Goal: Transaction & Acquisition: Purchase product/service

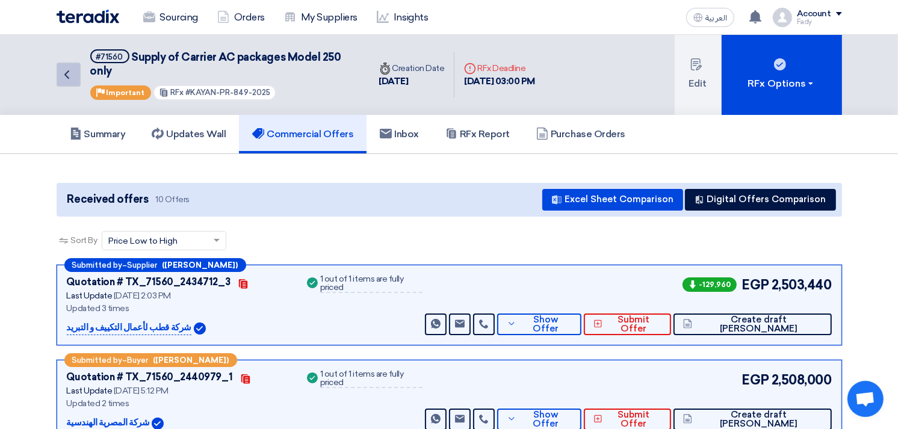
click at [76, 69] on link "Back" at bounding box center [69, 75] width 24 height 24
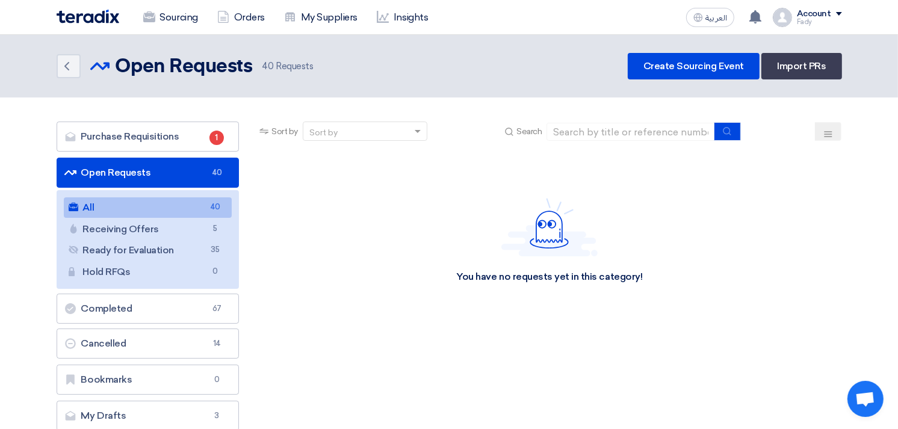
click at [153, 211] on link "All All 40" at bounding box center [148, 207] width 168 height 20
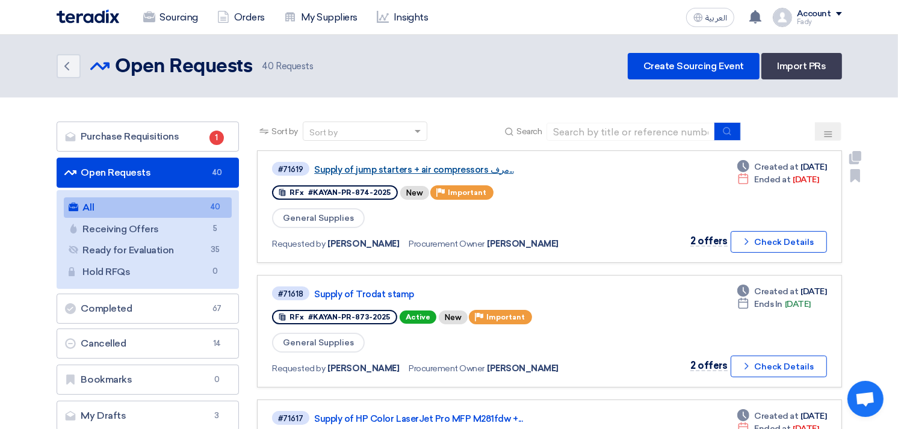
click at [421, 167] on link "Supply of jump starters + air compressors مرف..." at bounding box center [464, 169] width 301 height 11
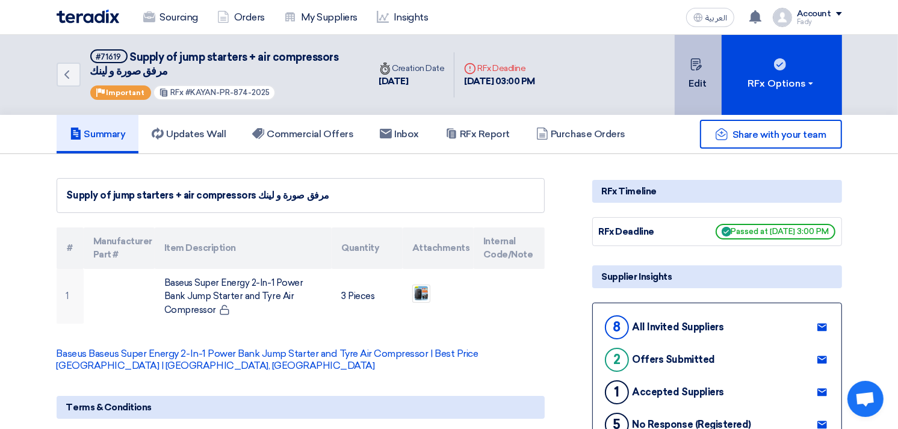
click at [695, 69] on icon at bounding box center [696, 64] width 12 height 12
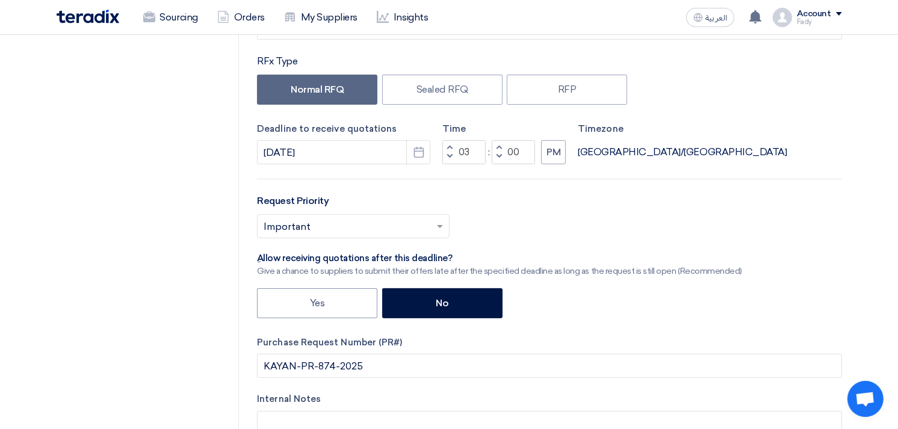
scroll to position [200, 0]
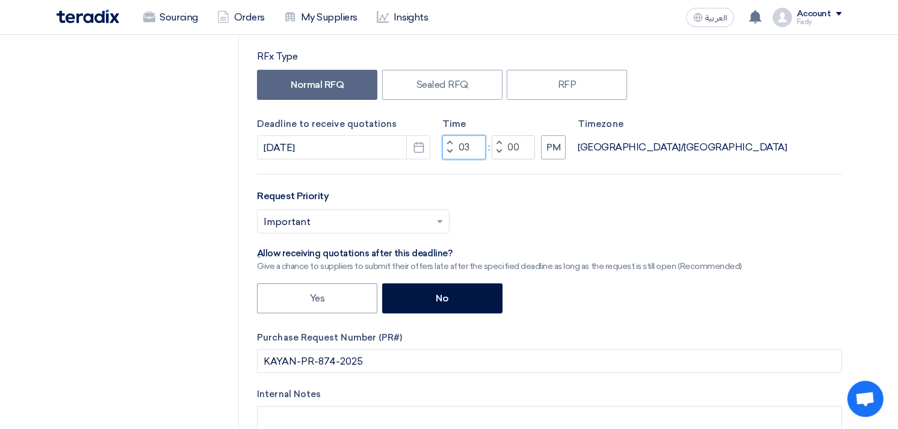
click at [463, 146] on input "03" at bounding box center [463, 147] width 43 height 24
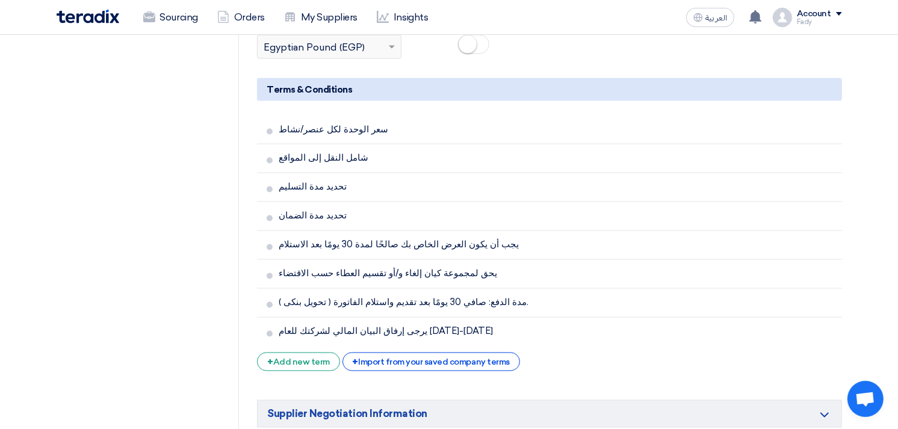
scroll to position [2344, 0]
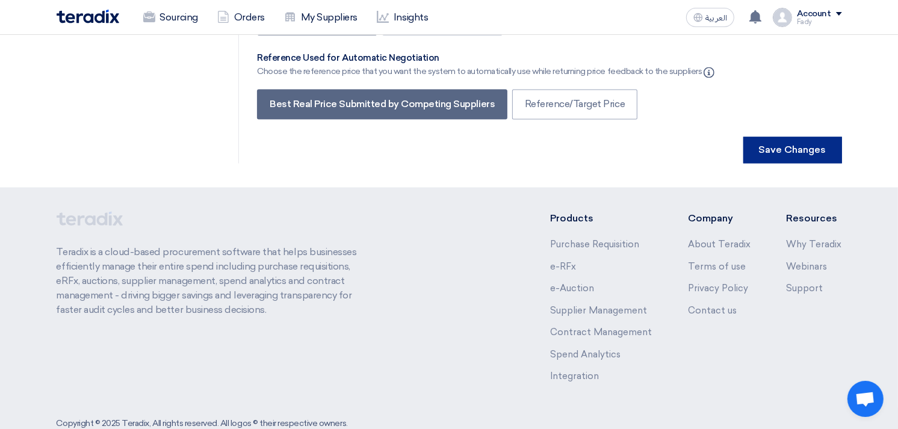
type input "04"
click at [777, 137] on button "Save Changes" at bounding box center [792, 150] width 99 height 26
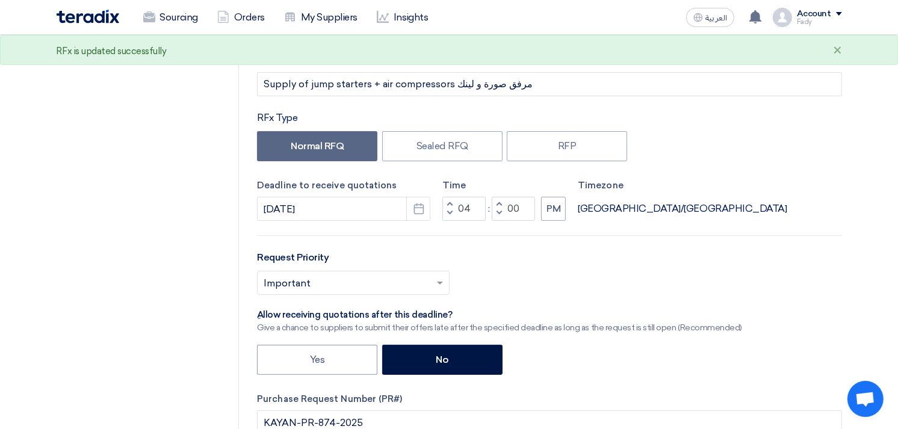
scroll to position [0, 0]
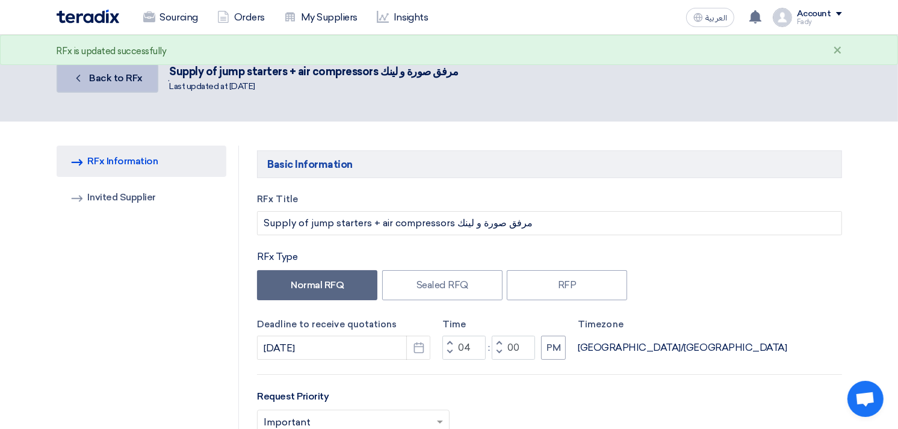
click at [103, 77] on span "Back to RFx" at bounding box center [116, 77] width 54 height 11
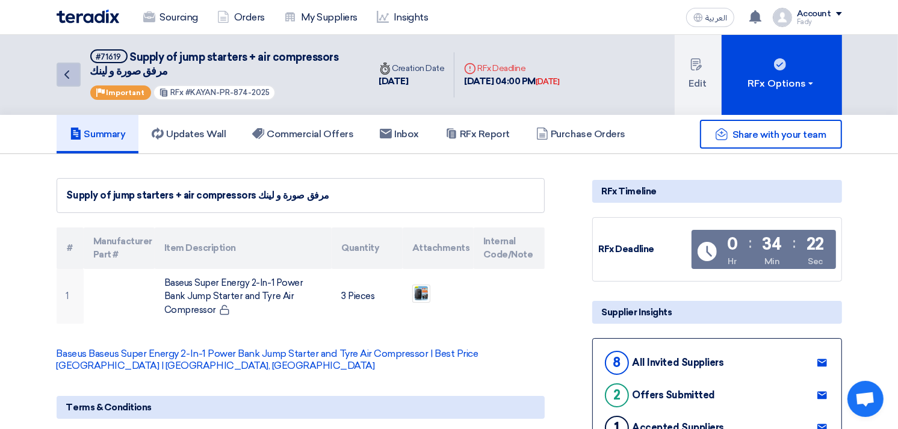
click at [69, 71] on icon "Back" at bounding box center [67, 74] width 14 height 14
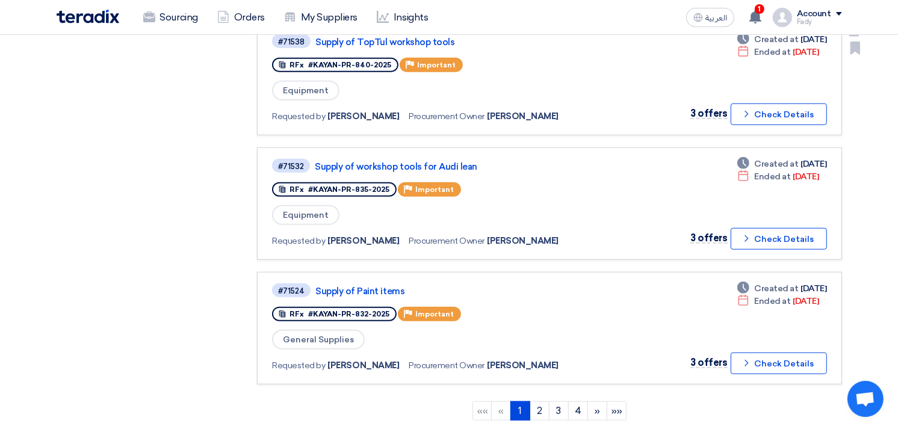
scroll to position [1002, 0]
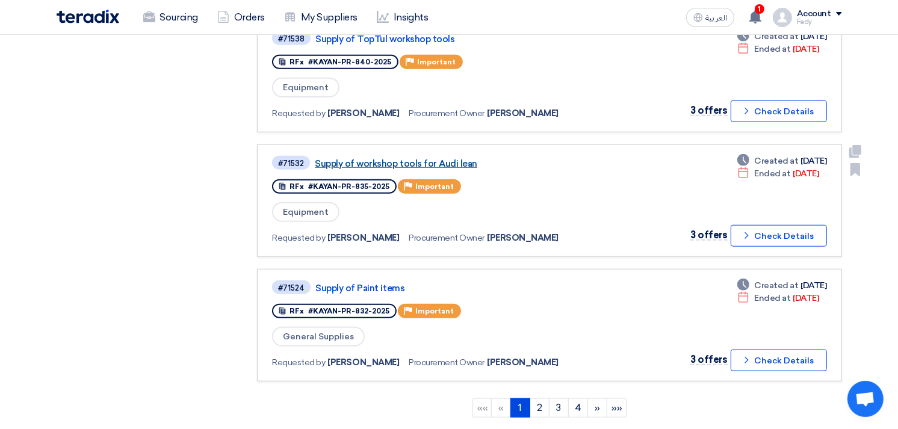
click at [393, 158] on link "Supply of workshop tools for Audi lean" at bounding box center [465, 163] width 301 height 11
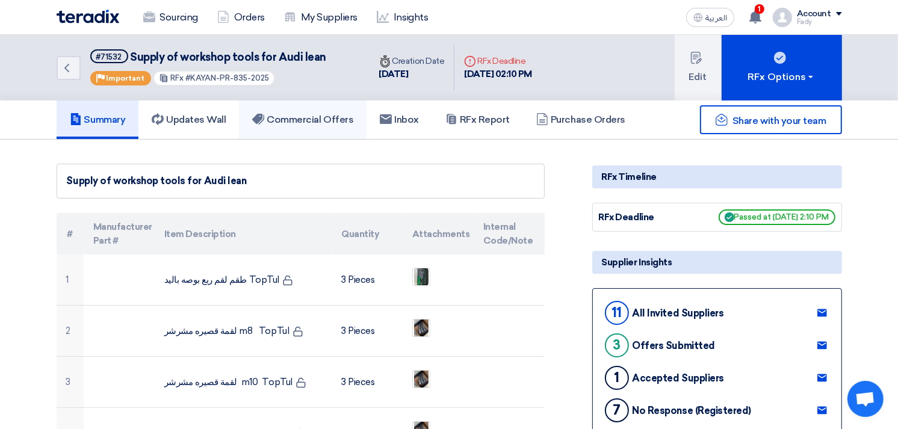
click at [332, 107] on link "Commercial Offers" at bounding box center [303, 119] width 128 height 39
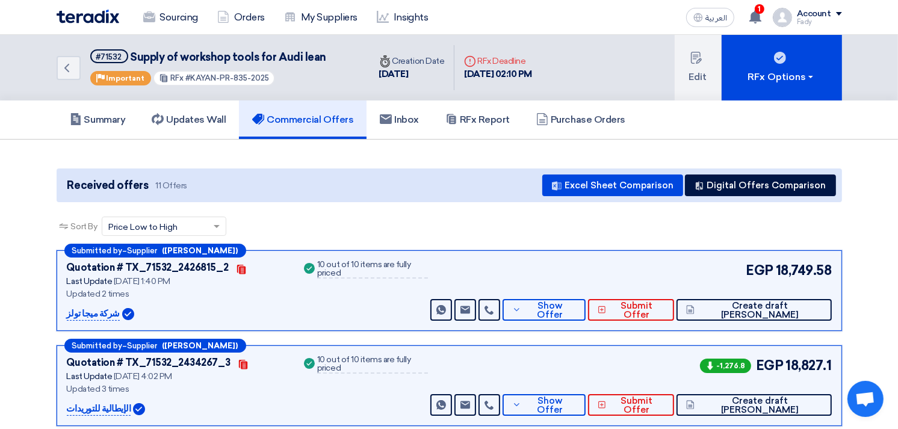
click at [48, 58] on div "Back #71532 Supply of workshop tools for Audi lean Priority Important RFx #KAYA…" at bounding box center [449, 68] width 803 height 66
click at [60, 61] on icon "Back" at bounding box center [67, 68] width 14 height 14
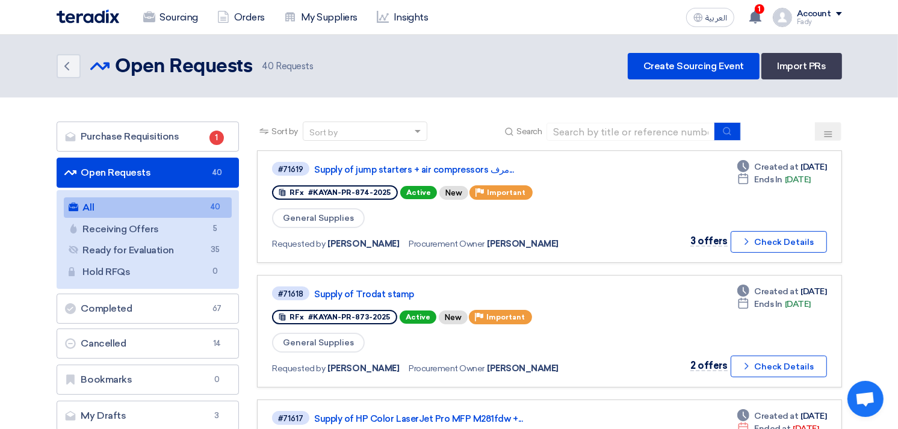
click at [112, 202] on link "All All 40" at bounding box center [148, 207] width 168 height 20
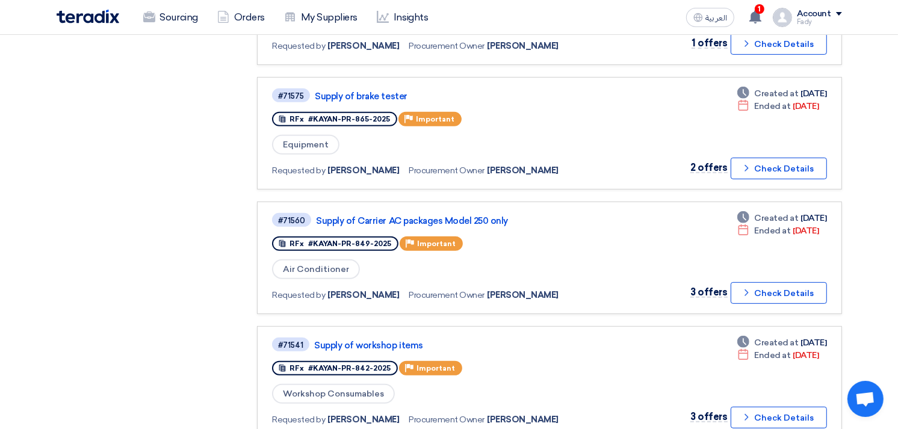
scroll to position [467, 0]
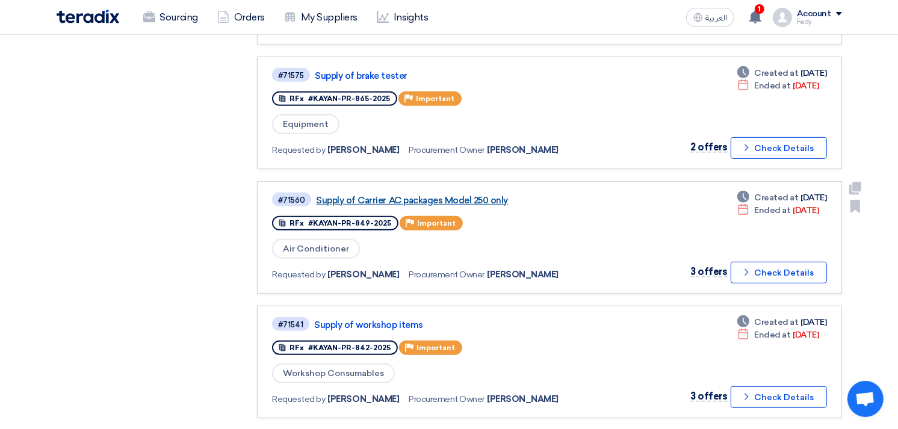
click at [450, 195] on link "Supply of Carrier AC packages Model 250 only" at bounding box center [466, 200] width 301 height 11
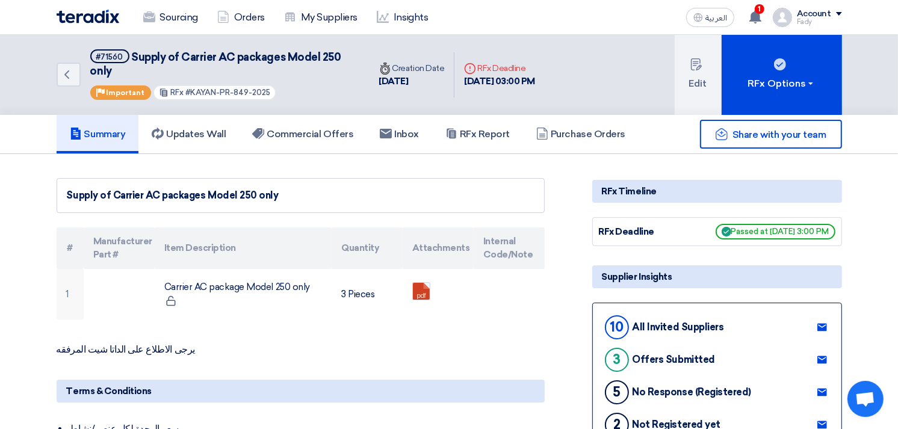
drag, startPoint x: 186, startPoint y: 91, endPoint x: 293, endPoint y: 85, distance: 106.7
click at [293, 85] on div "#71560 Supply of Carrier AC packages Model 250 only Priority Important RFx #KAY…" at bounding box center [222, 74] width 265 height 51
copy span "KAYAN-PR-849-2025"
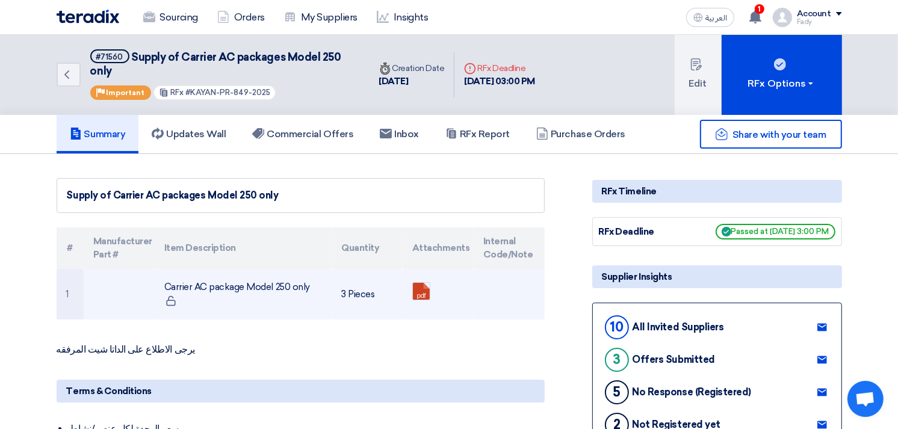
copy span "KAYAN-PR-849-2025"
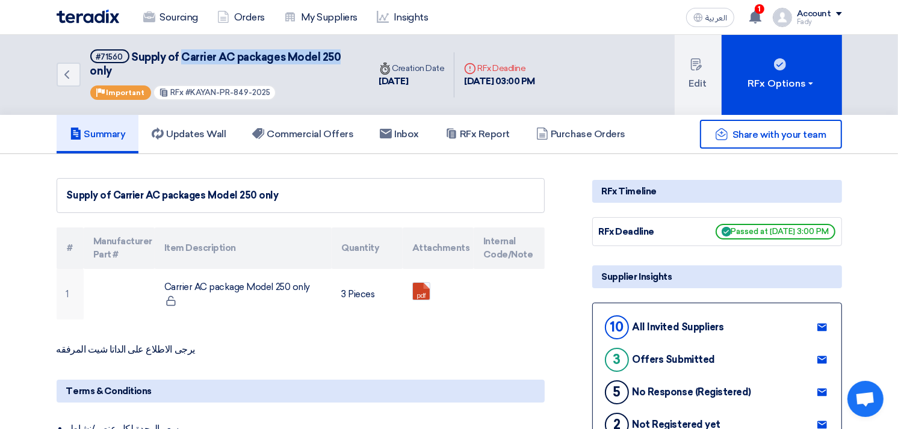
drag, startPoint x: 182, startPoint y: 54, endPoint x: 337, endPoint y: 61, distance: 156.0
click at [337, 61] on span "Supply of Carrier AC packages Model 250 only" at bounding box center [215, 64] width 251 height 27
copy span "Carrier AC packages Model 250"
click at [315, 125] on link "Commercial Offers" at bounding box center [303, 134] width 128 height 39
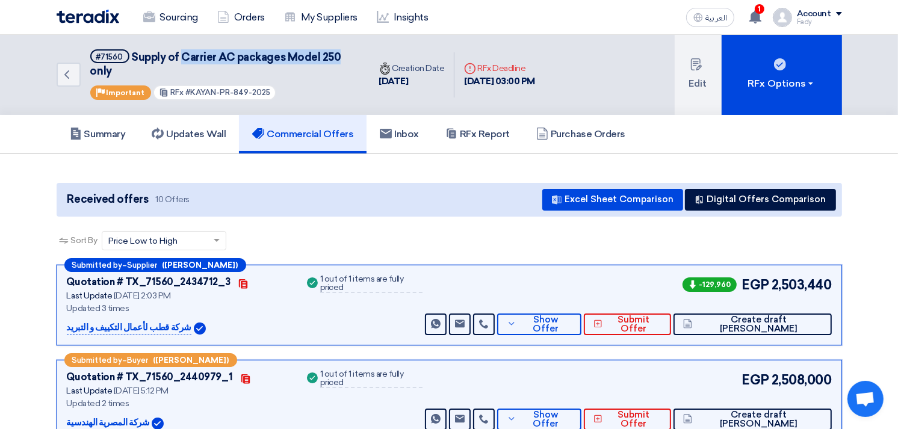
scroll to position [67, 0]
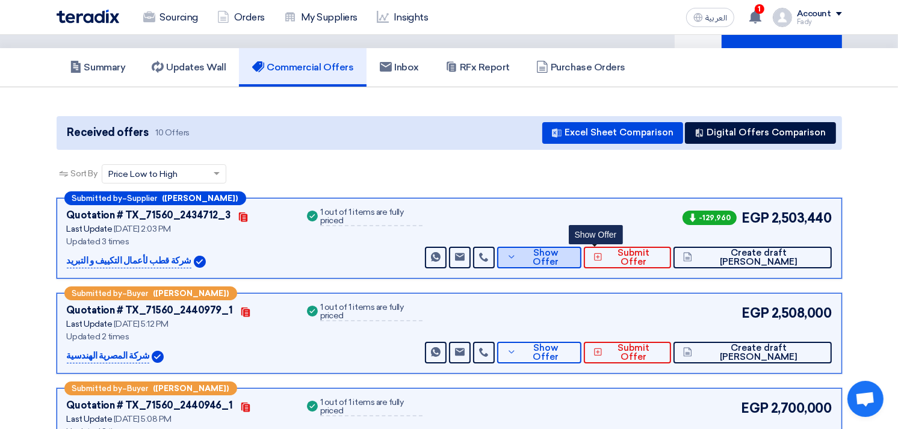
click at [572, 256] on span "Show Offer" at bounding box center [545, 257] width 52 height 18
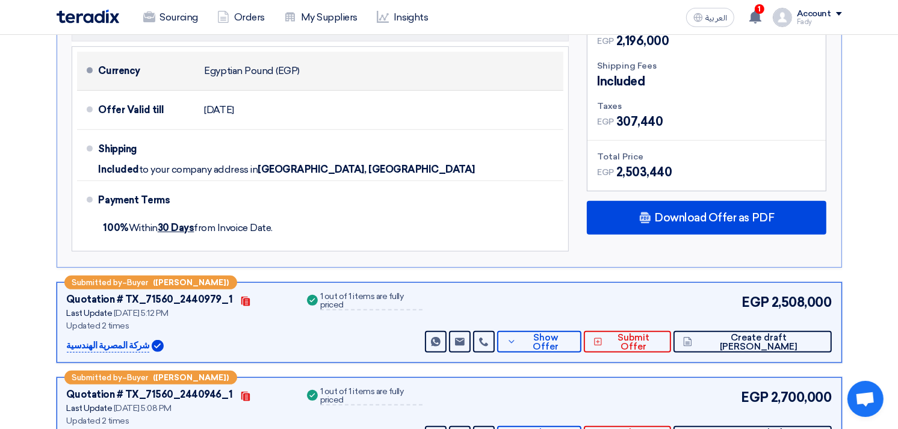
scroll to position [602, 0]
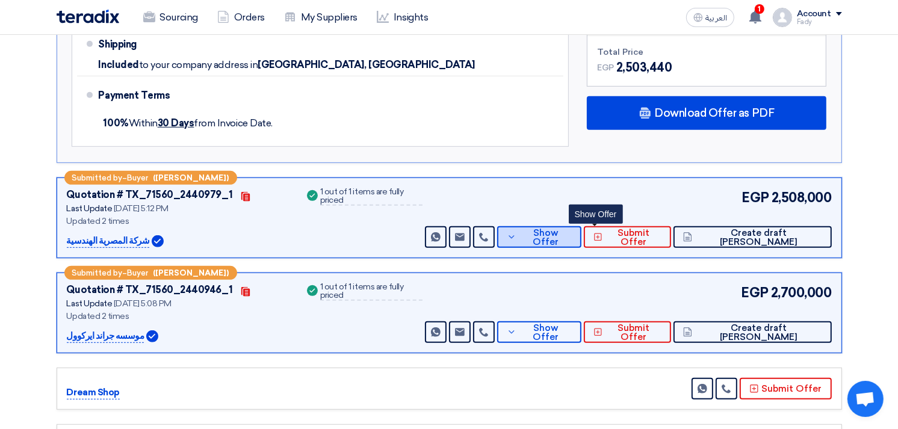
click at [572, 235] on span "Show Offer" at bounding box center [545, 238] width 52 height 18
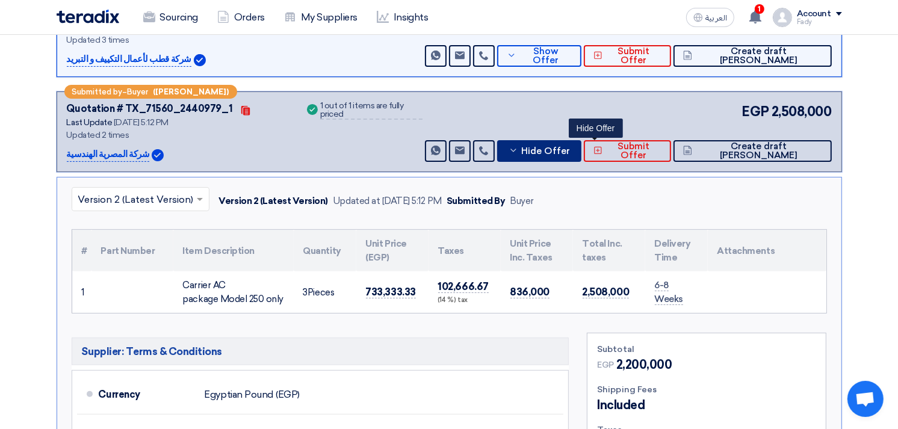
scroll to position [267, 0]
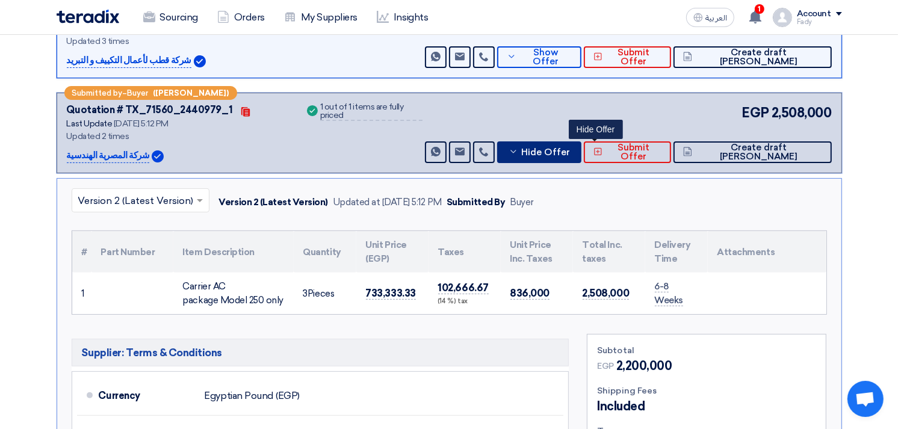
click at [570, 149] on span "Hide Offer" at bounding box center [545, 152] width 49 height 9
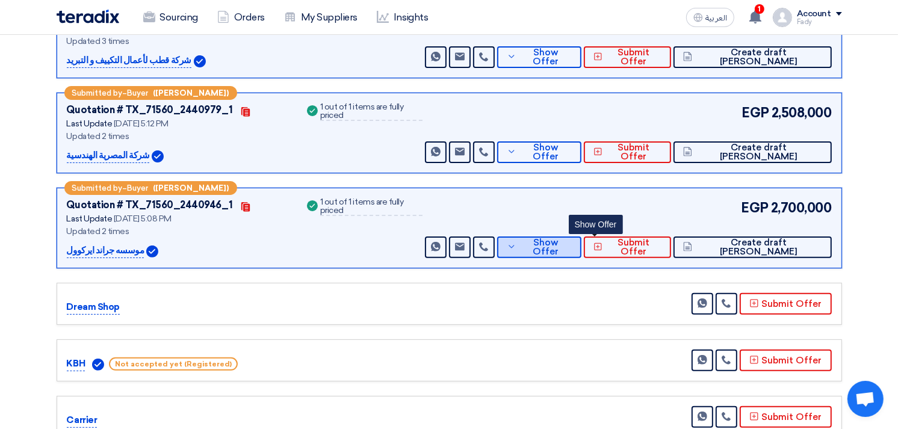
click at [572, 244] on span "Show Offer" at bounding box center [545, 247] width 52 height 18
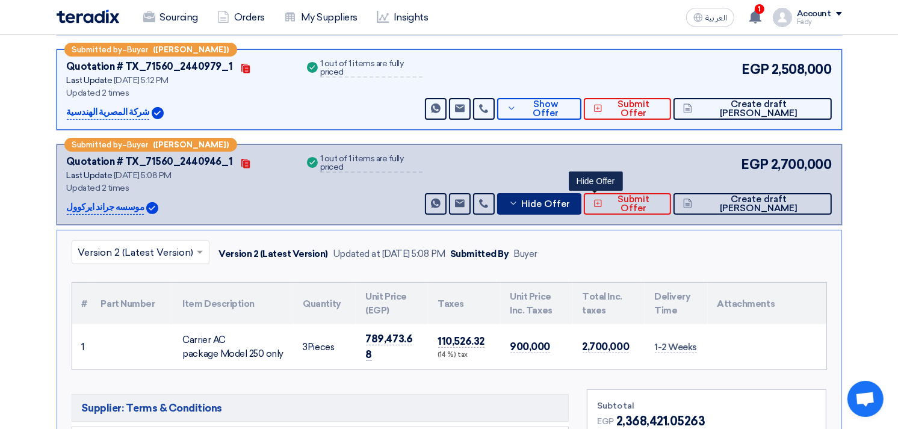
scroll to position [334, 0]
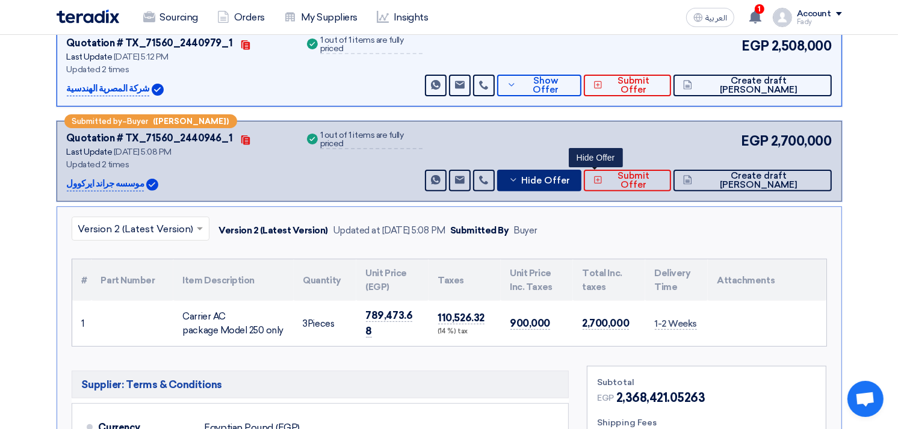
click at [570, 176] on span "Hide Offer" at bounding box center [545, 180] width 49 height 9
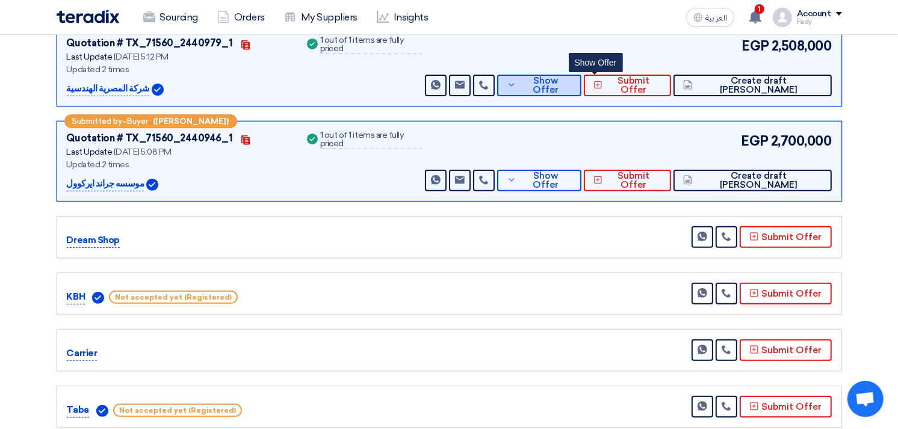
click at [581, 91] on button "Show Offer" at bounding box center [539, 86] width 84 height 22
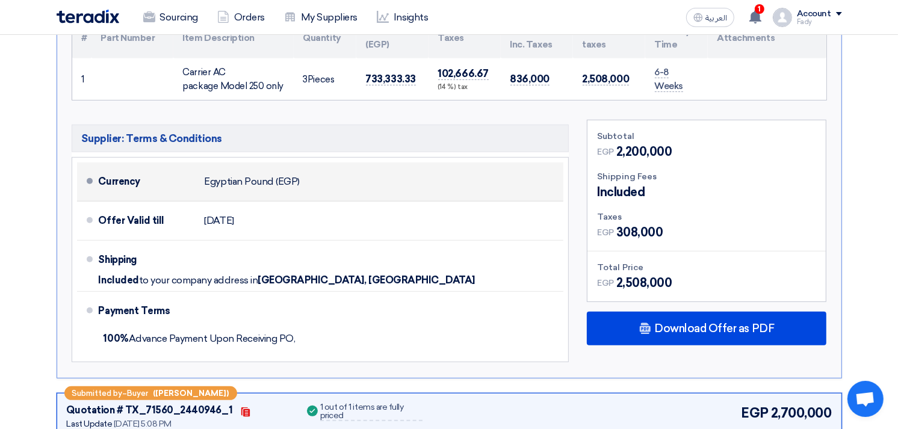
scroll to position [602, 0]
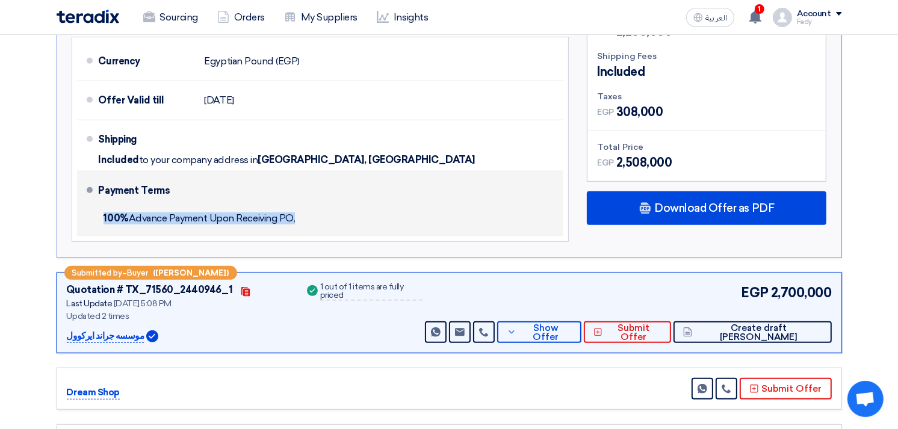
drag, startPoint x: 112, startPoint y: 218, endPoint x: 293, endPoint y: 221, distance: 180.5
click at [293, 221] on div "100% Advance Payment Upon Receiving PO," at bounding box center [329, 218] width 460 height 26
copy span "100% Advance Payment Upon Receiving PO"
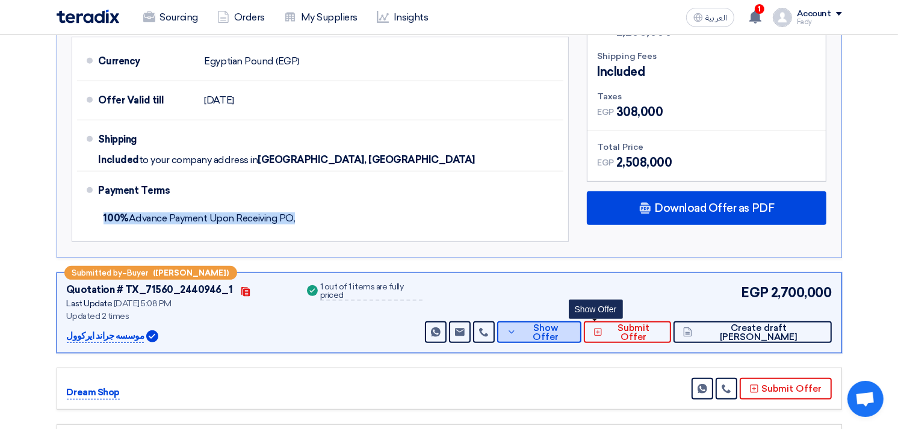
click at [572, 333] on span "Show Offer" at bounding box center [545, 333] width 52 height 18
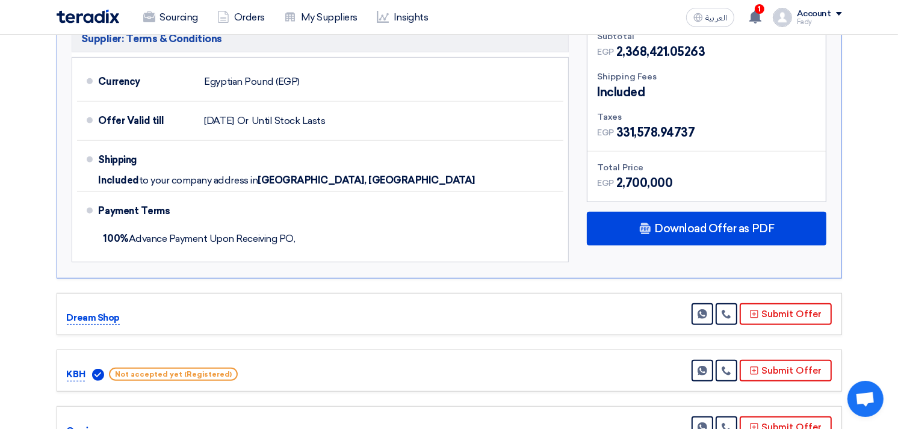
scroll to position [802, 0]
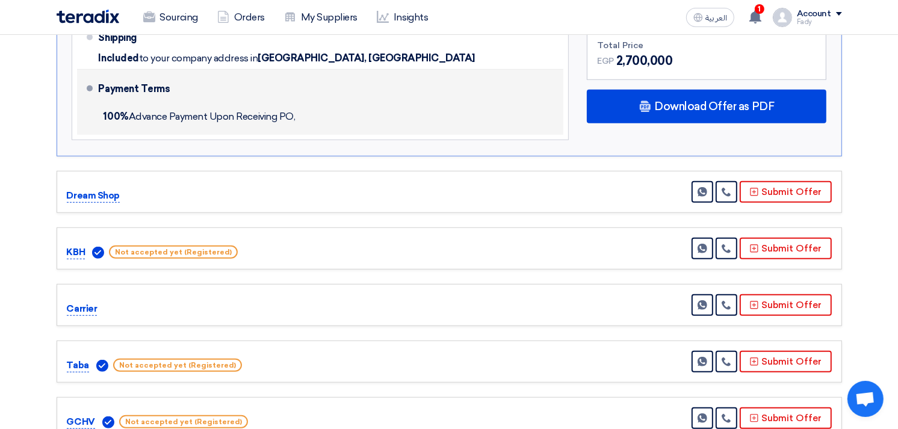
drag, startPoint x: 105, startPoint y: 111, endPoint x: 302, endPoint y: 112, distance: 197.3
click at [302, 112] on div "100% Advance Payment Upon Receiving PO," at bounding box center [329, 116] width 460 height 26
copy span "100% Advance Payment Upon Receiving PO,"
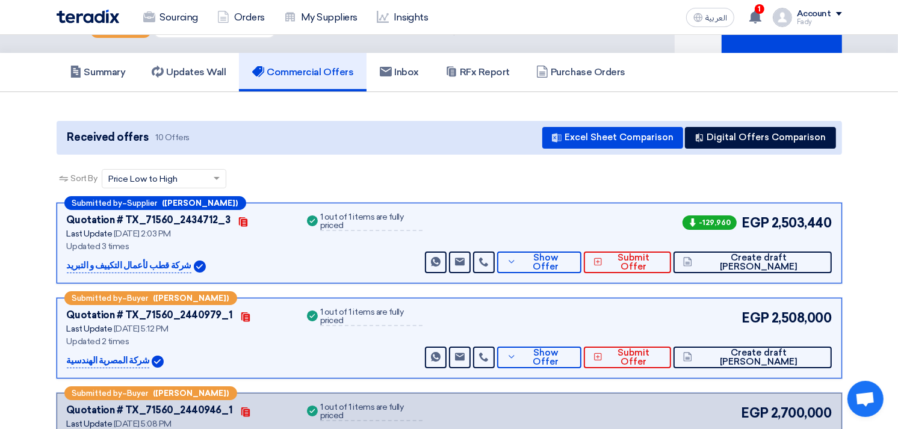
scroll to position [0, 0]
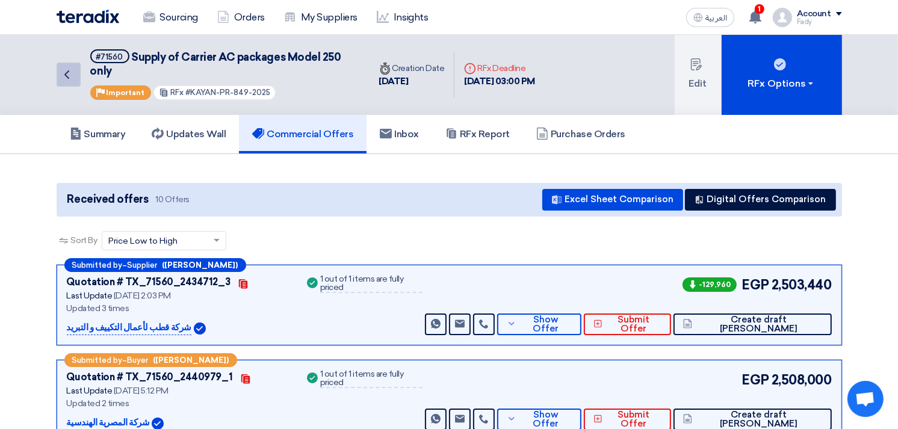
click at [73, 73] on icon "Back" at bounding box center [67, 74] width 14 height 14
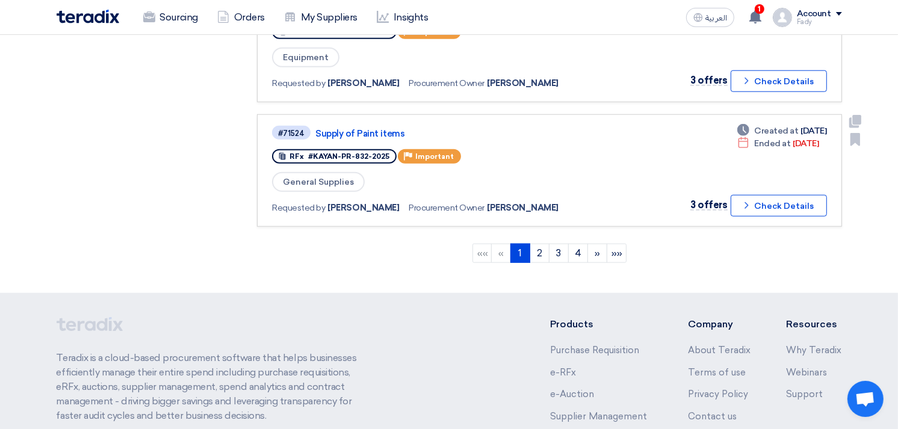
scroll to position [1203, 0]
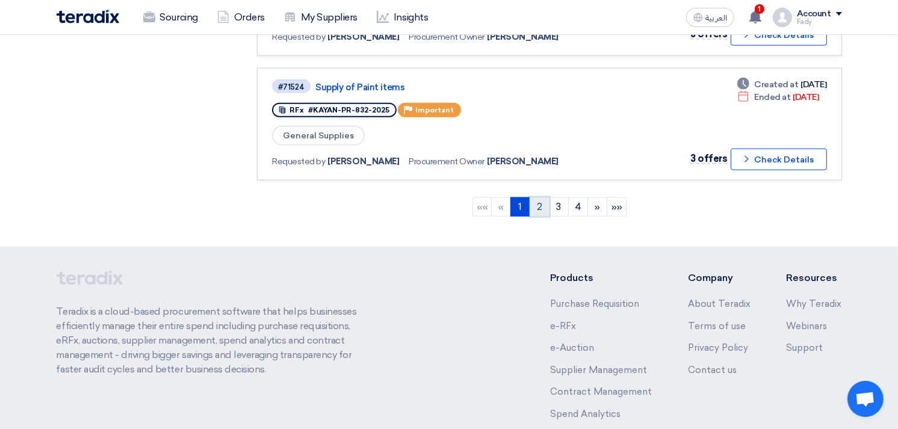
click at [534, 197] on link "2" at bounding box center [539, 206] width 20 height 19
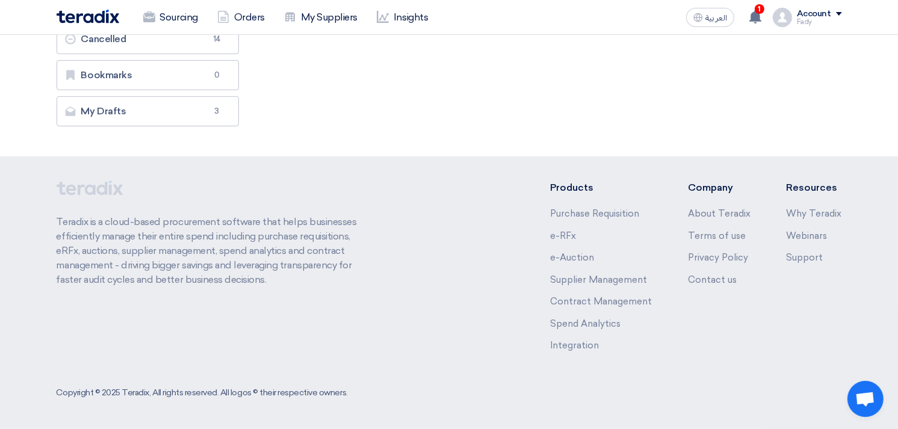
scroll to position [0, 0]
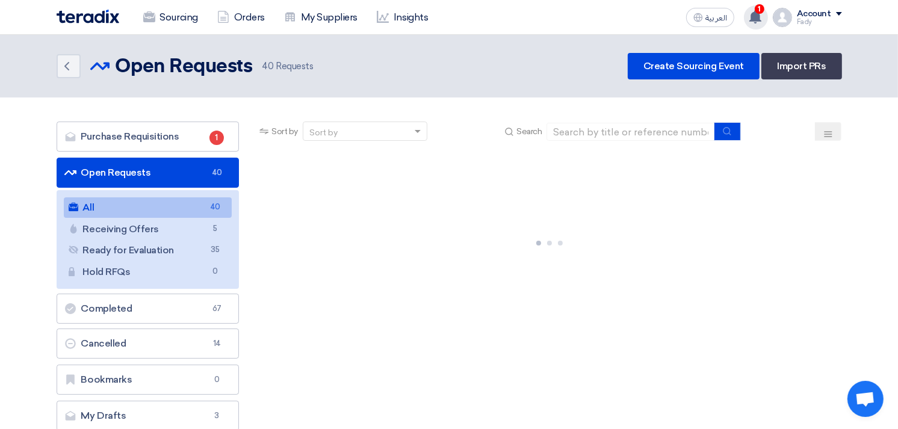
click at [759, 13] on use at bounding box center [755, 16] width 12 height 13
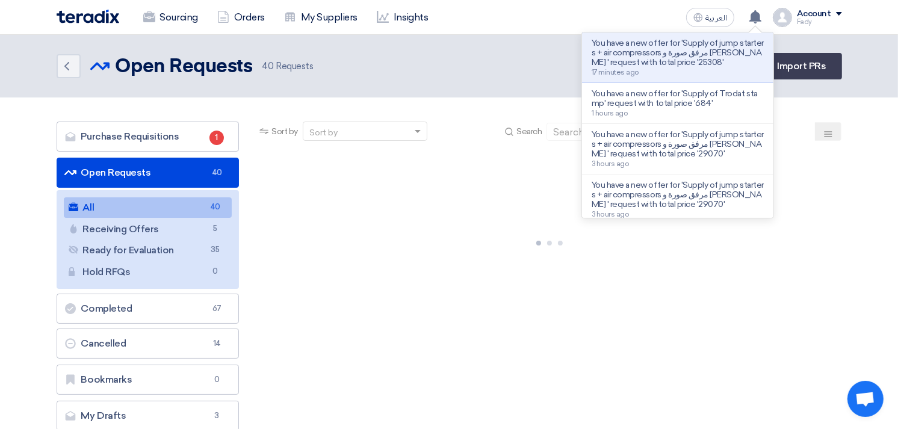
click at [887, 350] on section "Purchase Requisitions Purchase Requisitions 1 Open Requests Open Requests 40 Al…" at bounding box center [449, 278] width 898 height 363
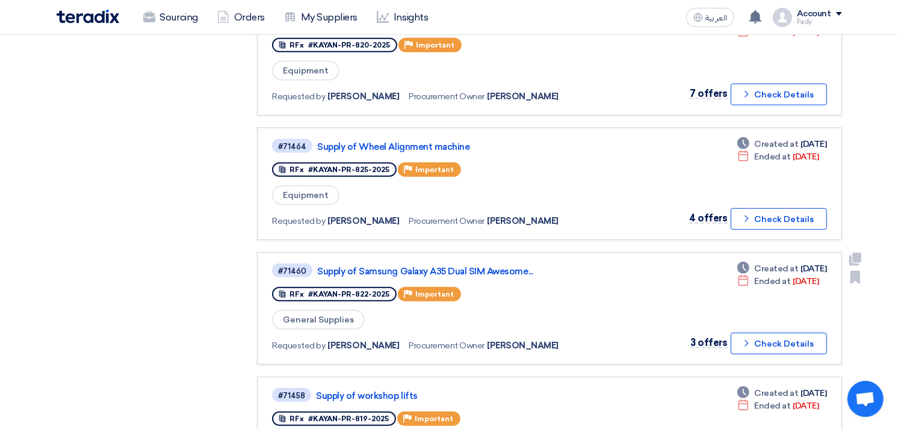
scroll to position [668, 0]
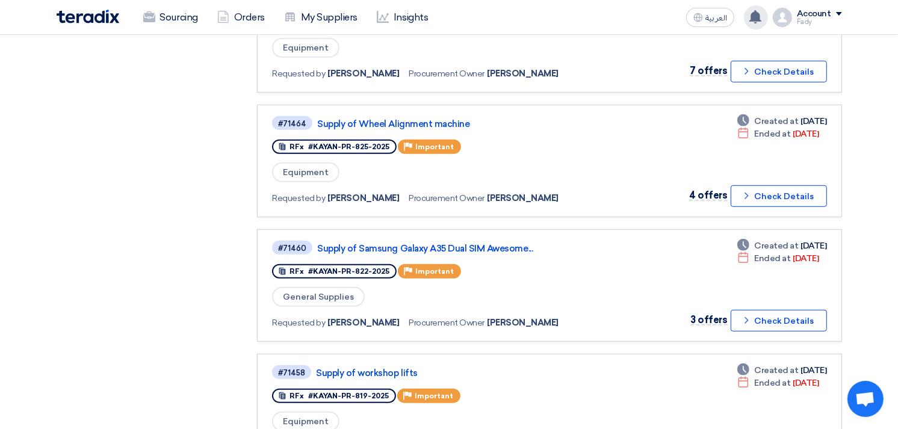
click at [756, 13] on use at bounding box center [755, 16] width 12 height 13
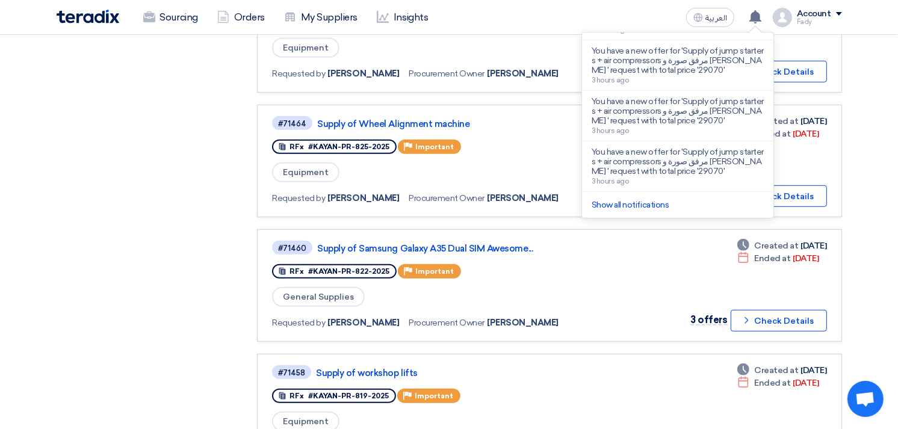
scroll to position [247, 0]
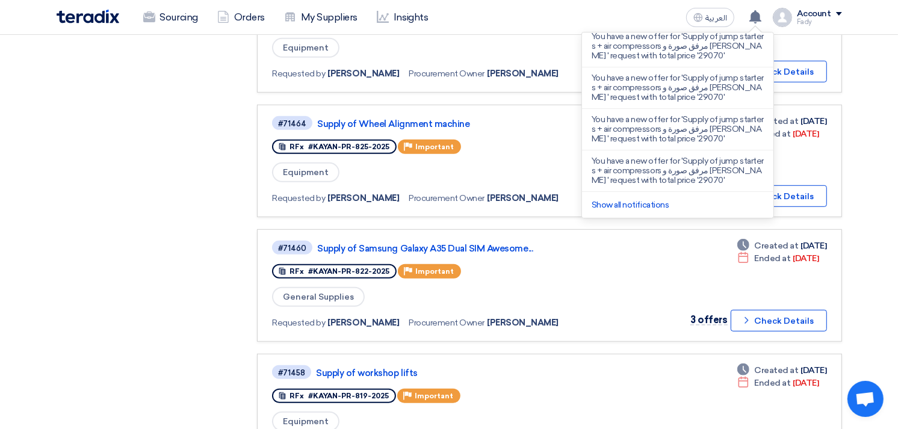
click at [874, 135] on section "Purchase Requisitions Purchase Requisitions 1 Open Requests Open Requests 40 Al…" at bounding box center [449, 105] width 898 height 1352
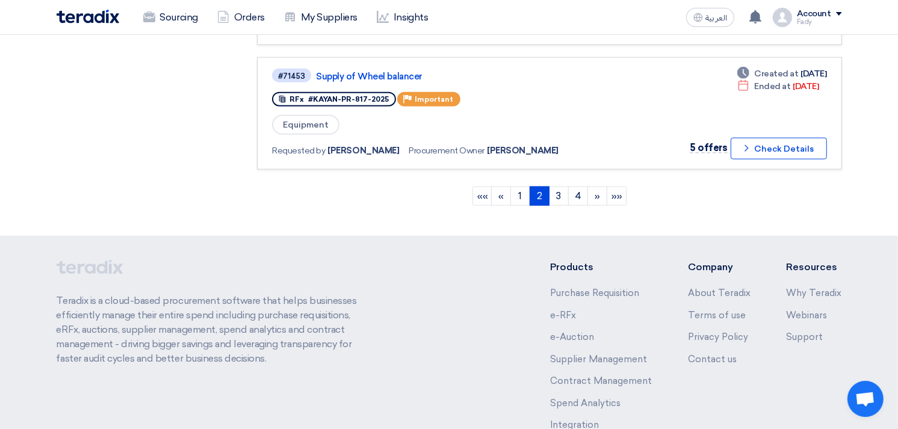
scroll to position [1271, 0]
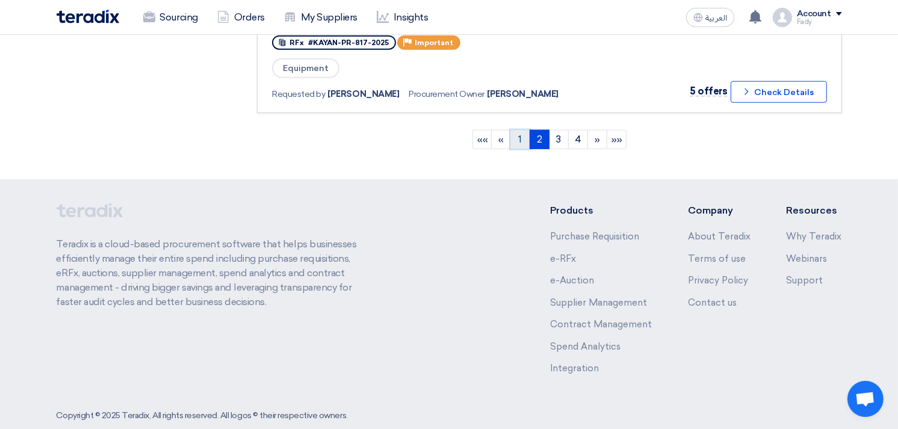
click at [517, 130] on link "1" at bounding box center [520, 139] width 20 height 19
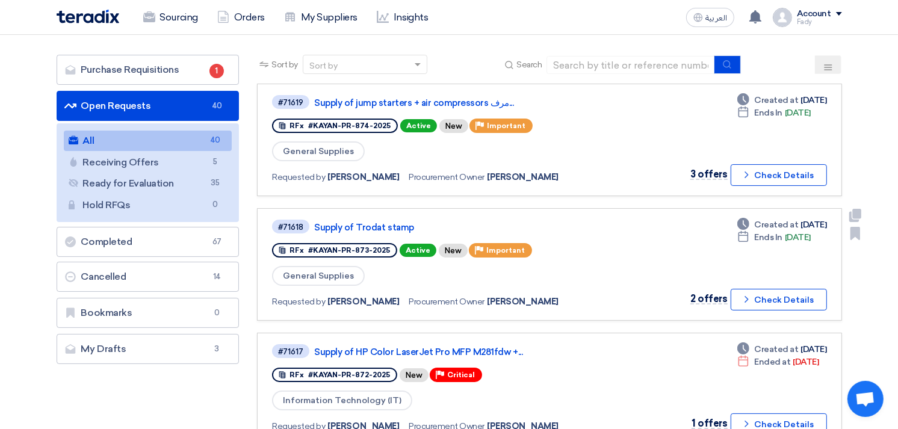
scroll to position [0, 0]
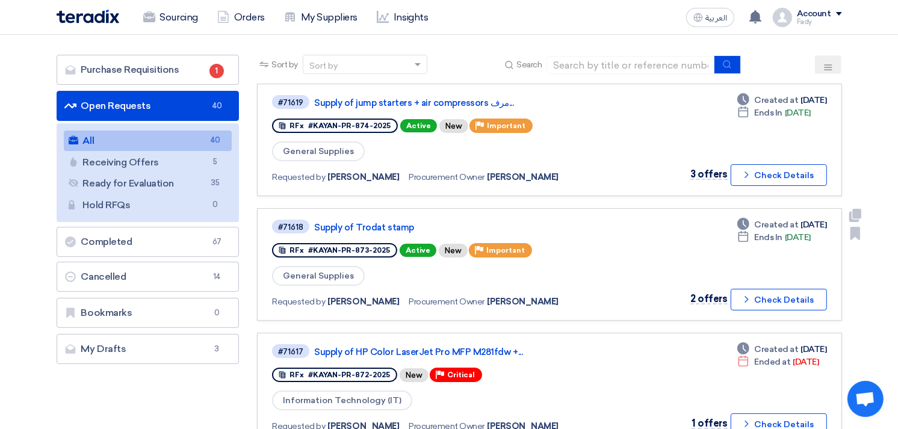
scroll to position [134, 0]
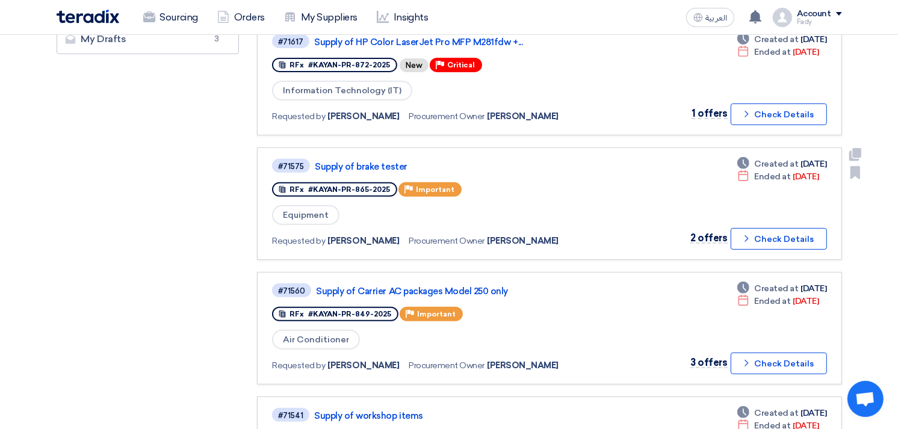
scroll to position [401, 0]
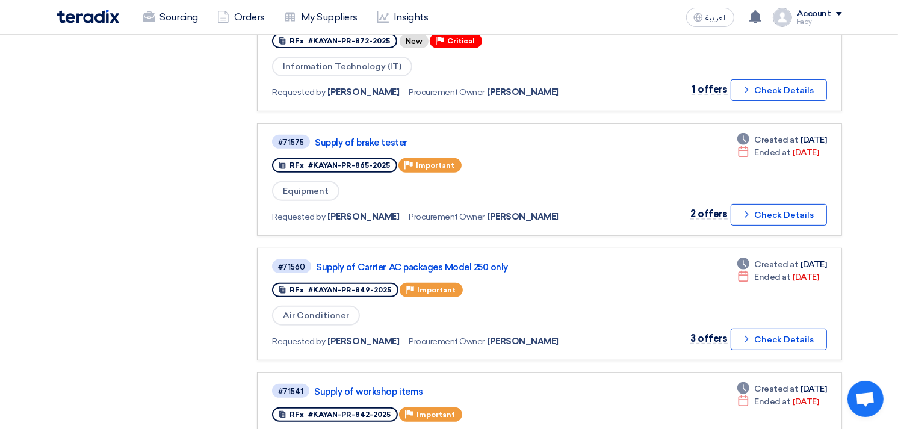
click at [573, 233] on app-rfq-listing-content "Sort by Sort by Search Category Owner Type" at bounding box center [549, 373] width 584 height 1304
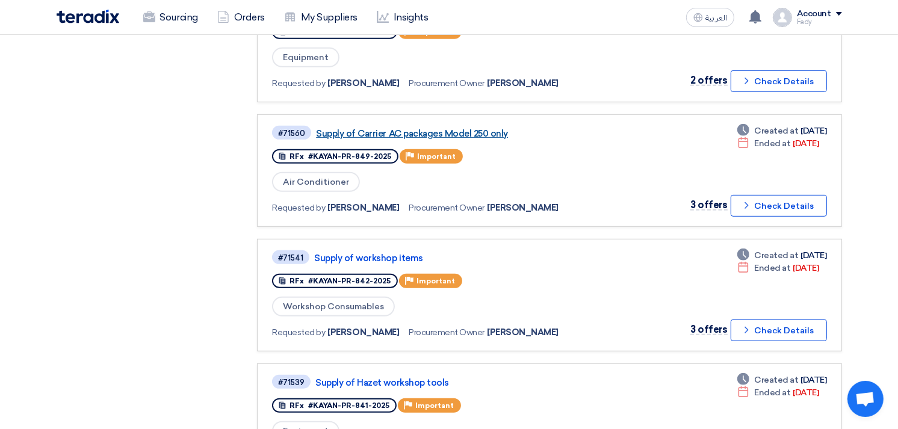
scroll to position [0, 0]
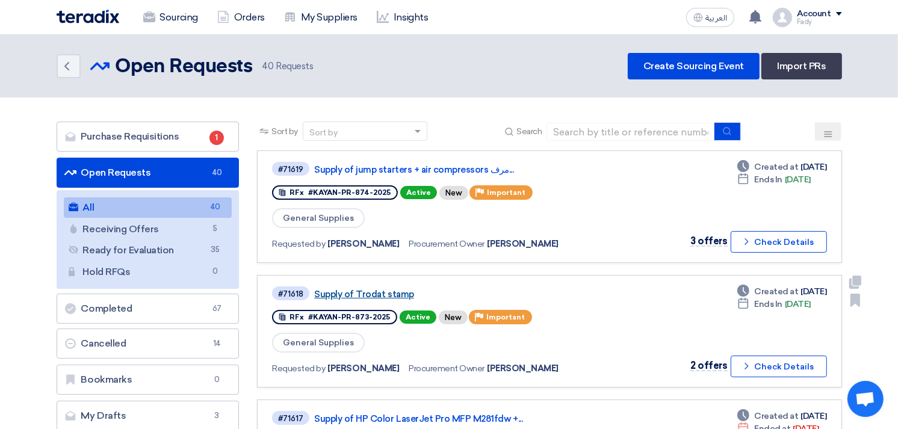
click at [392, 289] on link "Supply of Trodat stamp" at bounding box center [464, 294] width 301 height 11
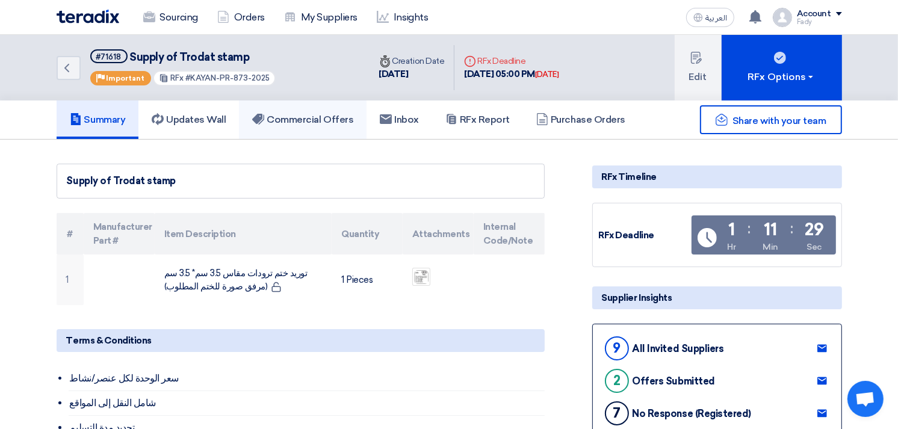
click at [291, 123] on h5 "Commercial Offers" at bounding box center [302, 120] width 101 height 12
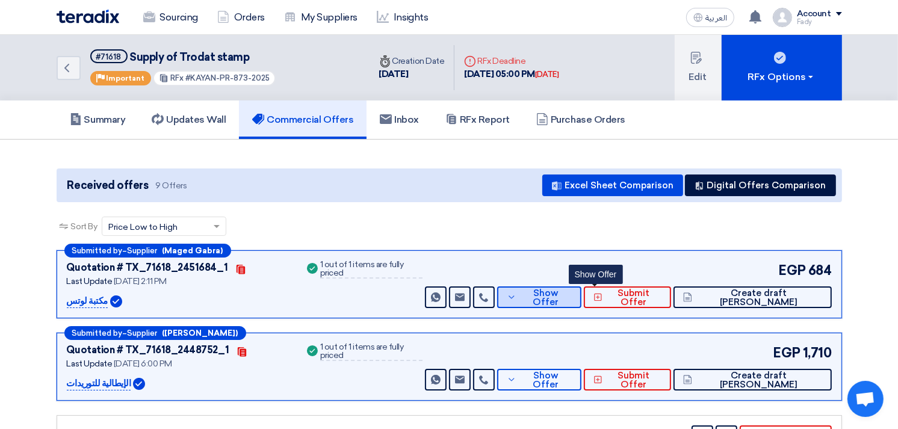
click at [572, 293] on span "Show Offer" at bounding box center [545, 298] width 52 height 18
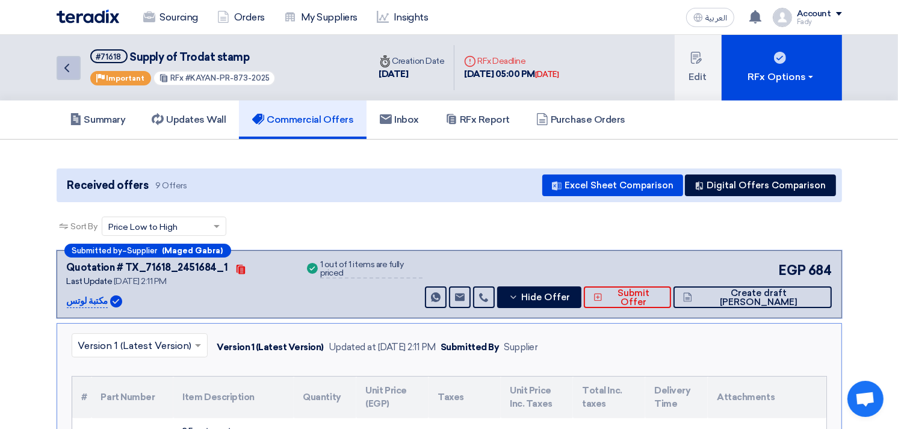
click at [71, 61] on icon "Back" at bounding box center [67, 68] width 14 height 14
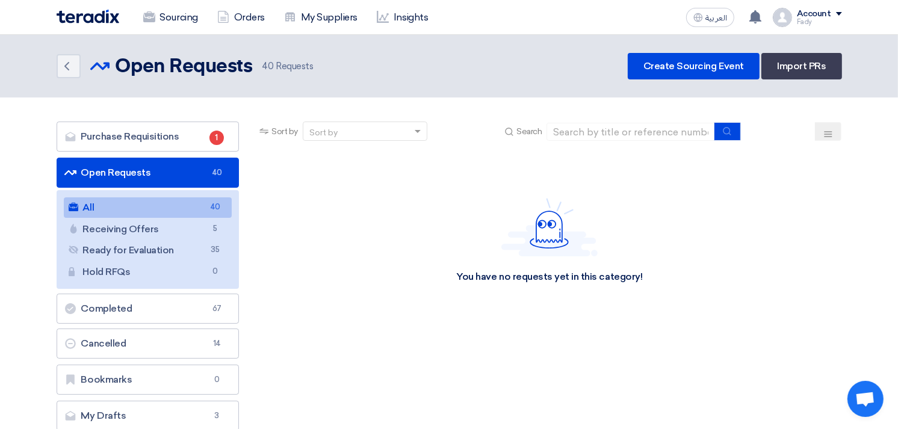
click at [181, 208] on link "All All 40" at bounding box center [148, 207] width 168 height 20
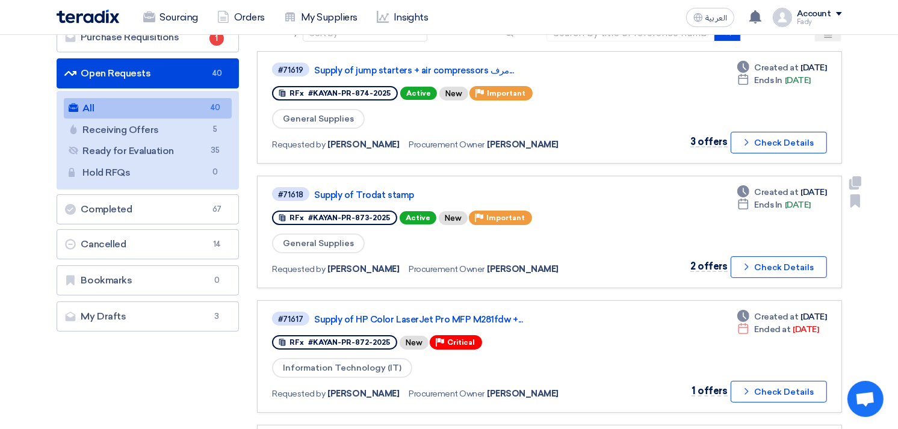
scroll to position [67, 0]
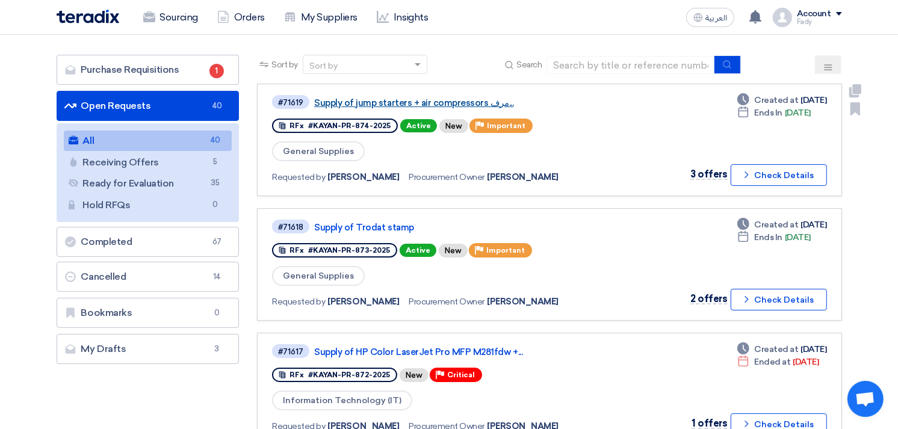
click at [454, 100] on link "Supply of jump starters + air compressors مرف..." at bounding box center [464, 102] width 301 height 11
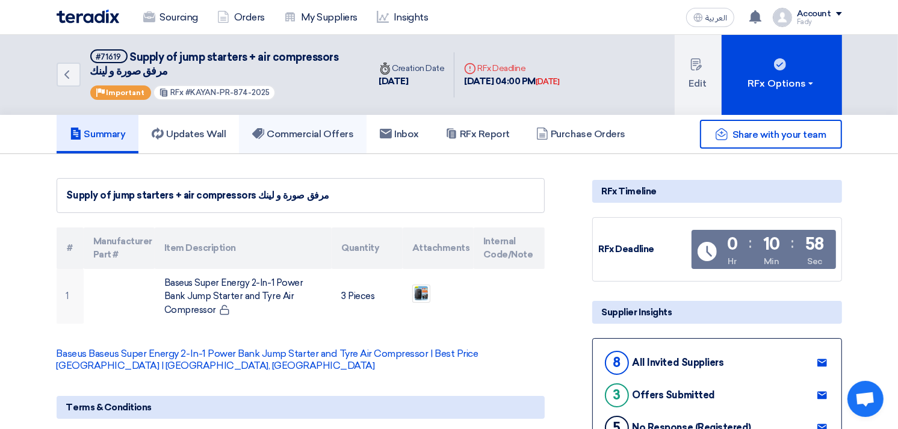
click at [313, 129] on h5 "Commercial Offers" at bounding box center [302, 134] width 101 height 12
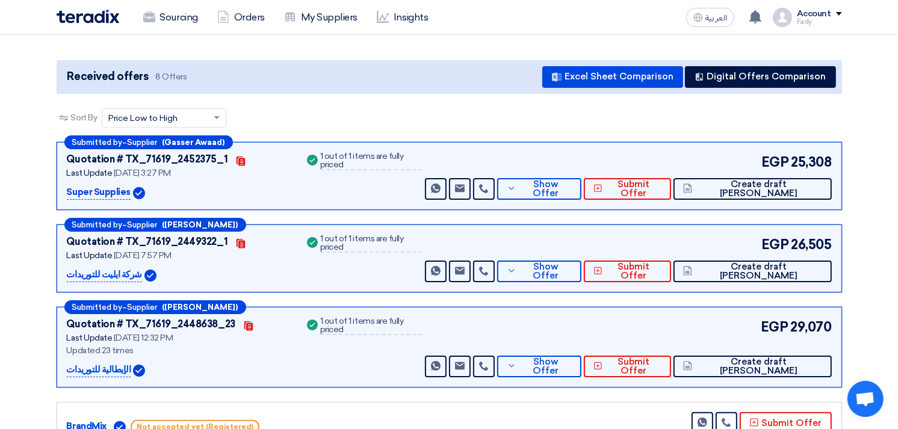
scroll to position [134, 0]
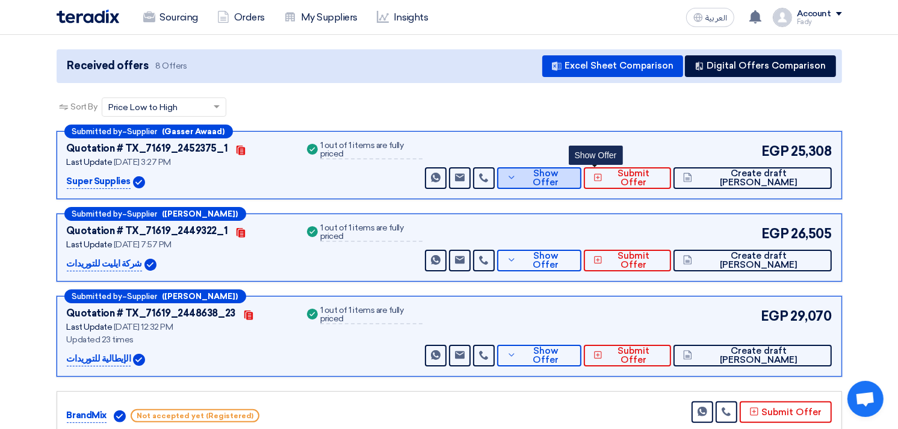
click at [572, 177] on span "Show Offer" at bounding box center [545, 178] width 52 height 18
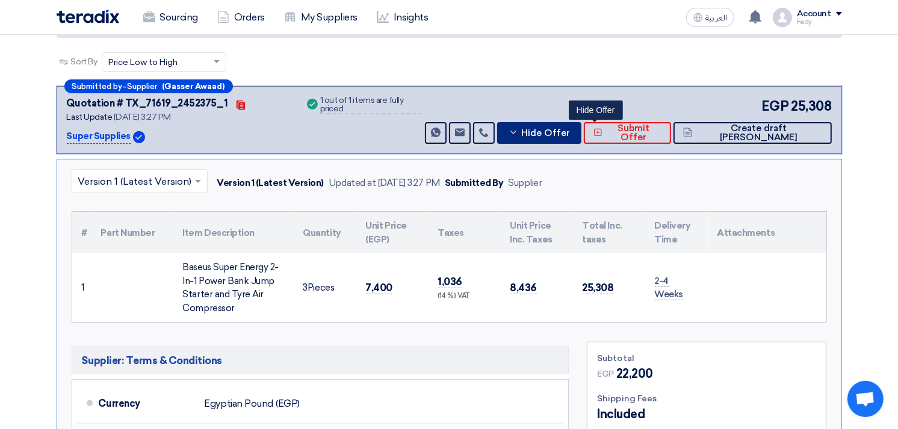
scroll to position [200, 0]
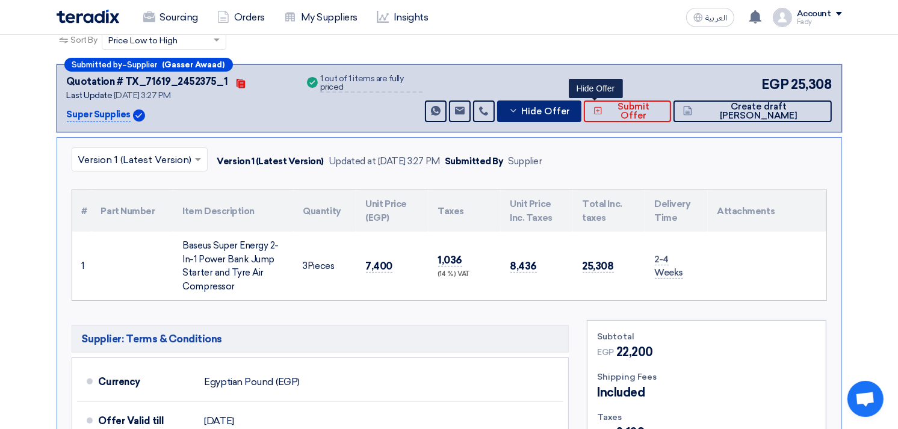
click at [518, 106] on icon at bounding box center [513, 111] width 10 height 10
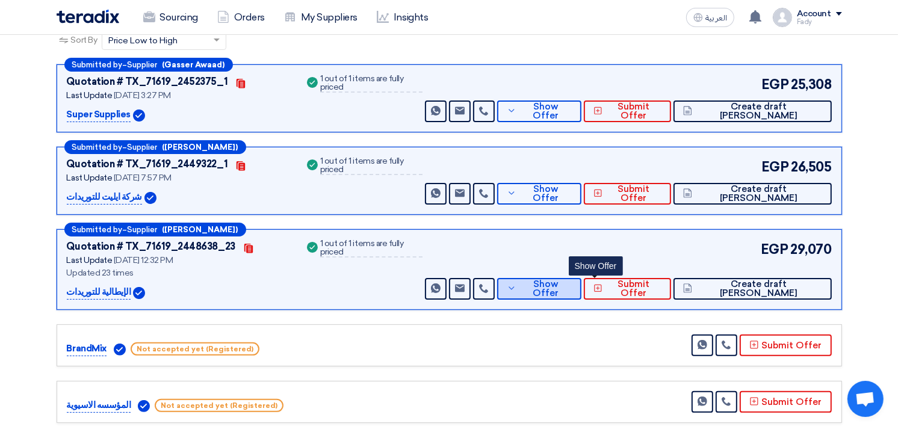
click at [572, 285] on span "Show Offer" at bounding box center [545, 289] width 52 height 18
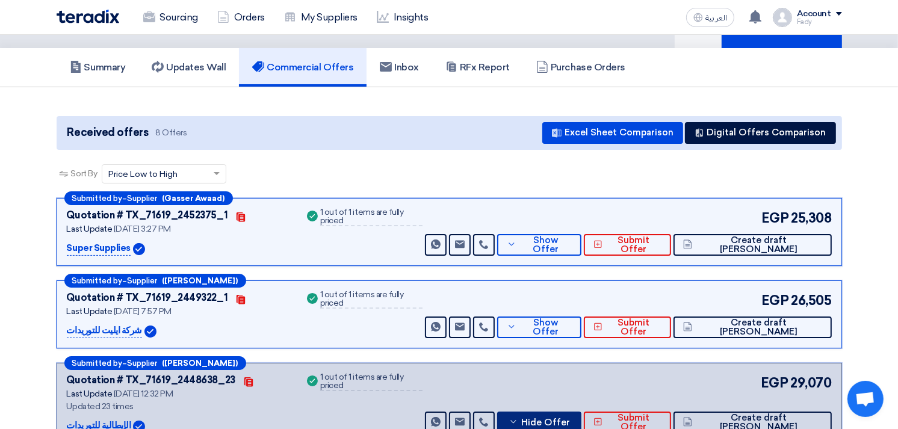
scroll to position [134, 0]
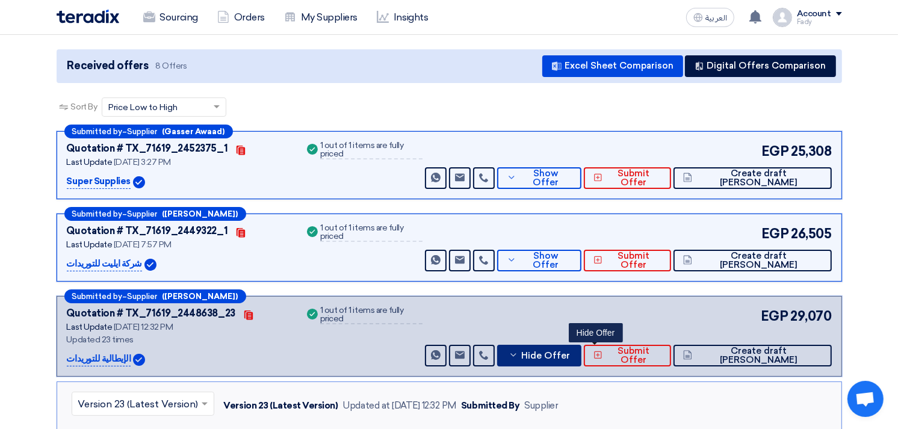
click at [570, 354] on span "Hide Offer" at bounding box center [545, 355] width 49 height 9
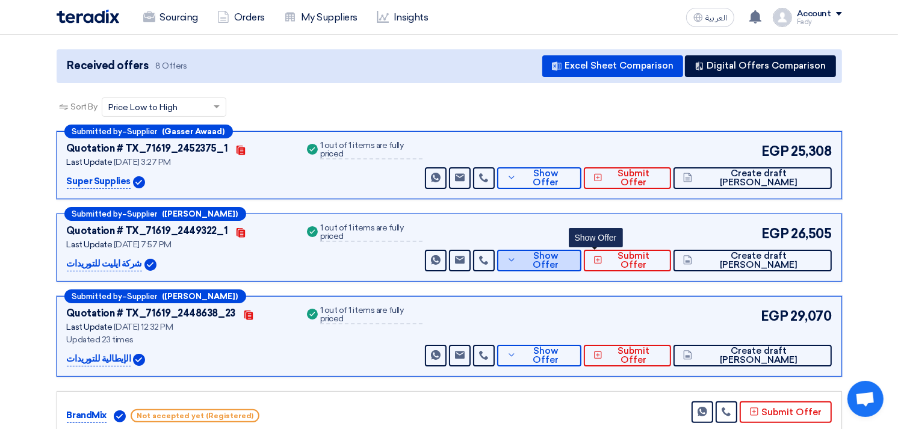
click at [572, 262] on span "Show Offer" at bounding box center [545, 260] width 52 height 18
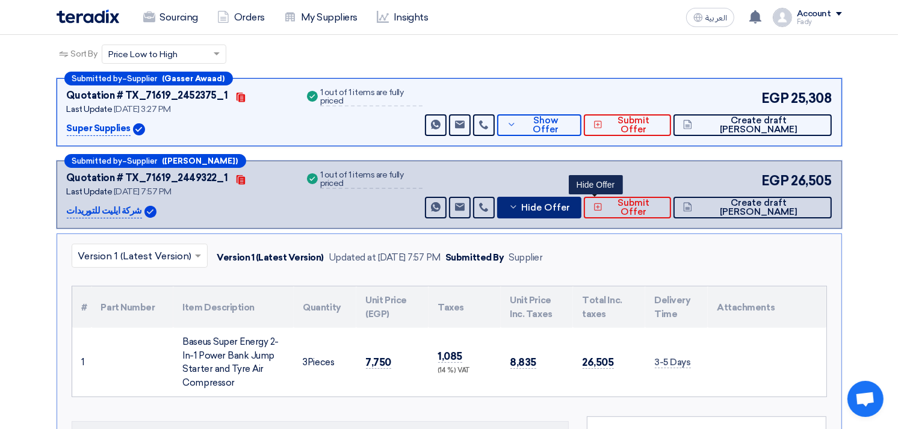
scroll to position [67, 0]
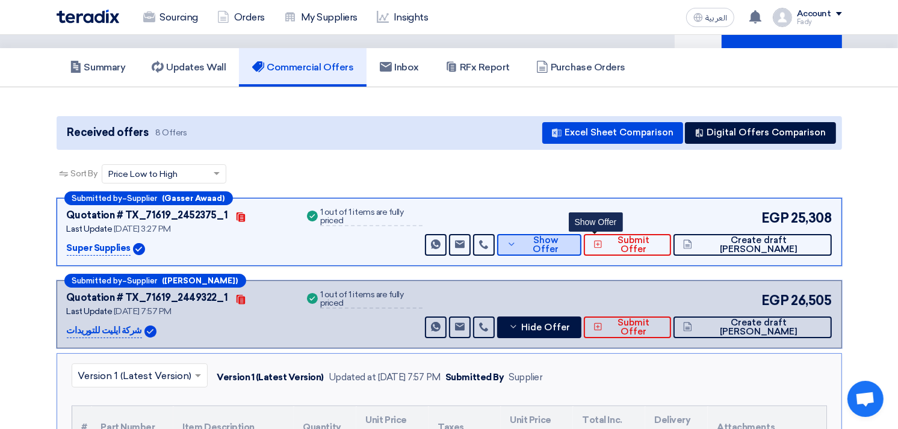
click at [581, 250] on button "Show Offer" at bounding box center [539, 245] width 84 height 22
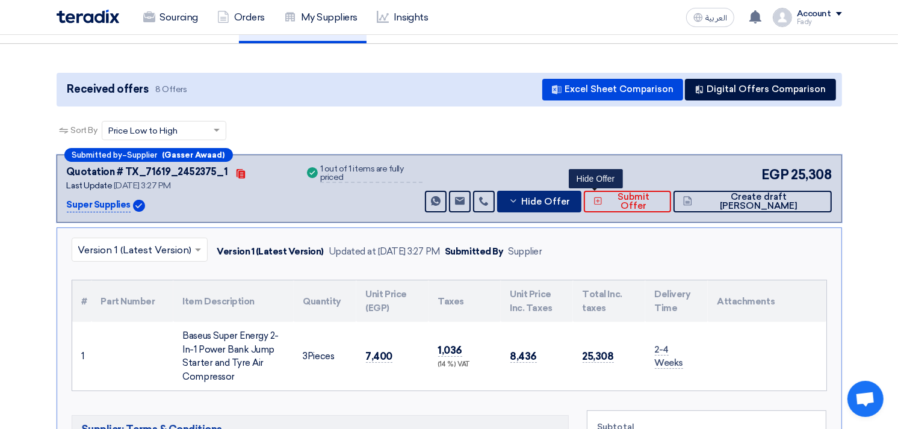
scroll to position [134, 0]
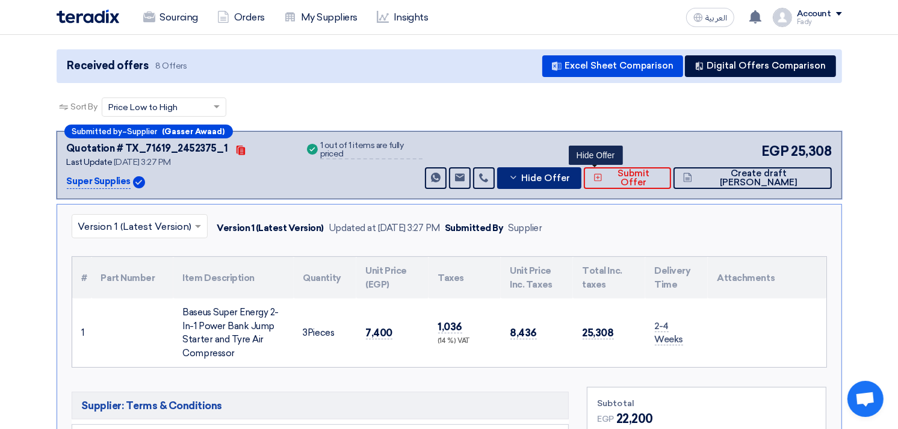
click at [570, 180] on span "Hide Offer" at bounding box center [545, 178] width 49 height 9
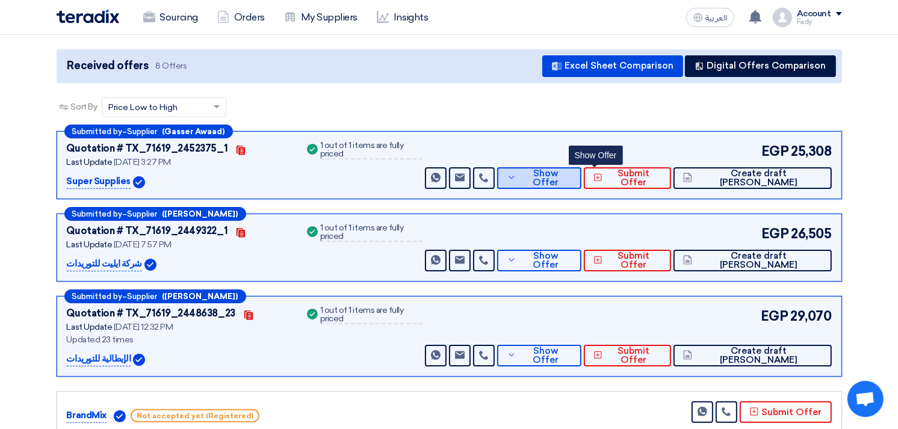
click at [572, 172] on span "Show Offer" at bounding box center [545, 178] width 52 height 18
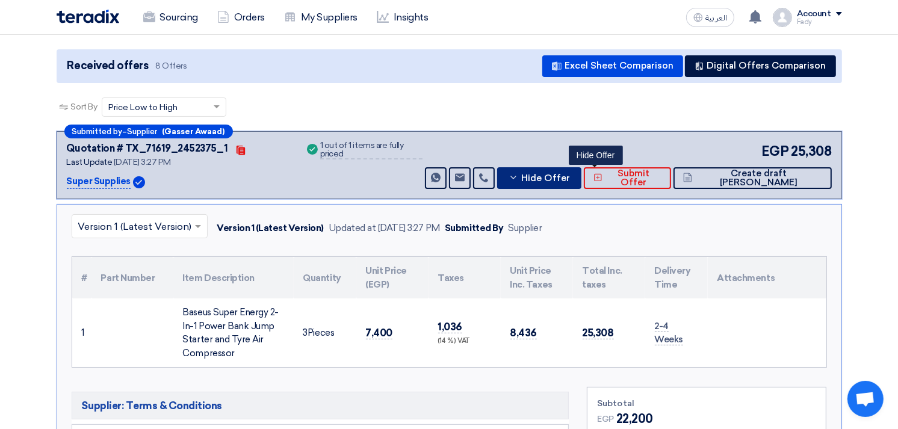
click at [570, 174] on span "Hide Offer" at bounding box center [545, 178] width 49 height 9
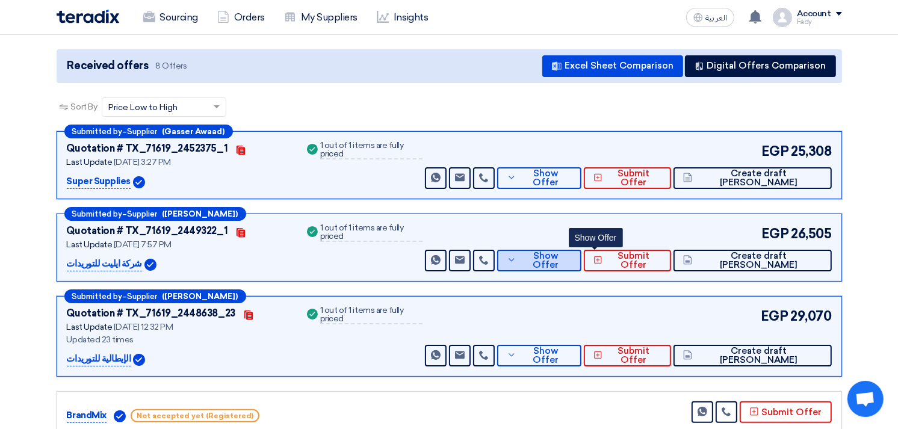
click at [572, 260] on span "Show Offer" at bounding box center [545, 260] width 52 height 18
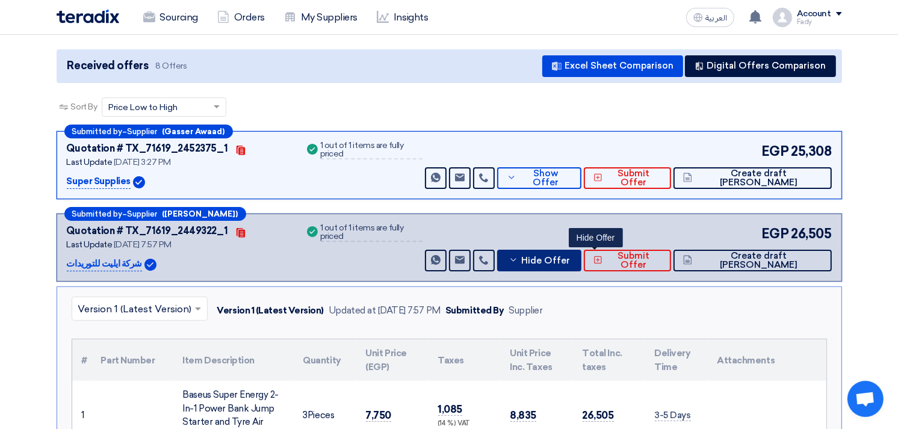
click at [570, 260] on span "Hide Offer" at bounding box center [545, 260] width 49 height 9
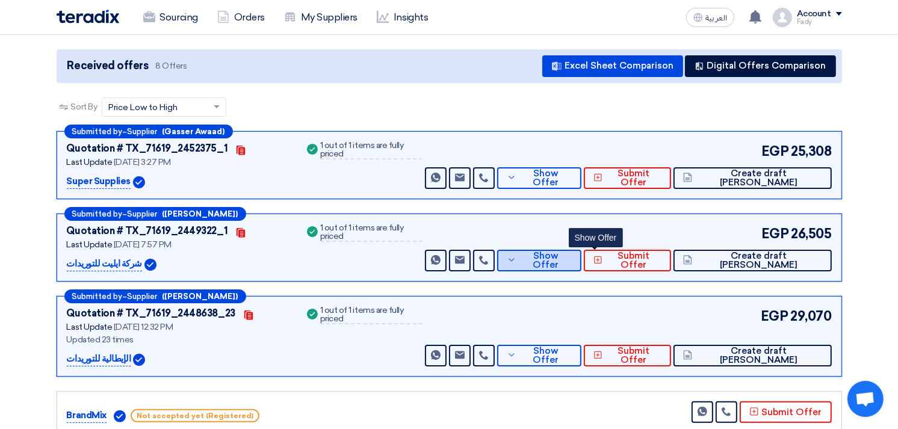
scroll to position [0, 0]
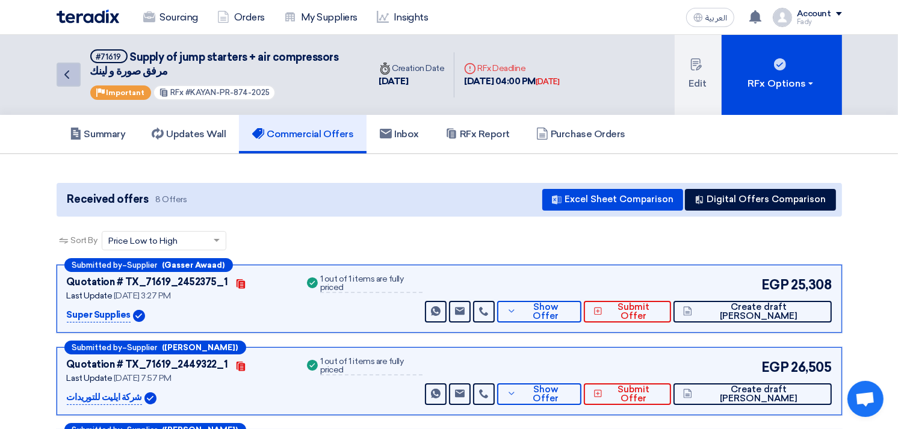
click at [69, 70] on icon "Back" at bounding box center [67, 74] width 14 height 14
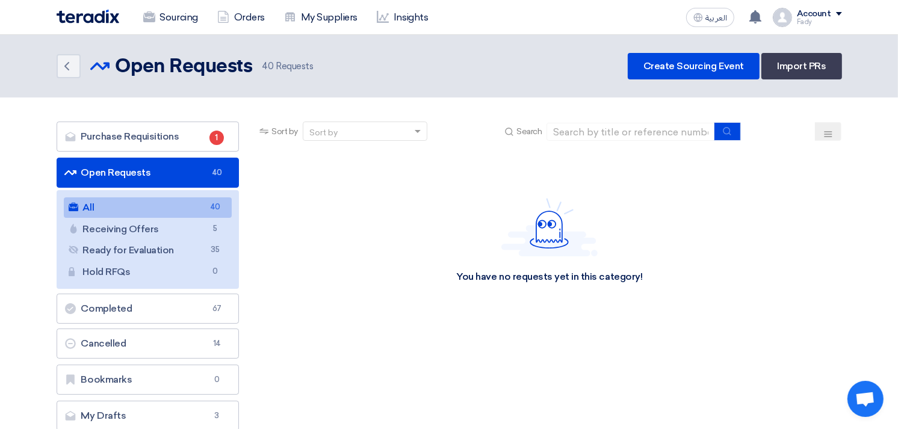
click at [182, 202] on link "All All 40" at bounding box center [148, 207] width 168 height 20
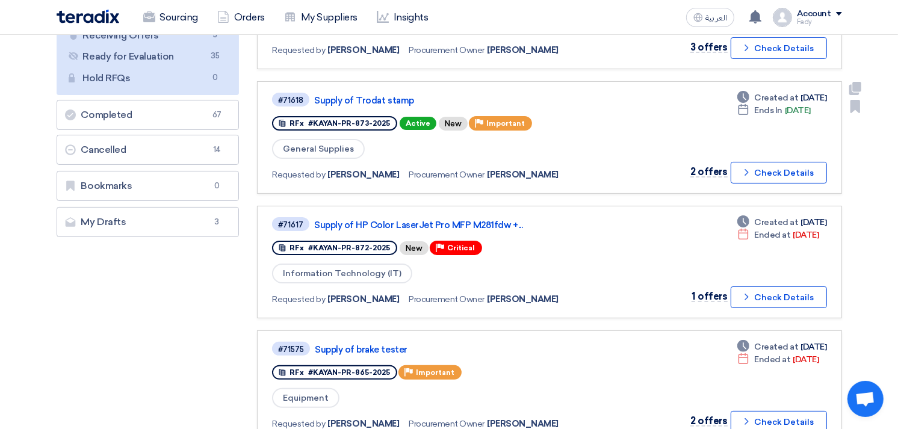
scroll to position [134, 0]
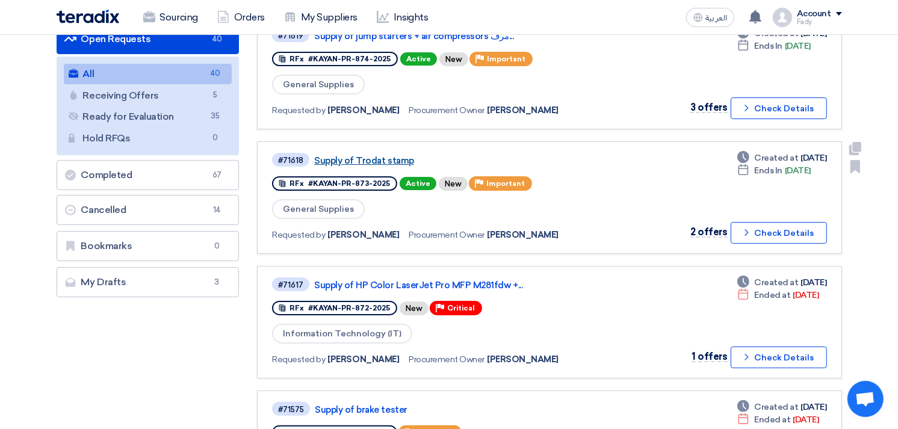
click at [382, 155] on link "Supply of Trodat stamp" at bounding box center [464, 160] width 301 height 11
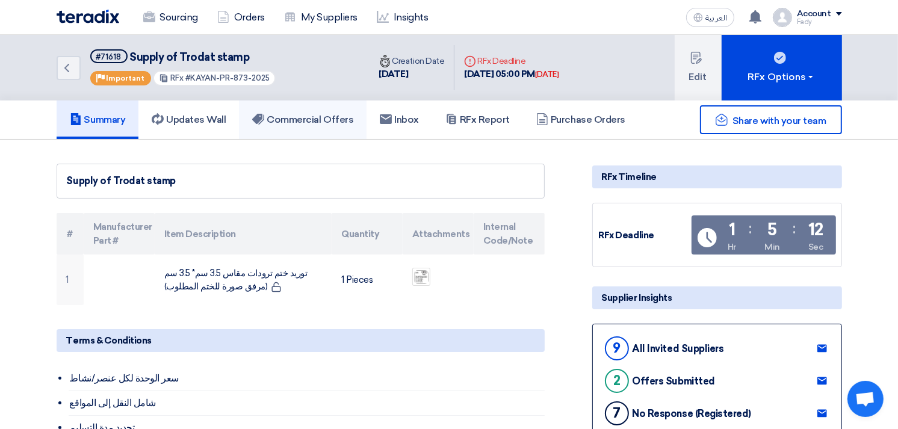
click at [302, 118] on h5 "Commercial Offers" at bounding box center [302, 120] width 101 height 12
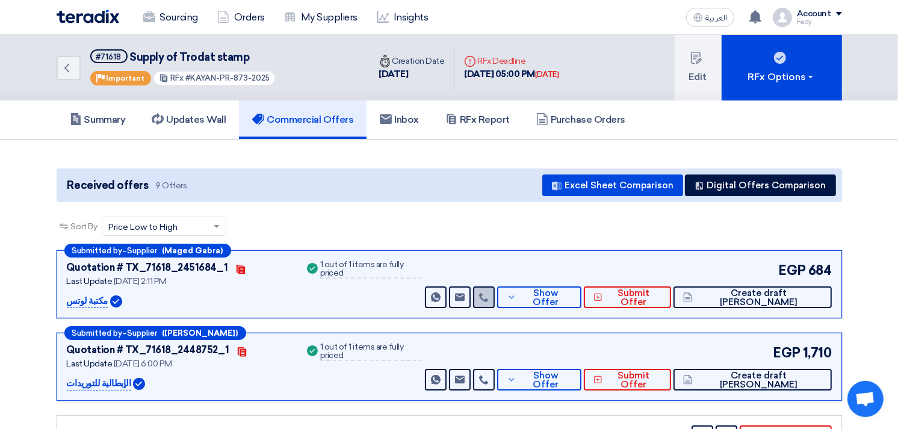
click at [488, 293] on use at bounding box center [483, 297] width 9 height 9
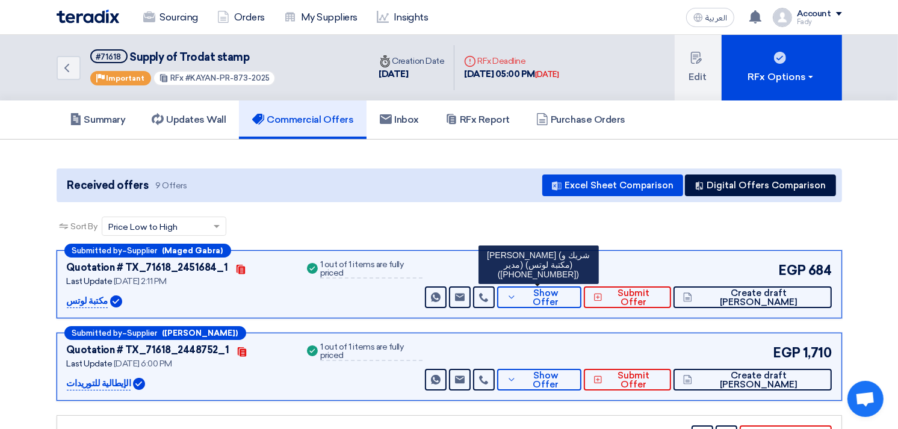
click at [488, 293] on use at bounding box center [483, 297] width 9 height 9
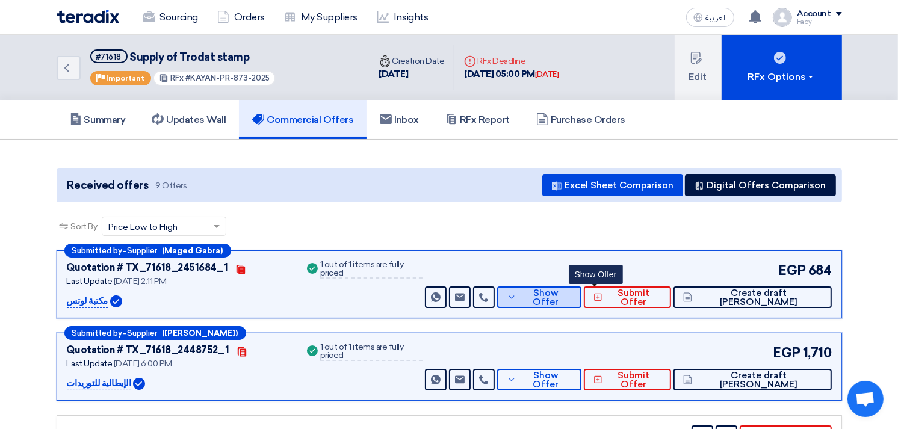
click at [572, 290] on span "Show Offer" at bounding box center [545, 298] width 52 height 18
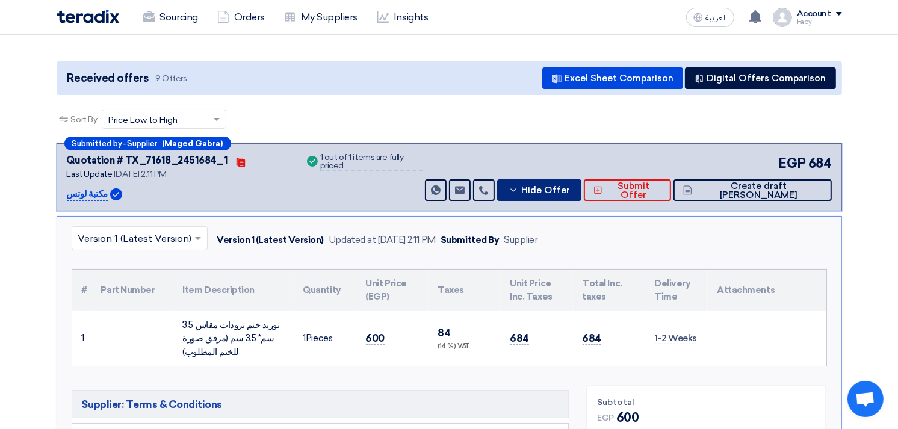
scroll to position [67, 0]
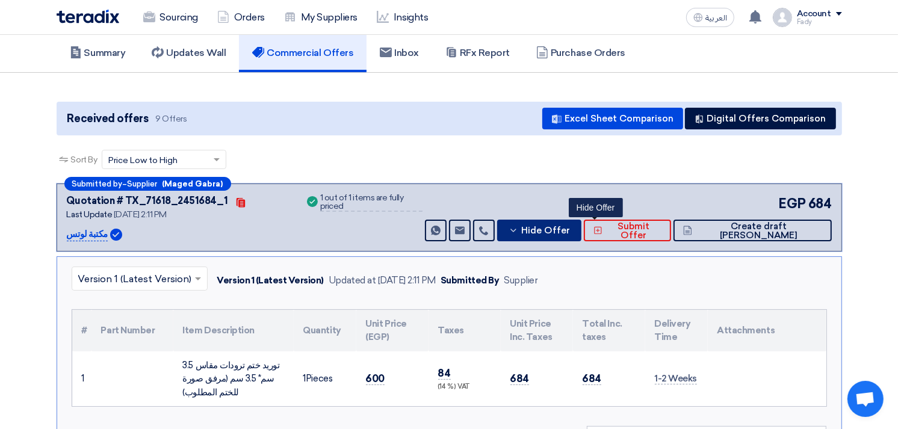
click at [570, 226] on span "Hide Offer" at bounding box center [545, 230] width 49 height 9
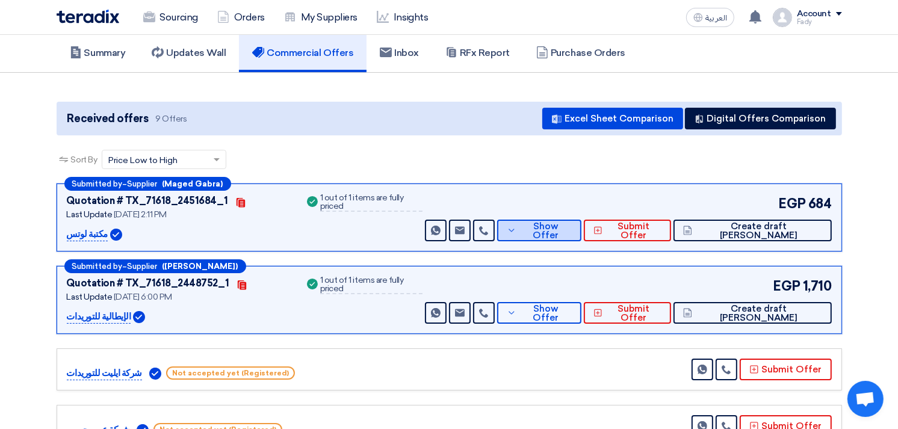
scroll to position [0, 0]
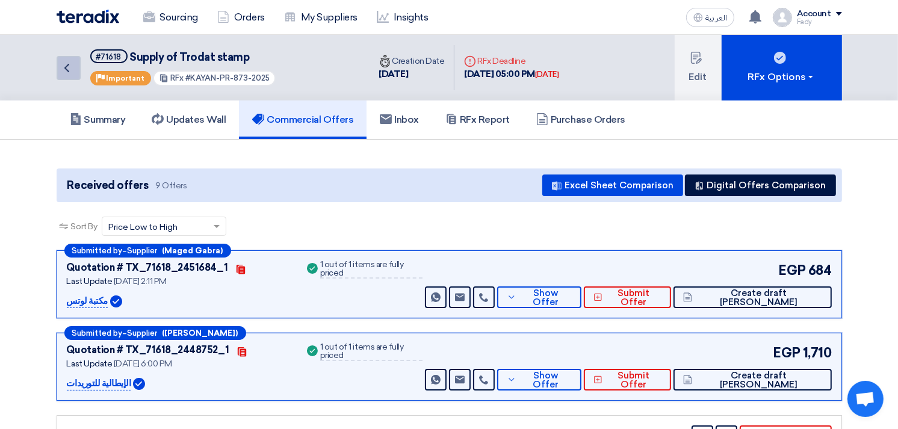
click at [68, 56] on link "Back" at bounding box center [69, 68] width 24 height 24
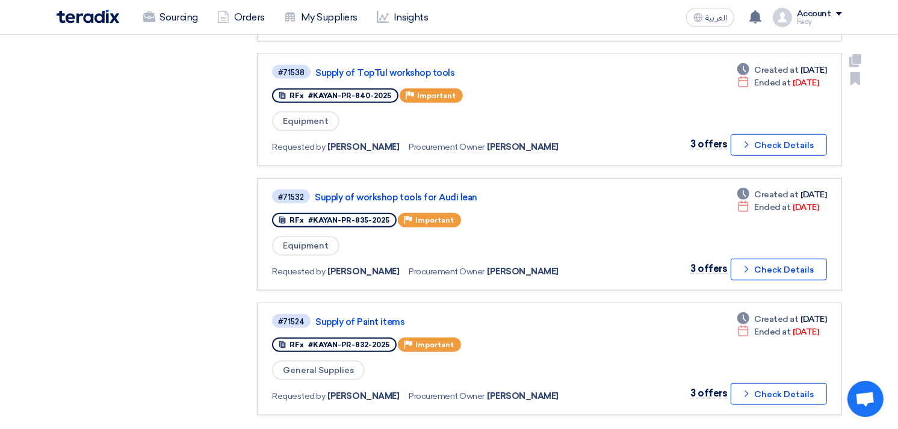
scroll to position [1002, 0]
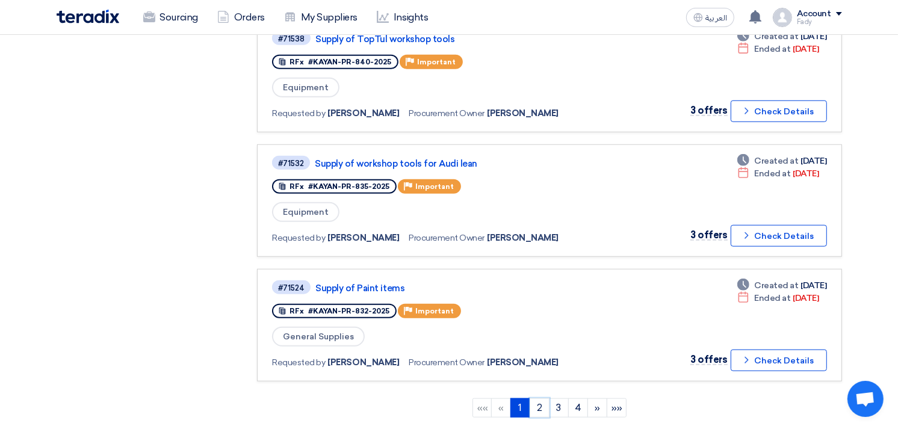
click at [544, 398] on link "2" at bounding box center [539, 407] width 20 height 19
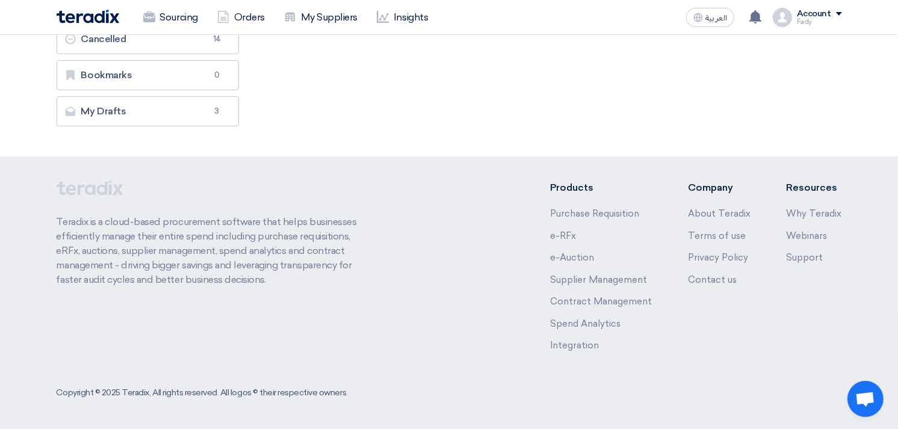
scroll to position [0, 0]
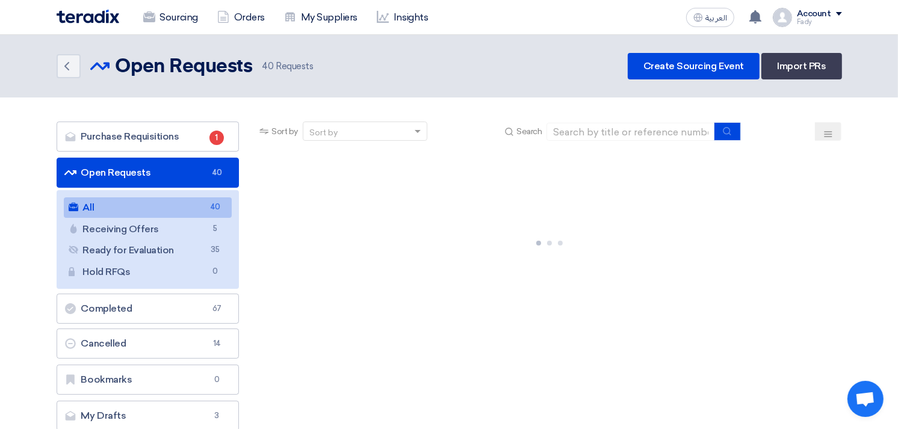
click at [171, 206] on link "All All 40" at bounding box center [148, 207] width 168 height 20
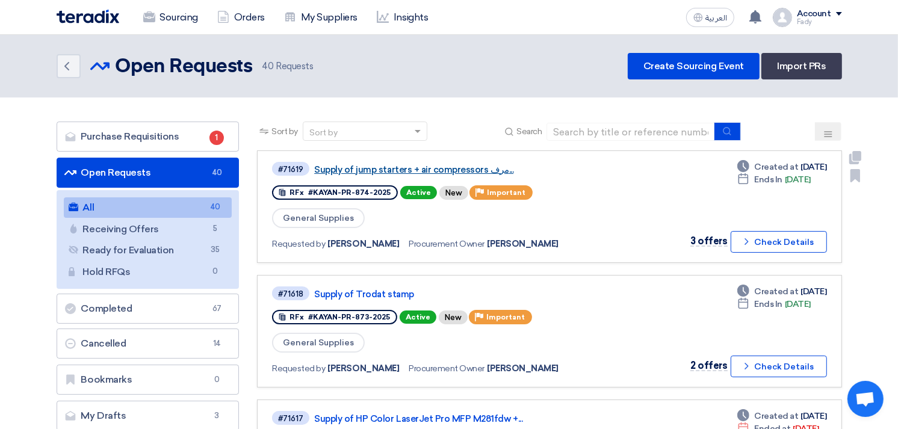
click at [441, 164] on link "Supply of jump starters + air compressors مرف..." at bounding box center [464, 169] width 301 height 11
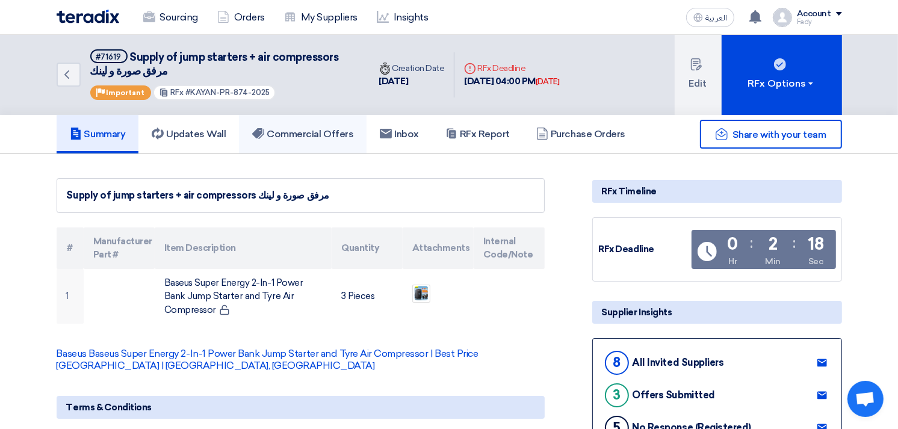
click at [325, 137] on h5 "Commercial Offers" at bounding box center [302, 134] width 101 height 12
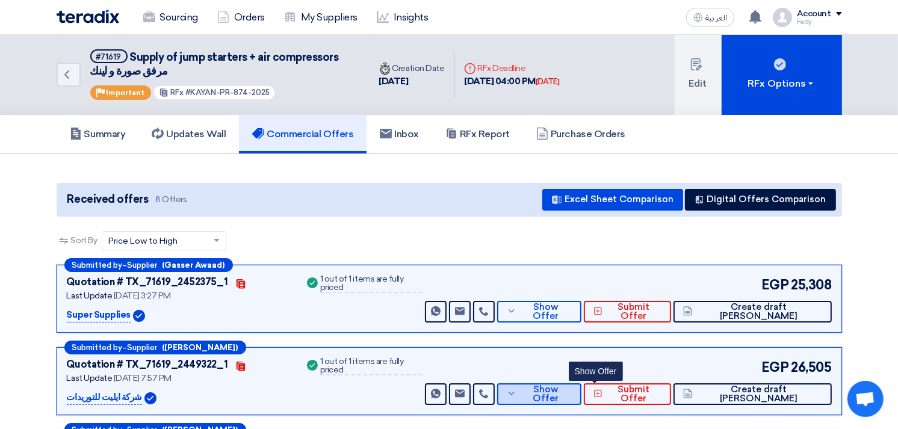
click at [572, 391] on span "Show Offer" at bounding box center [545, 394] width 52 height 18
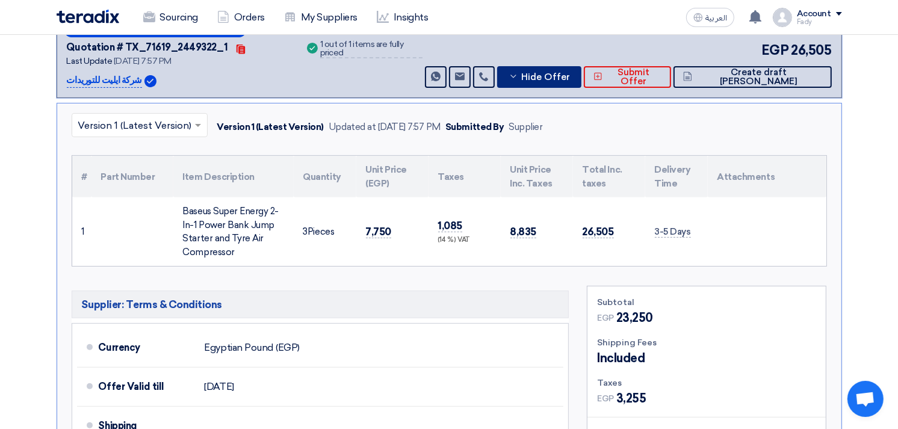
scroll to position [334, 0]
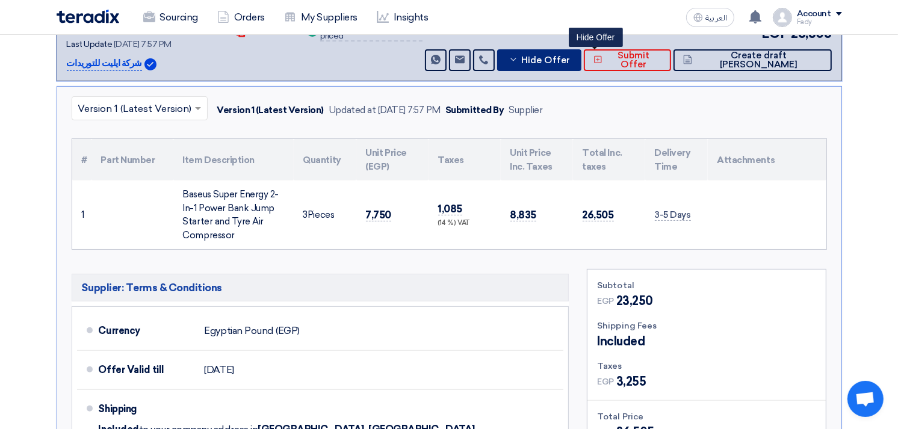
click at [570, 60] on span "Hide Offer" at bounding box center [545, 60] width 49 height 9
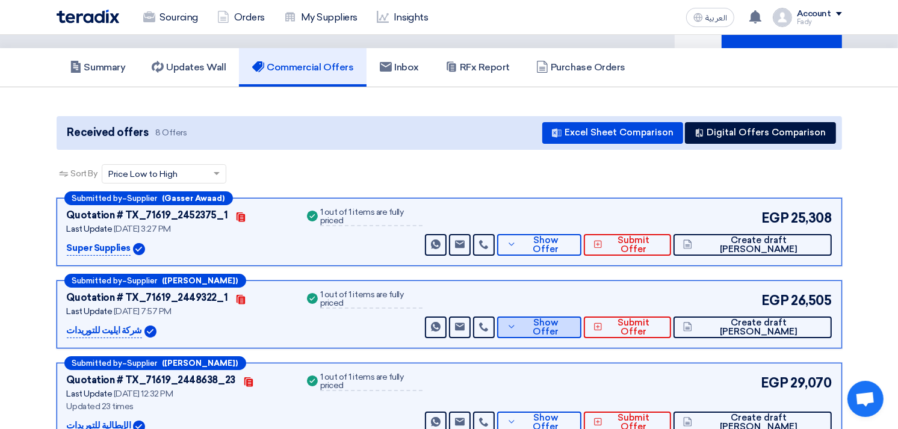
scroll to position [0, 0]
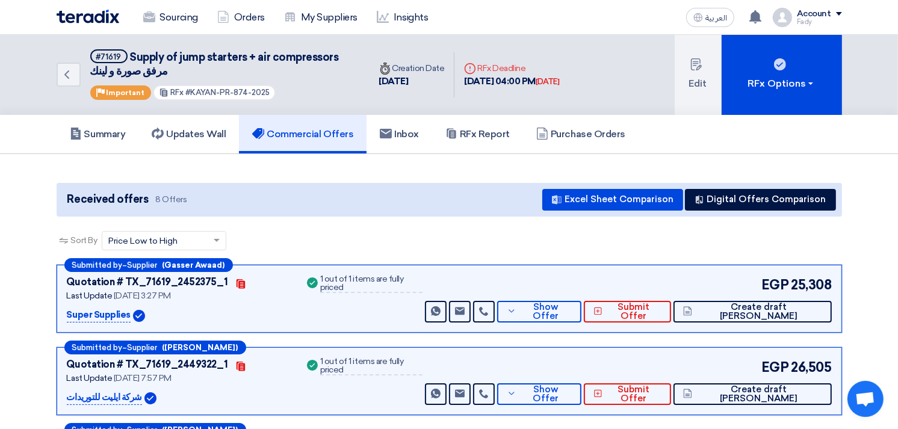
drag, startPoint x: 185, startPoint y: 88, endPoint x: 395, endPoint y: 76, distance: 209.7
click at [395, 76] on div "Back #71619 Supply of jump starters + air compressors مرفق صورة و لينك Priority…" at bounding box center [313, 75] width 513 height 80
drag, startPoint x: 285, startPoint y: 72, endPoint x: 279, endPoint y: 79, distance: 9.4
click at [284, 72] on h5 "#71619 Supply of jump starters + air compressors مرفق صورة و لينك" at bounding box center [222, 63] width 265 height 29
drag, startPoint x: 187, startPoint y: 89, endPoint x: 299, endPoint y: 79, distance: 112.3
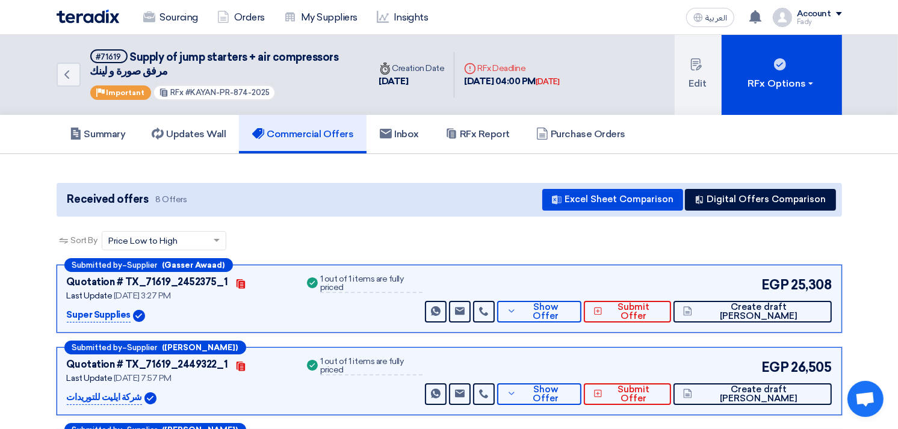
click at [299, 79] on div "#71619 Supply of jump starters + air compressors مرفق صورة و لينك Priority Impo…" at bounding box center [222, 74] width 265 height 51
copy span "KAYAN-PR-874-2025"
drag, startPoint x: 129, startPoint y: 55, endPoint x: 342, endPoint y: 62, distance: 213.1
click at [342, 62] on h5 "#71619 Supply of jump starters + air compressors مرفق صورة و لينك" at bounding box center [222, 63] width 265 height 29
copy span "Supply of jump starters + air compressors"
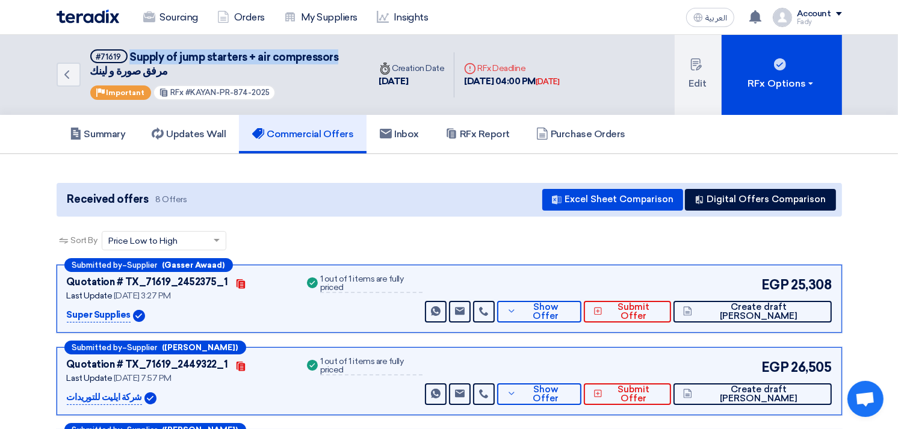
click at [178, 59] on span "Supply of jump starters + air compressors مرفق صورة و لينك" at bounding box center [214, 64] width 248 height 27
click at [176, 55] on span "Supply of jump starters + air compressors مرفق صورة و لينك" at bounding box center [214, 64] width 248 height 27
click at [99, 131] on h5 "Summary" at bounding box center [98, 134] width 56 height 12
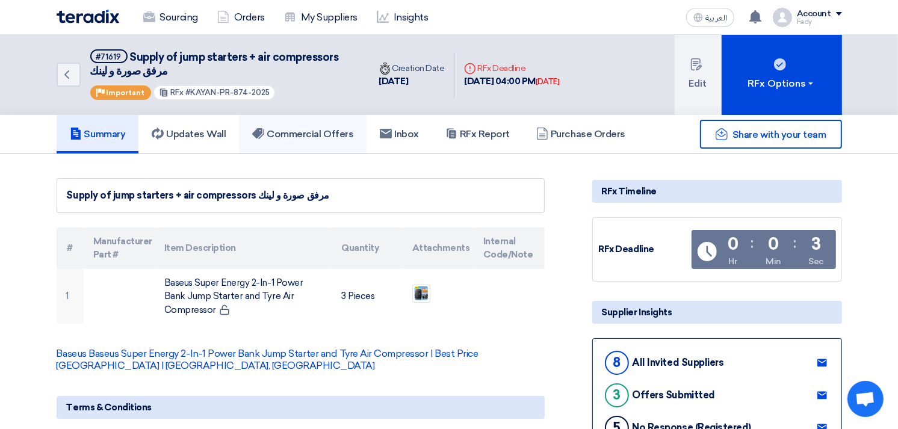
click at [317, 131] on h5 "Commercial Offers" at bounding box center [302, 134] width 101 height 12
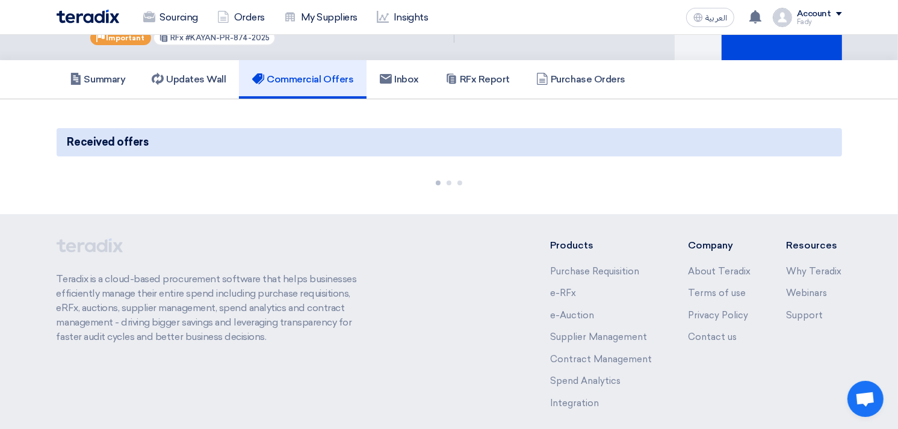
scroll to position [109, 0]
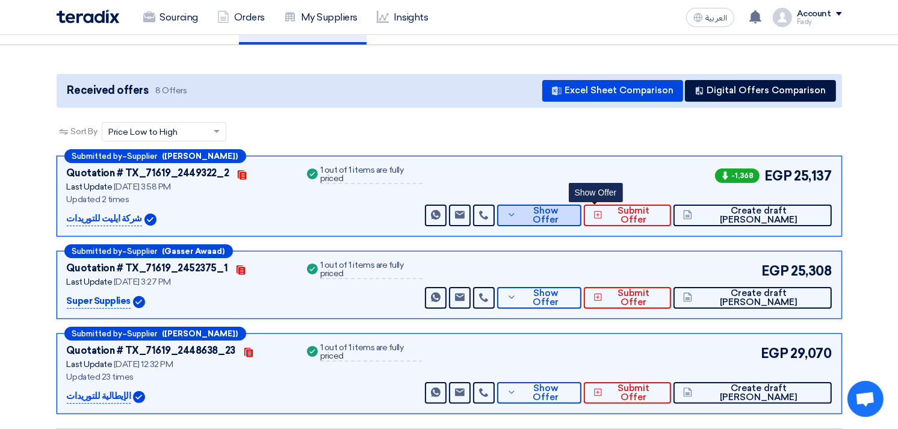
click at [572, 212] on span "Show Offer" at bounding box center [545, 215] width 52 height 18
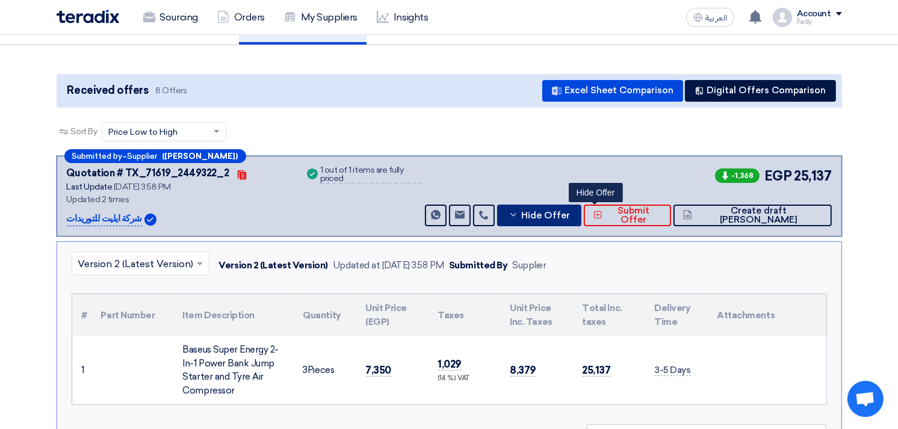
click at [581, 207] on button "Hide Offer" at bounding box center [539, 216] width 84 height 22
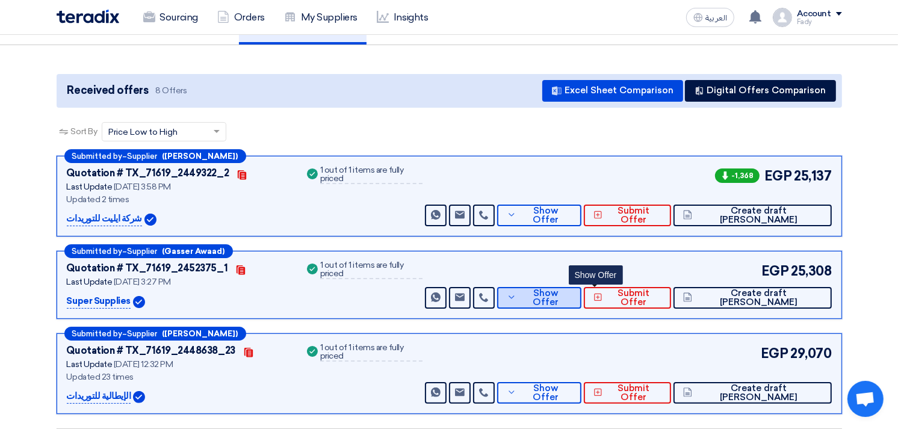
click at [581, 303] on button "Show Offer" at bounding box center [539, 298] width 84 height 22
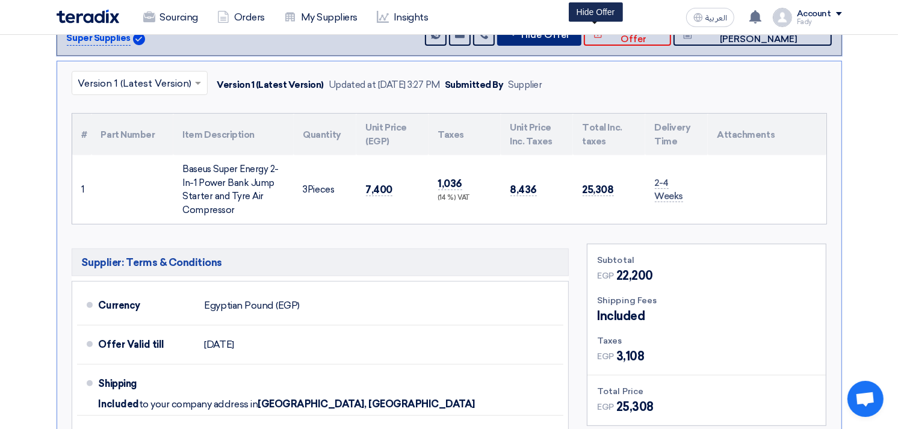
scroll to position [242, 0]
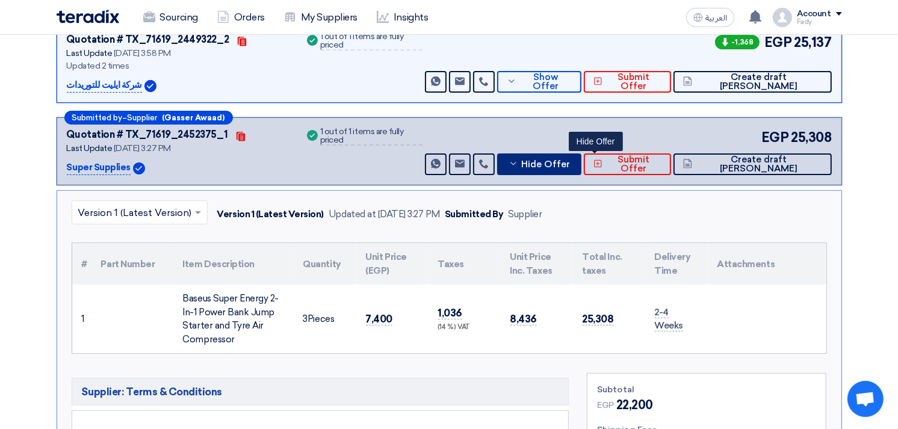
click at [570, 165] on span "Hide Offer" at bounding box center [545, 164] width 49 height 9
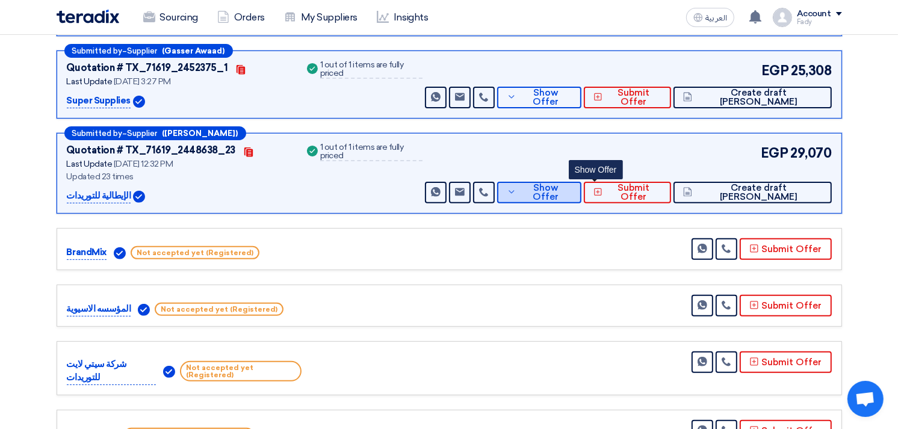
click at [581, 183] on button "Show Offer" at bounding box center [539, 193] width 84 height 22
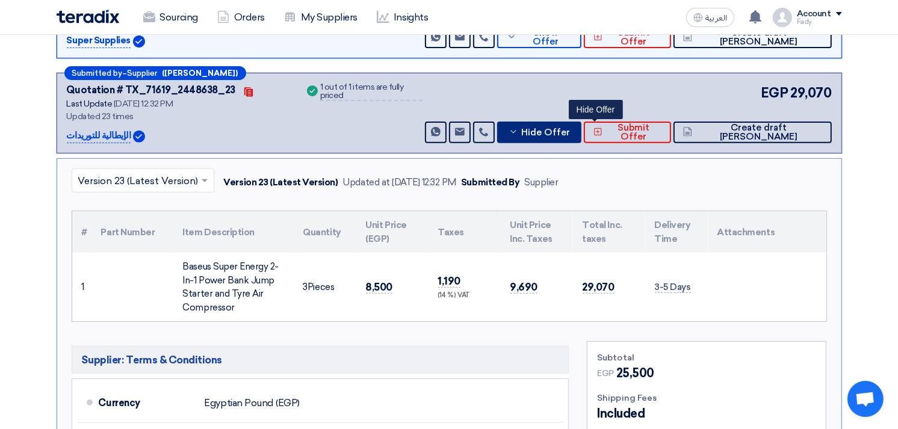
scroll to position [443, 0]
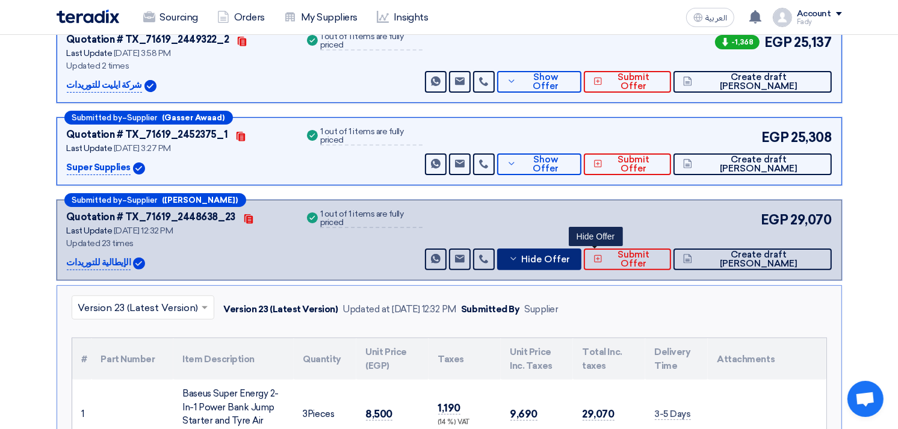
click at [570, 257] on span "Hide Offer" at bounding box center [545, 259] width 49 height 9
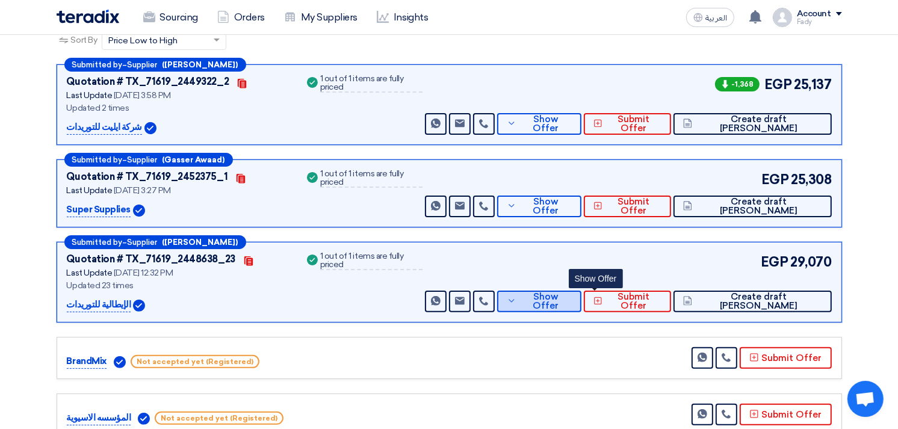
scroll to position [0, 0]
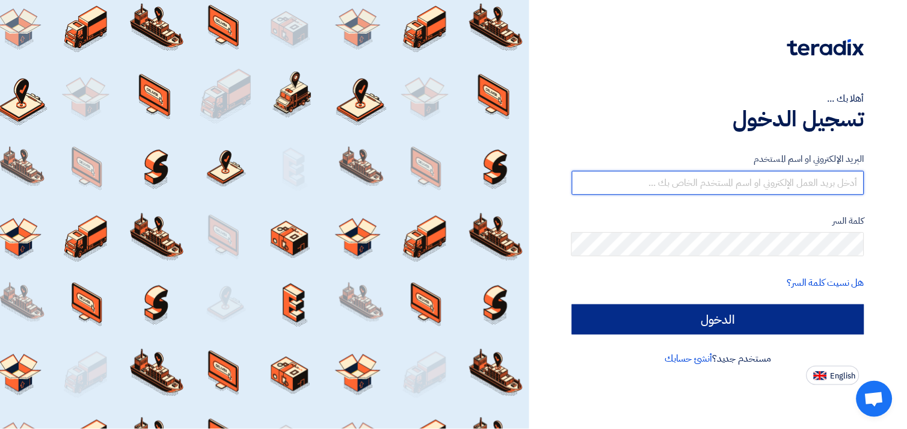
type input "fady.mahmoud@eaec.com.eg"
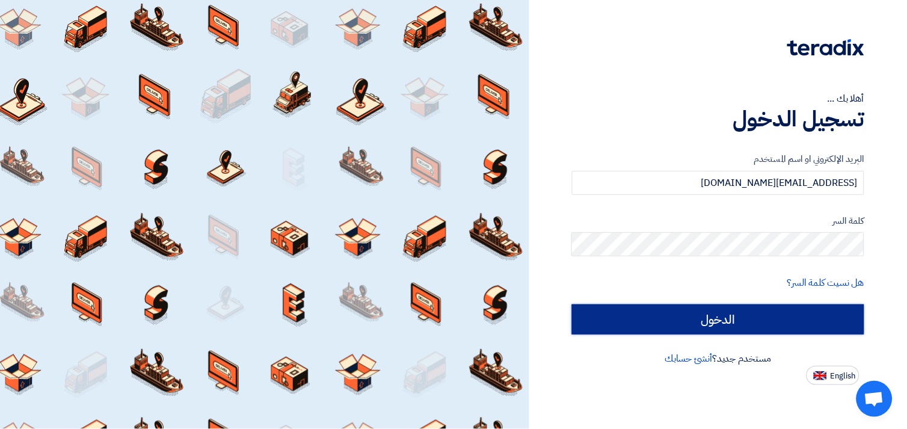
click at [674, 322] on input "الدخول" at bounding box center [718, 319] width 292 height 30
type input "Sign in"
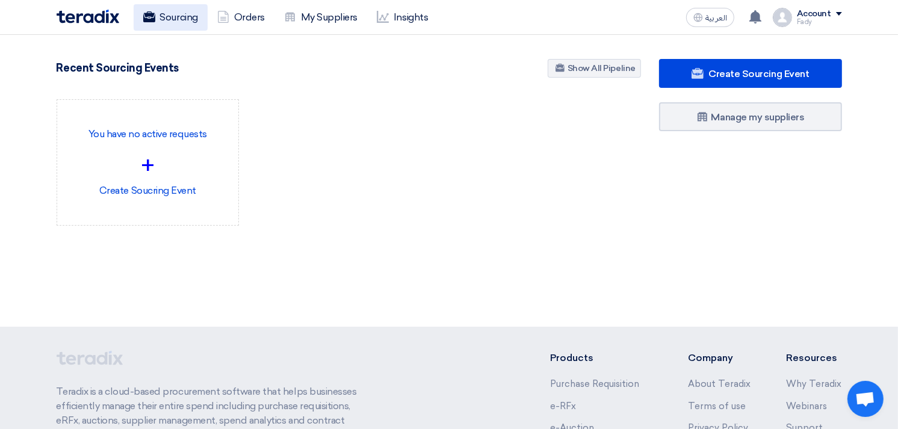
click at [171, 18] on link "Sourcing" at bounding box center [171, 17] width 74 height 26
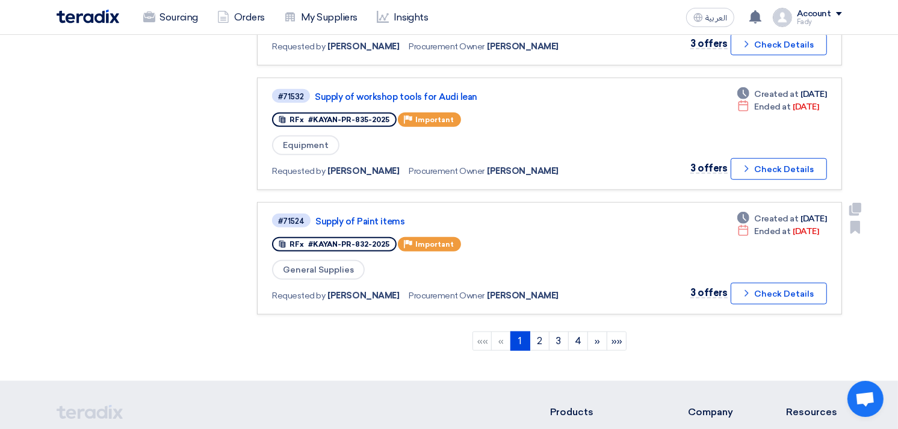
scroll to position [1270, 0]
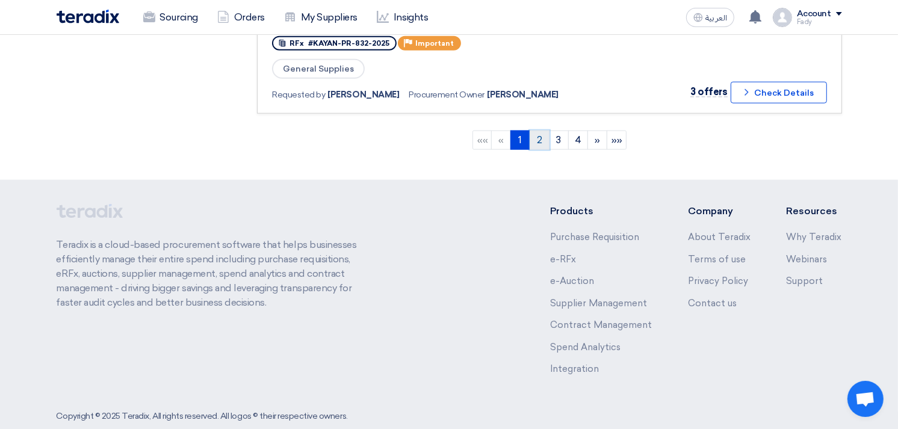
click at [538, 131] on link "2" at bounding box center [539, 140] width 20 height 19
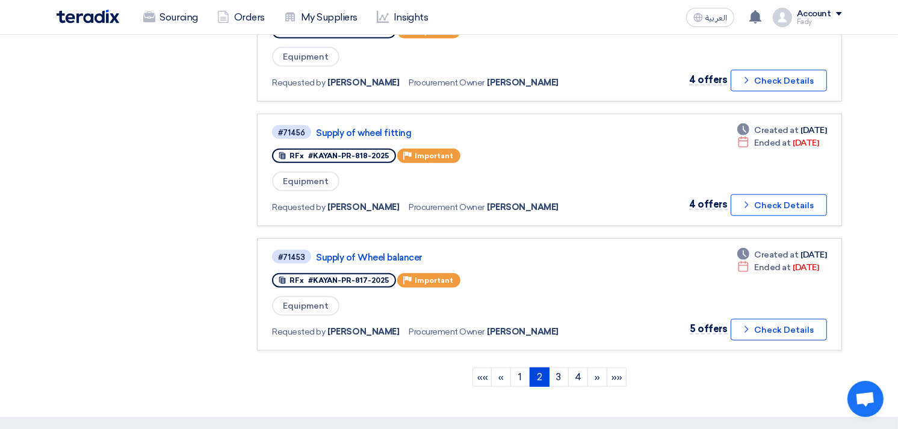
scroll to position [1069, 0]
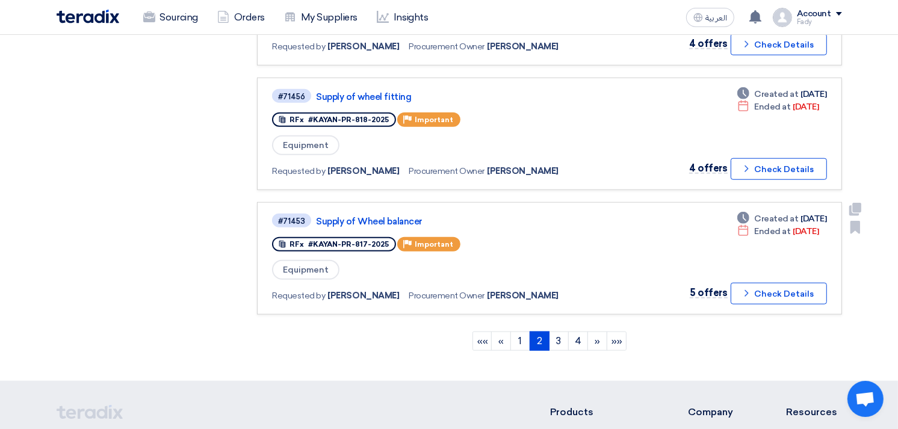
click at [401, 202] on link "#71453 Supply of Wheel balancer RFx #KAYAN-PR-817-2025 Priority Important Equip…" at bounding box center [549, 258] width 584 height 112
click at [399, 216] on link "Supply of Wheel balancer" at bounding box center [466, 221] width 301 height 11
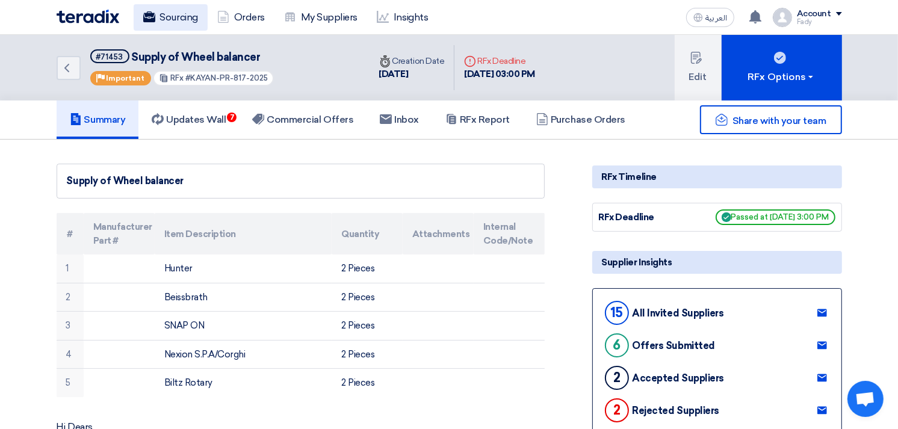
click at [183, 19] on link "Sourcing" at bounding box center [171, 17] width 74 height 26
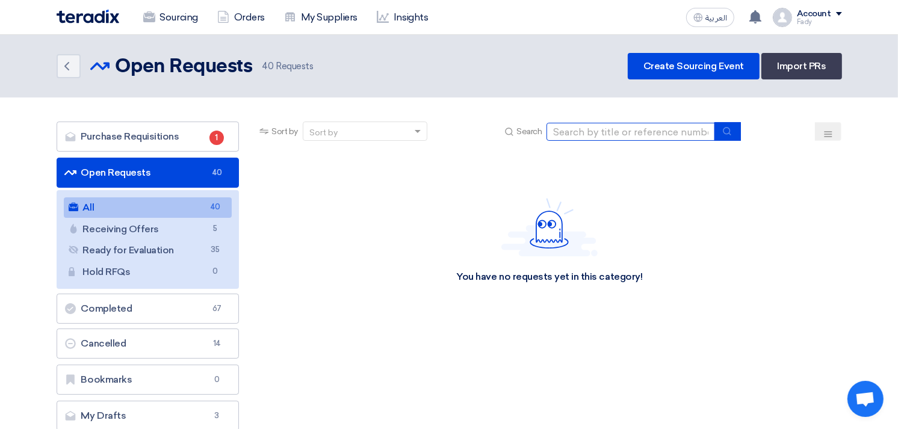
click at [605, 128] on input at bounding box center [630, 132] width 168 height 18
type input "skoda"
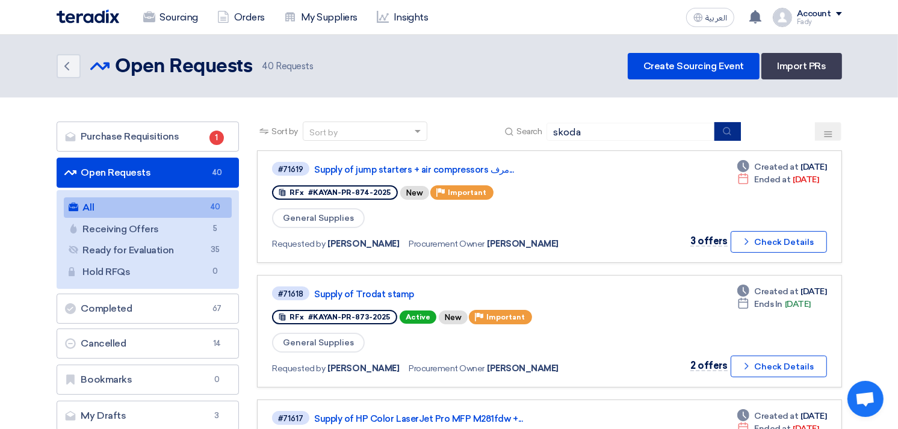
click at [720, 127] on button "submit" at bounding box center [727, 131] width 26 height 19
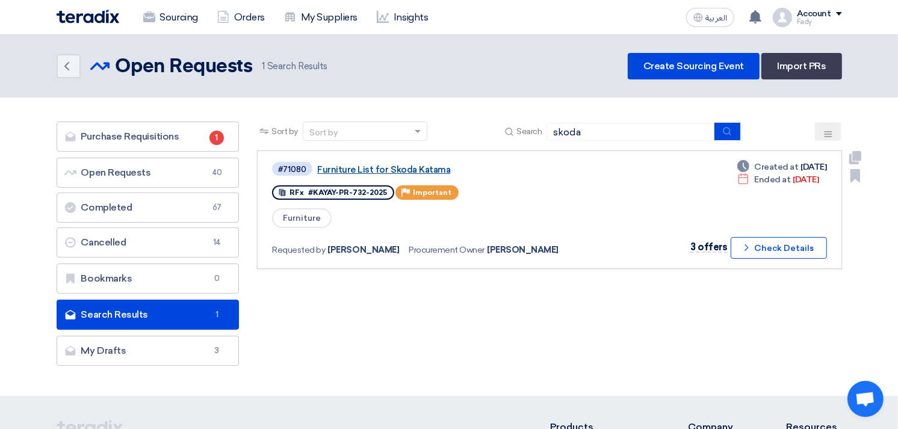
click at [365, 173] on link "Furniture List for Skoda Katama" at bounding box center [467, 169] width 301 height 11
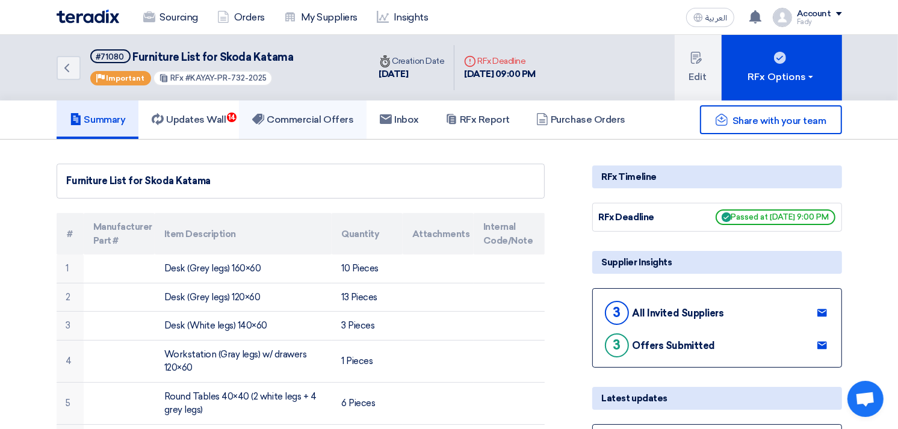
click at [313, 114] on h5 "Commercial Offers" at bounding box center [302, 120] width 101 height 12
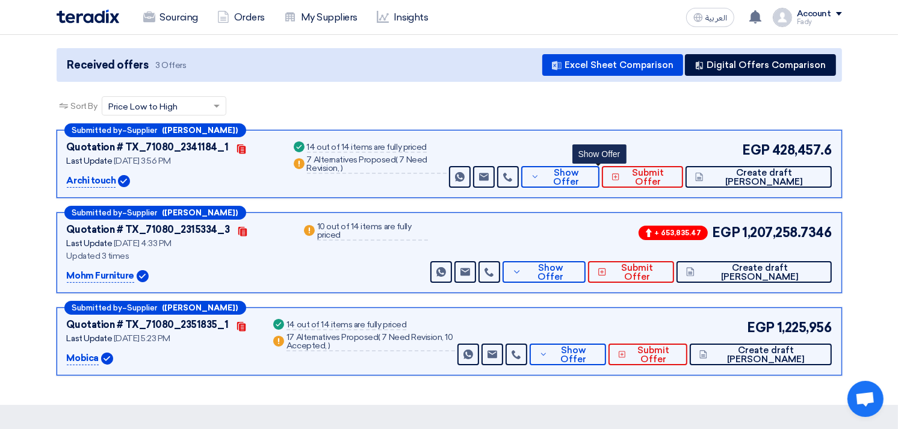
scroll to position [134, 0]
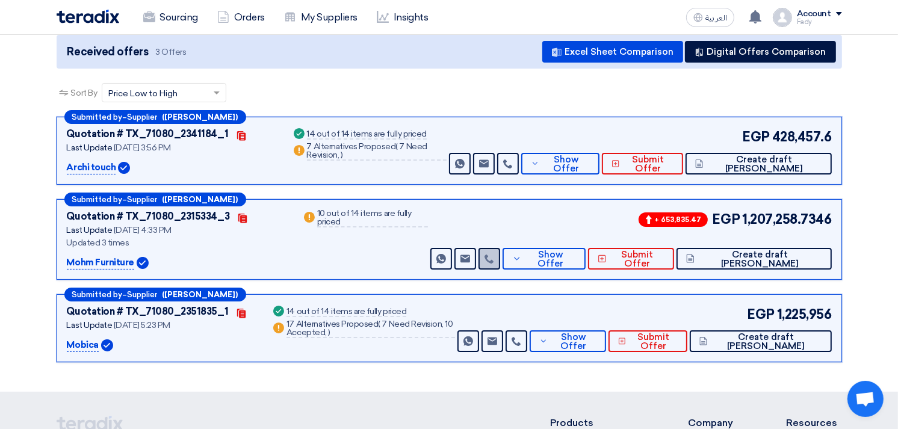
click at [494, 257] on icon at bounding box center [489, 259] width 10 height 10
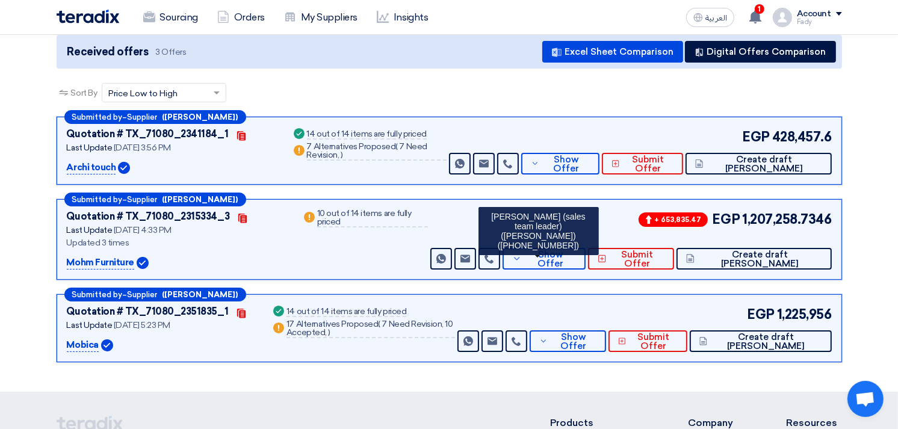
drag, startPoint x: 744, startPoint y: 218, endPoint x: 828, endPoint y: 211, distance: 84.5
click at [828, 211] on span "1,207,258.7346" at bounding box center [786, 219] width 89 height 20
copy span "1,207,258.7346"
click at [585, 267] on button "Show Offer" at bounding box center [543, 259] width 83 height 22
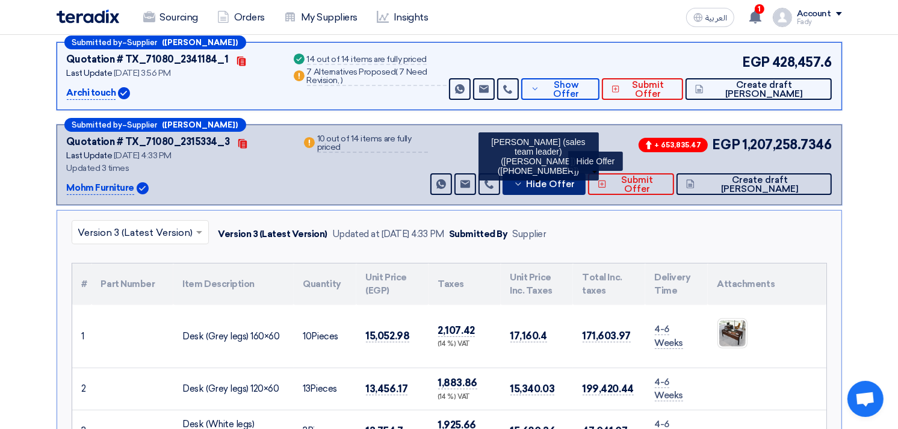
scroll to position [0, 0]
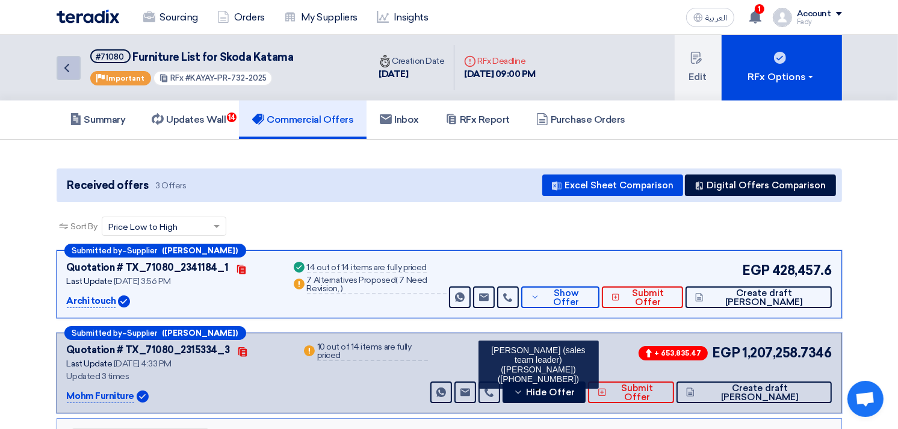
click at [67, 63] on icon "Back" at bounding box center [67, 68] width 14 height 14
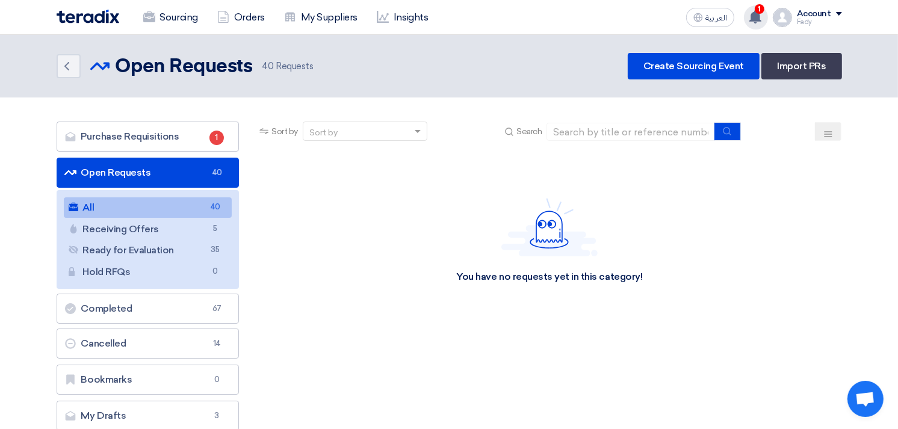
click at [757, 11] on span "1" at bounding box center [759, 9] width 10 height 10
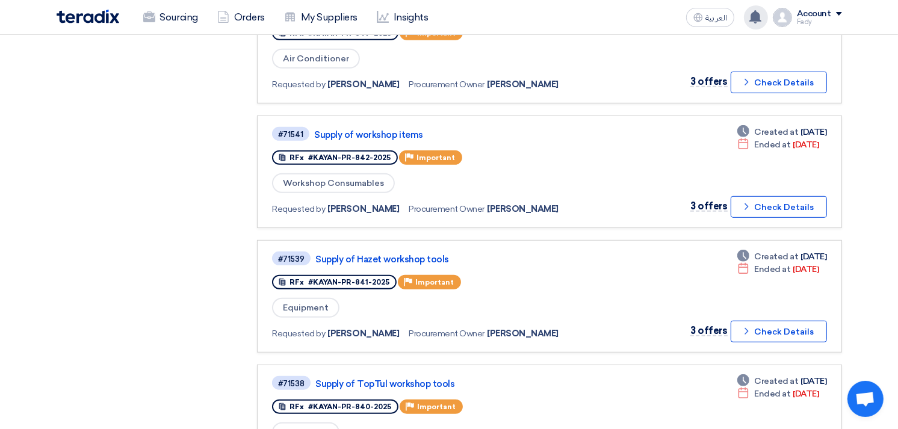
scroll to position [668, 0]
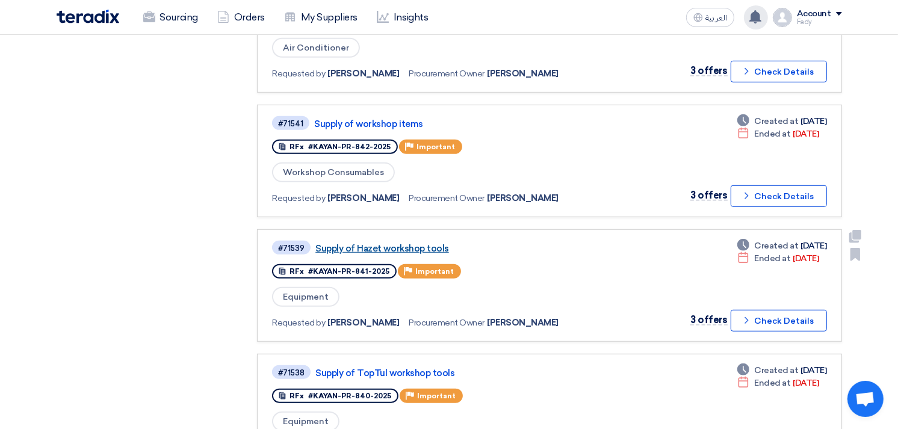
click at [432, 243] on link "Supply of Hazet workshop tools" at bounding box center [465, 248] width 301 height 11
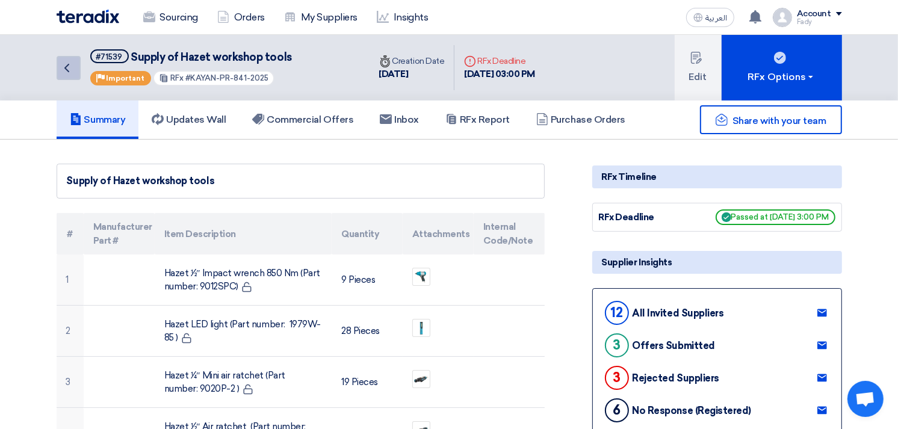
click at [65, 61] on icon "Back" at bounding box center [67, 68] width 14 height 14
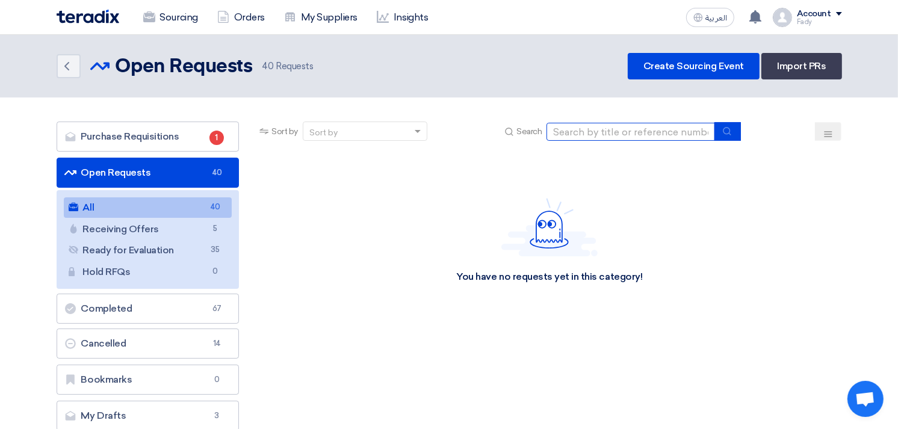
click at [612, 132] on input at bounding box center [630, 132] width 168 height 18
type input "skoda"
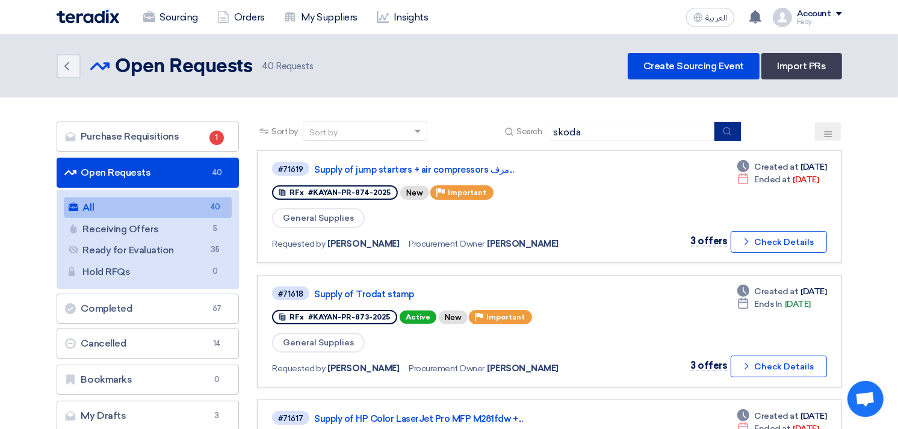
click at [727, 126] on icon "submit" at bounding box center [727, 131] width 10 height 10
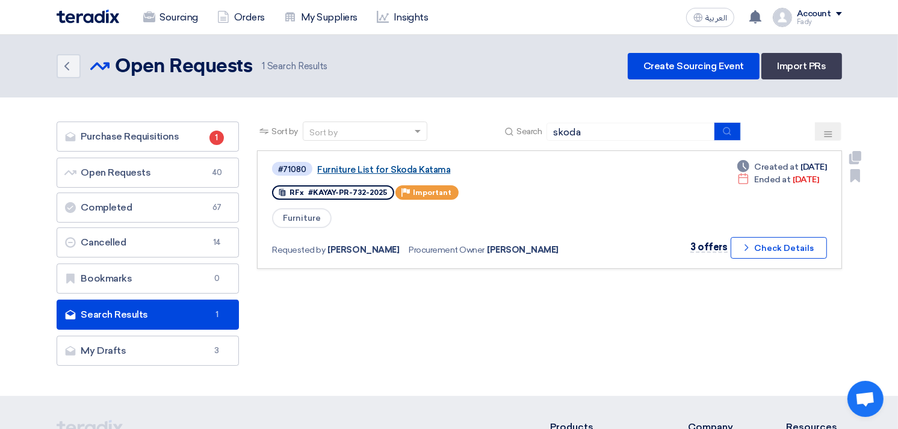
click at [410, 164] on link "Furniture List for Skoda Katama" at bounding box center [467, 169] width 301 height 11
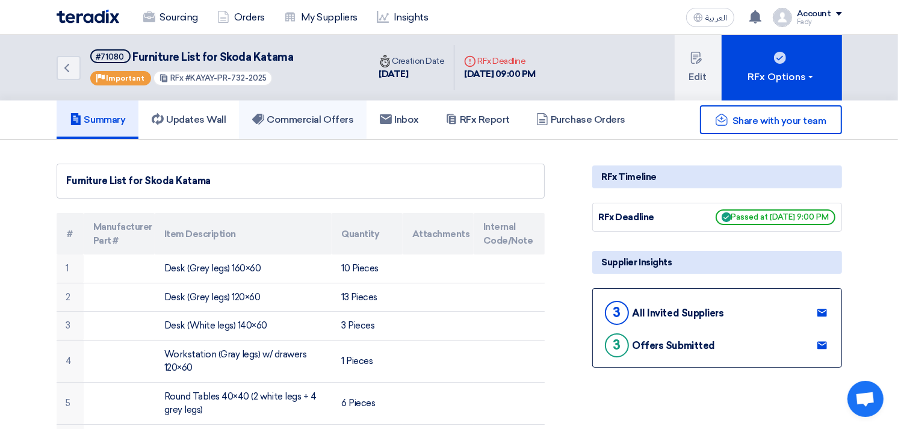
click at [327, 114] on h5 "Commercial Offers" at bounding box center [302, 120] width 101 height 12
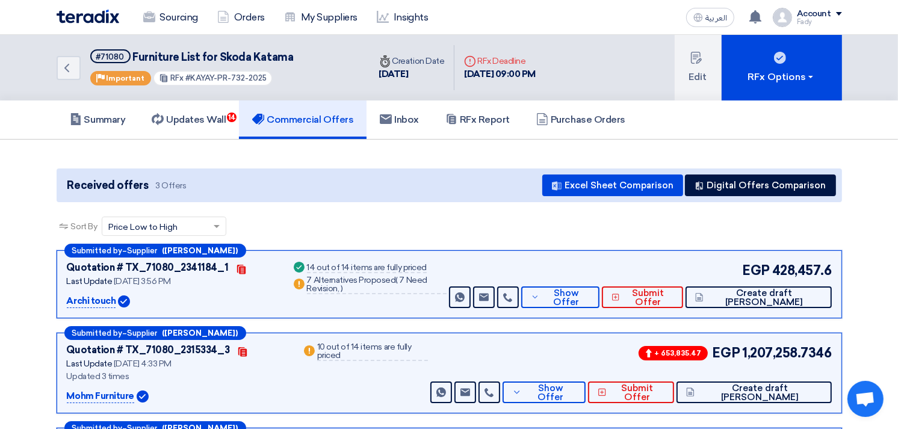
scroll to position [67, 0]
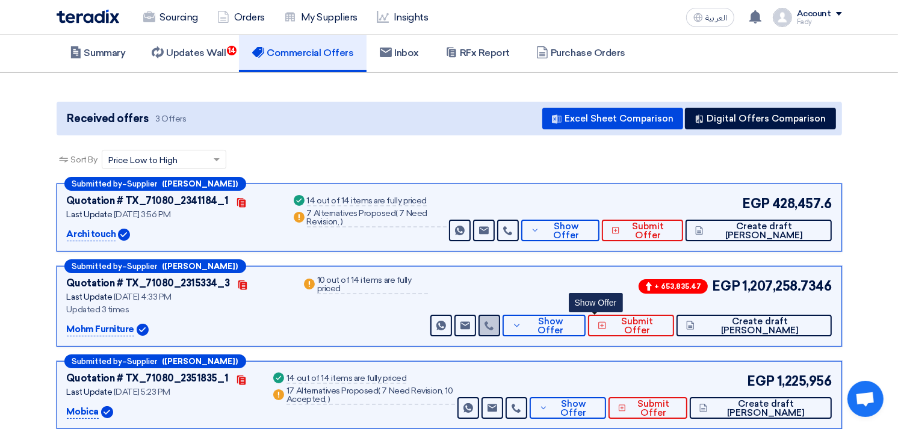
click at [500, 325] on link at bounding box center [489, 326] width 22 height 22
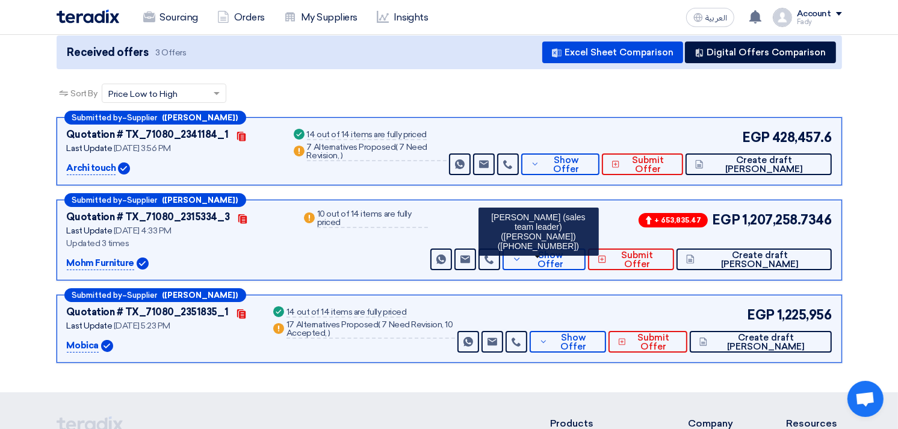
scroll to position [267, 0]
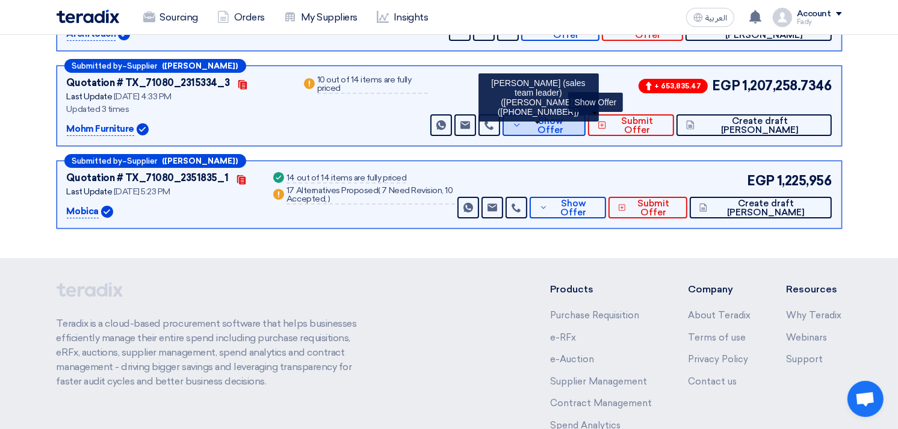
click at [576, 117] on span "Show Offer" at bounding box center [550, 126] width 51 height 18
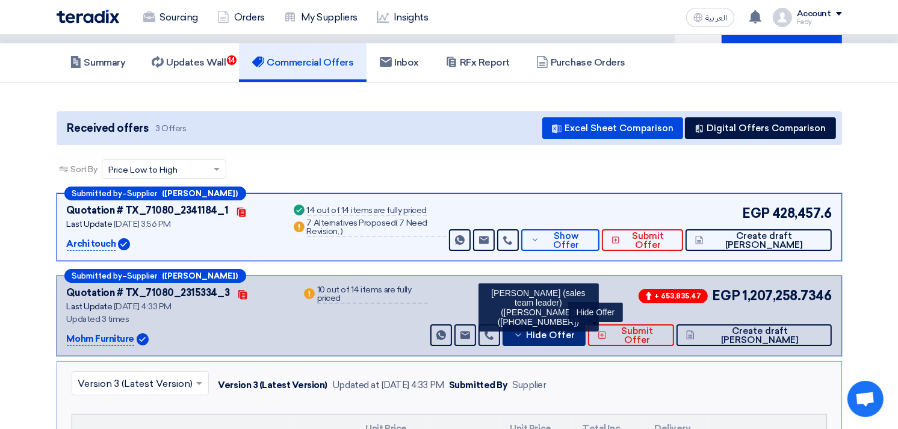
scroll to position [0, 0]
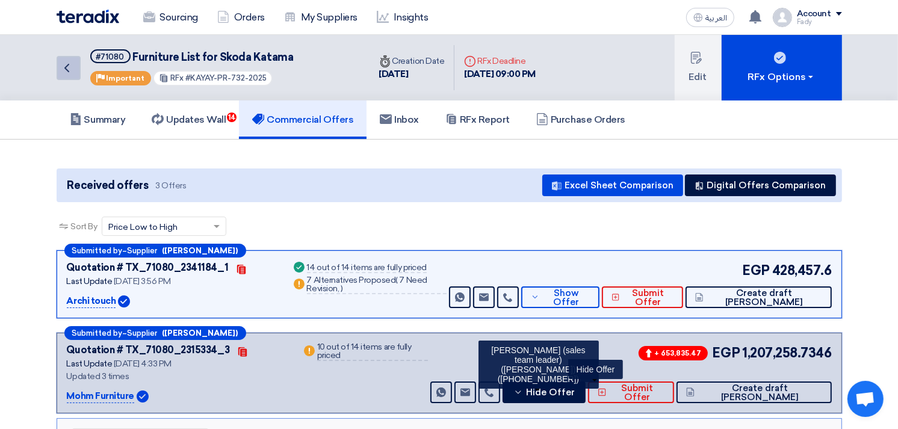
click at [69, 68] on icon "Back" at bounding box center [67, 68] width 14 height 14
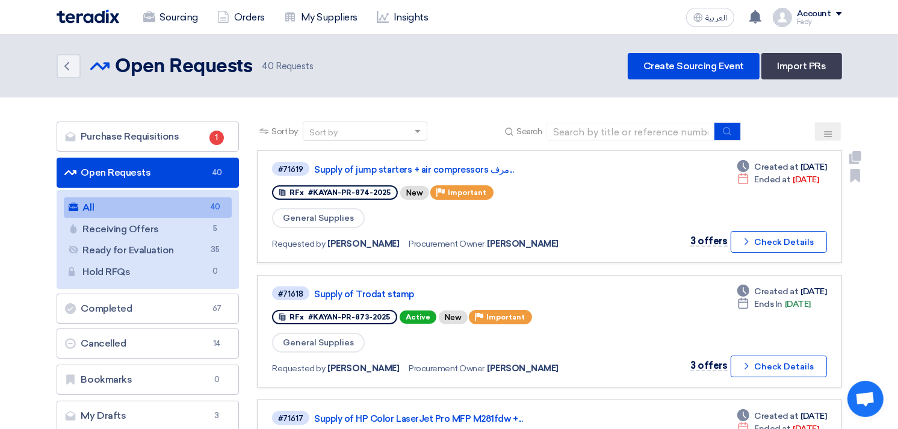
scroll to position [67, 0]
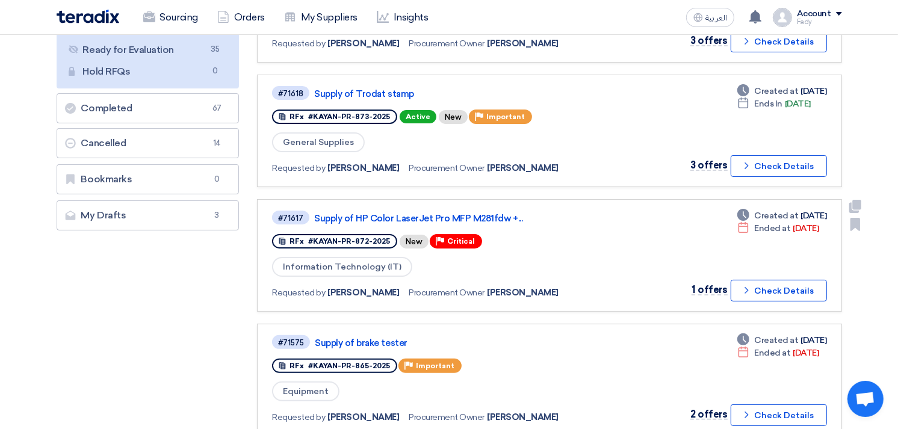
scroll to position [267, 0]
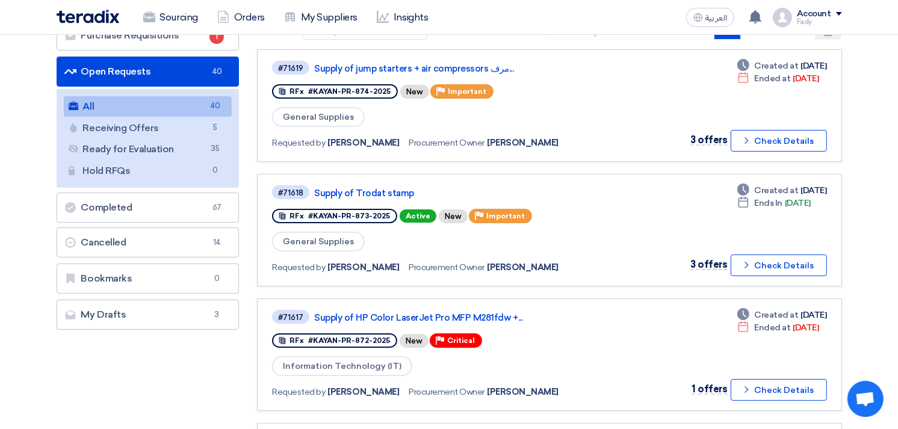
scroll to position [200, 0]
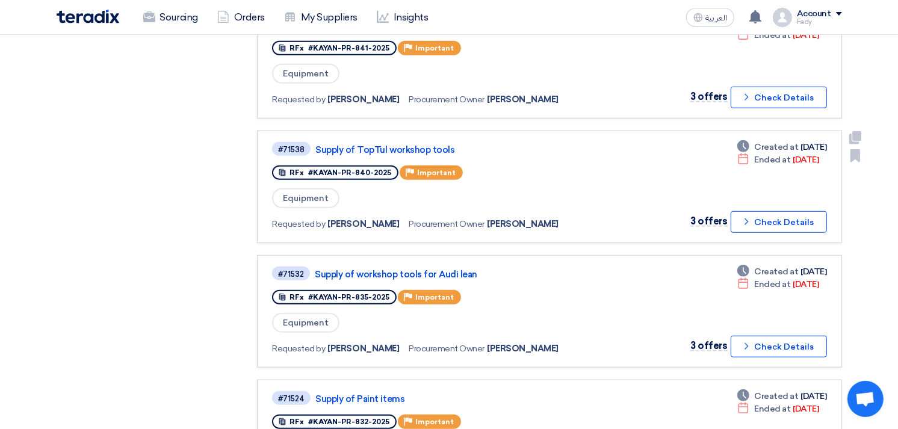
scroll to position [935, 0]
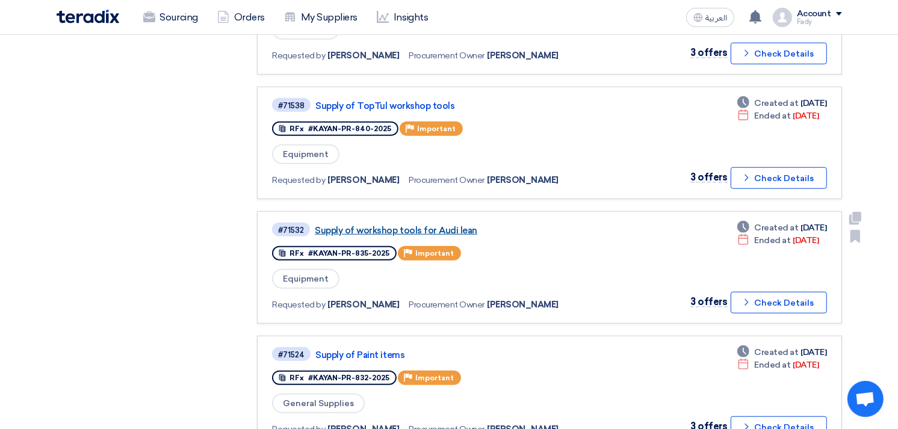
click at [466, 225] on link "Supply of workshop tools for Audi lean" at bounding box center [465, 230] width 301 height 11
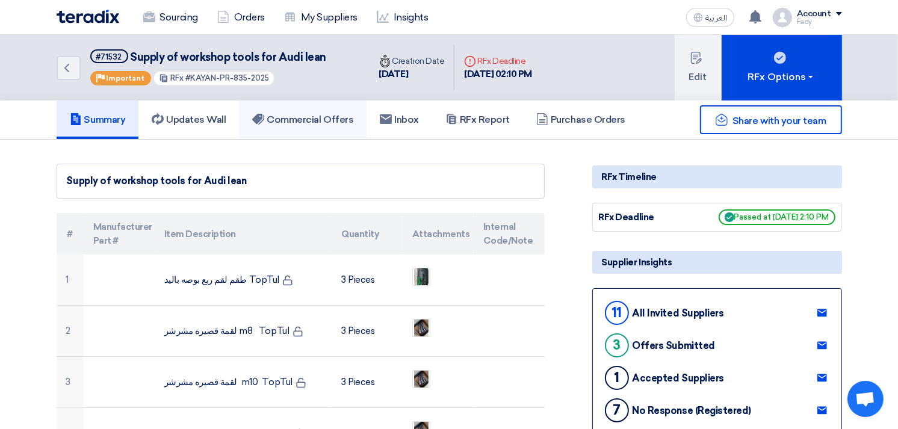
click at [336, 123] on h5 "Commercial Offers" at bounding box center [302, 120] width 101 height 12
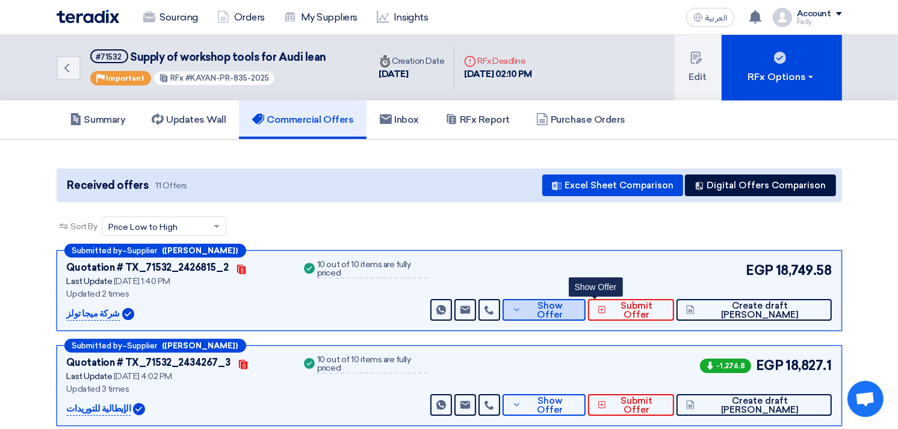
click at [576, 304] on span "Show Offer" at bounding box center [550, 310] width 52 height 18
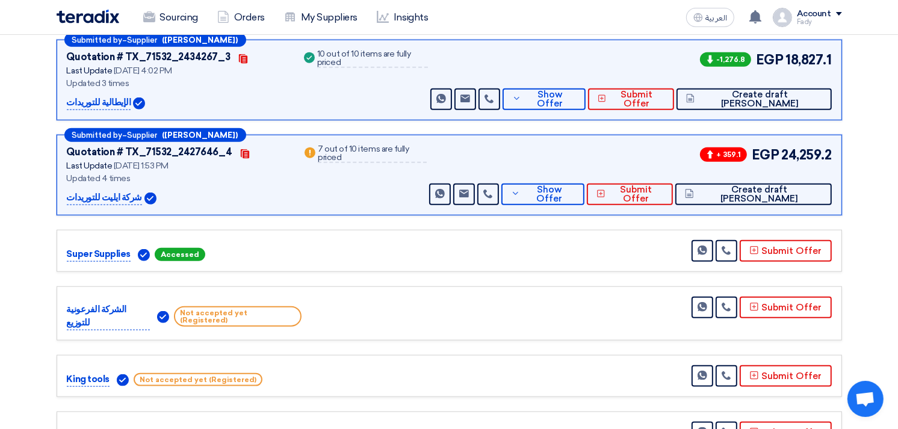
scroll to position [935, 0]
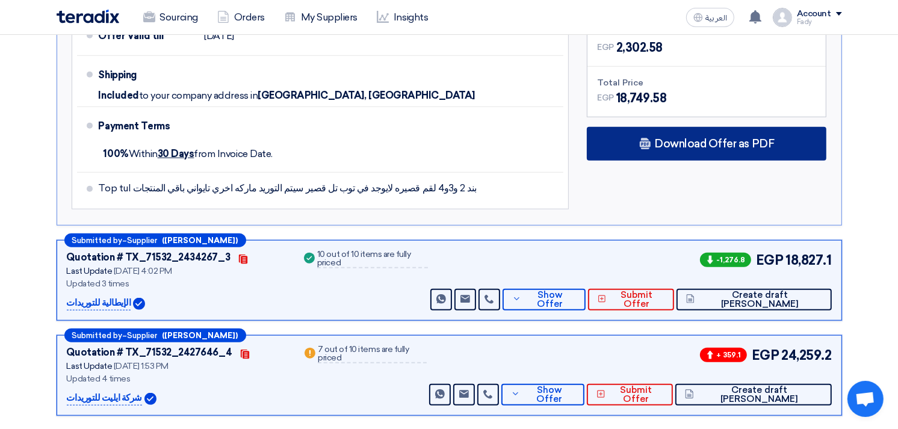
click at [683, 146] on span "Download Offer as PDF" at bounding box center [714, 143] width 120 height 11
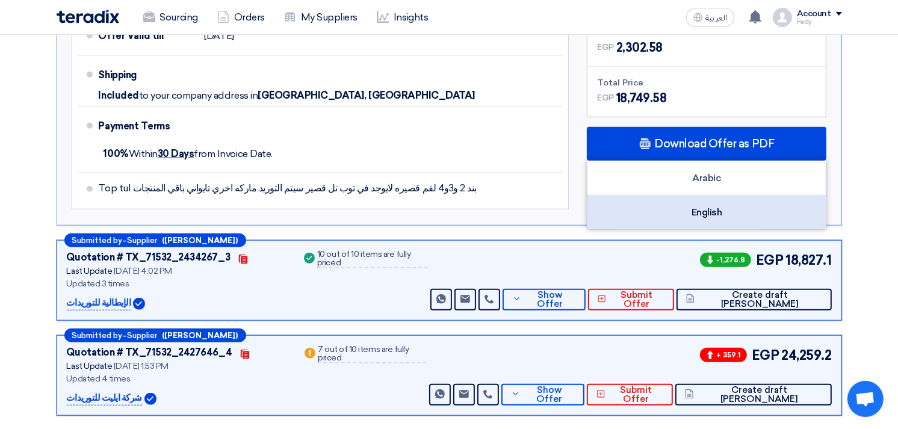
click at [706, 206] on div "English" at bounding box center [706, 213] width 238 height 34
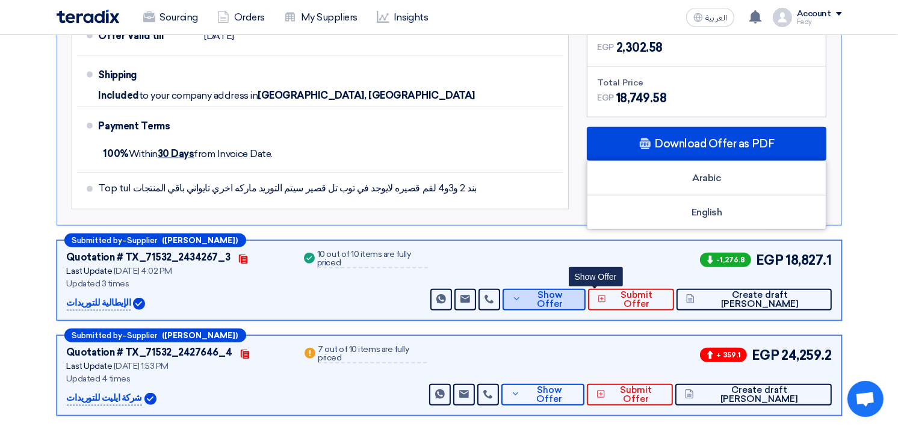
click at [576, 302] on span "Show Offer" at bounding box center [550, 300] width 52 height 18
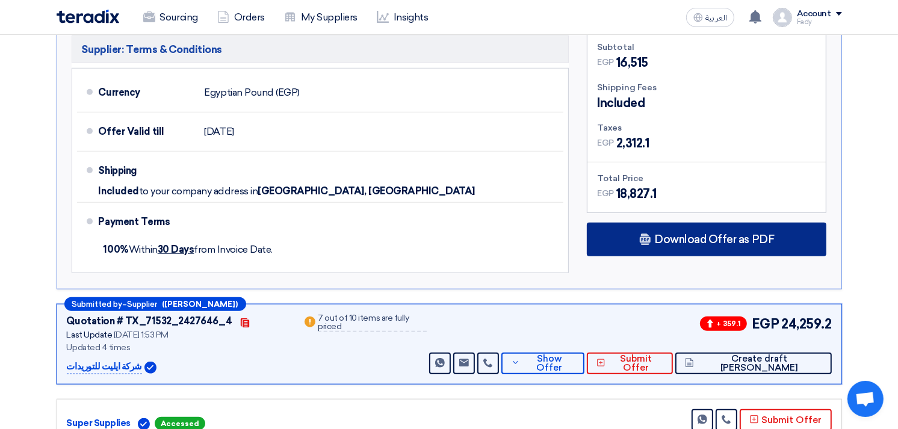
click at [667, 244] on div "Download Offer as PDF" at bounding box center [706, 240] width 239 height 34
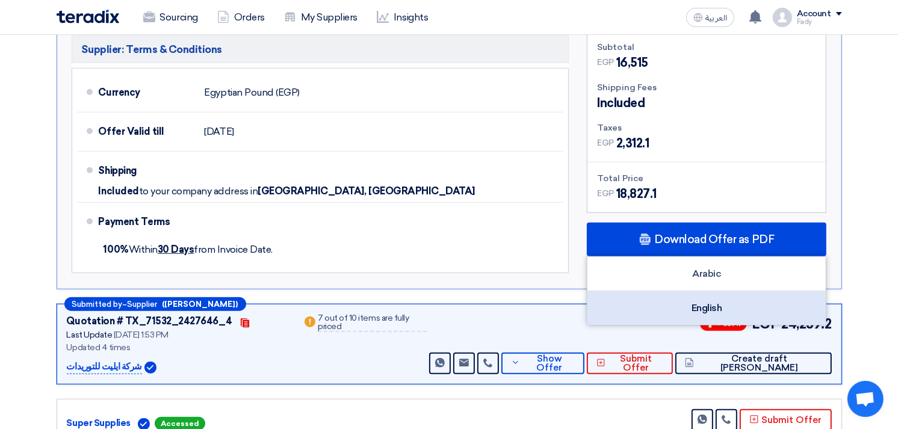
click at [704, 304] on div "English" at bounding box center [706, 308] width 238 height 34
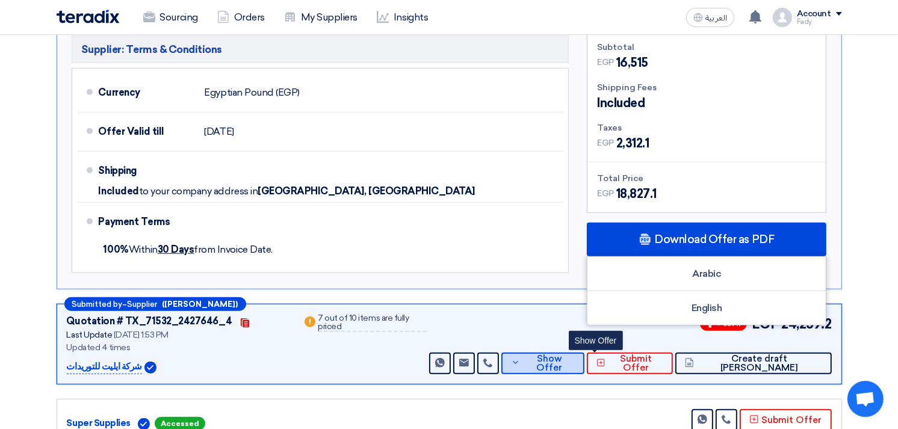
click at [575, 362] on span "Show Offer" at bounding box center [549, 363] width 52 height 18
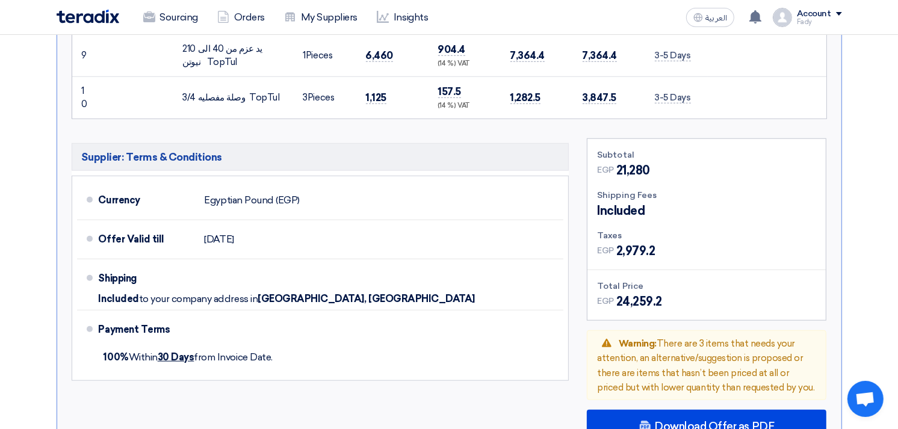
scroll to position [1136, 0]
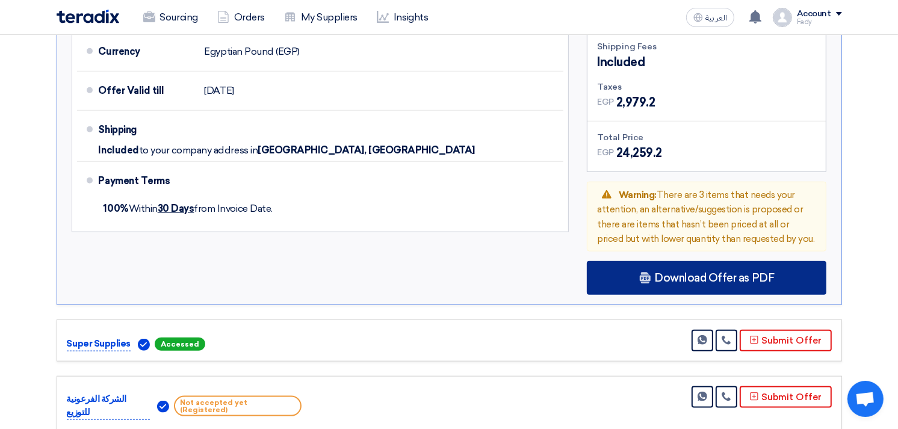
click at [692, 273] on span "Download Offer as PDF" at bounding box center [714, 278] width 120 height 11
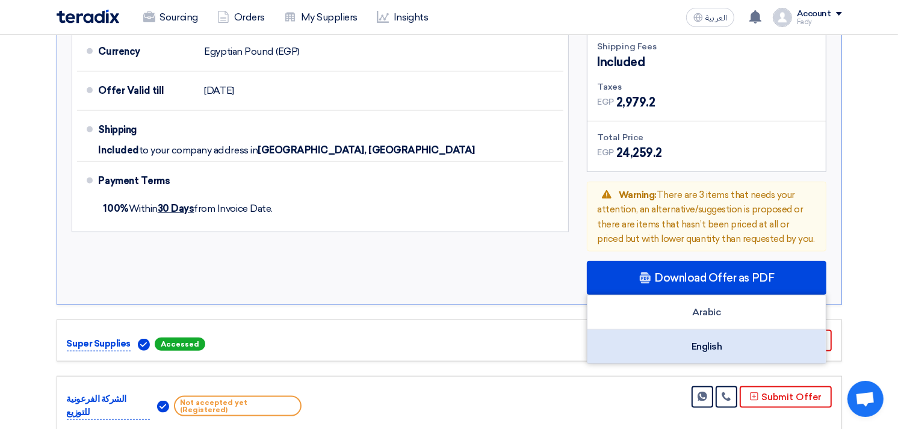
click at [698, 338] on div "English" at bounding box center [706, 347] width 238 height 34
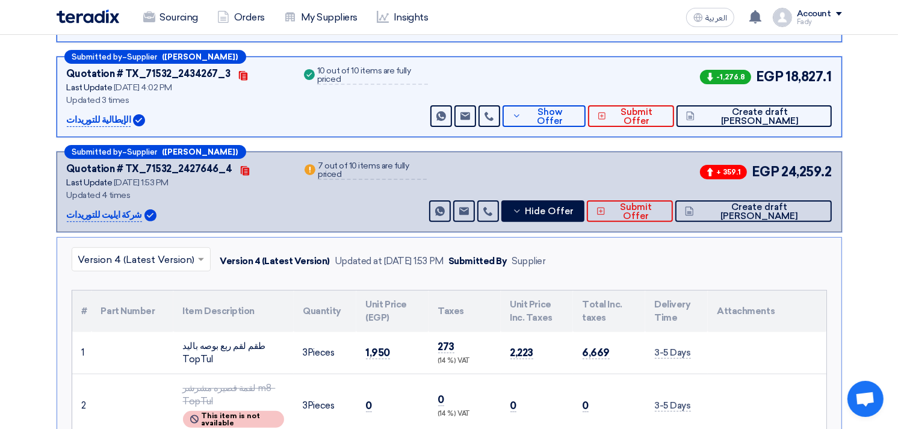
scroll to position [267, 0]
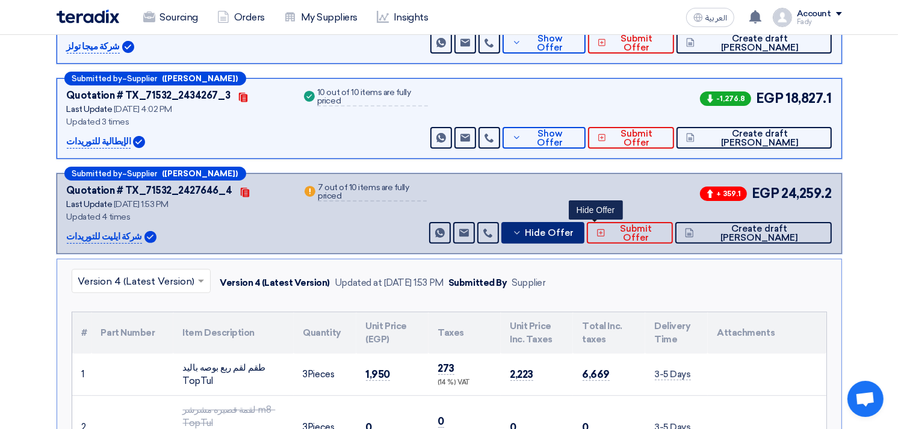
click at [585, 223] on button "Hide Offer" at bounding box center [543, 233] width 84 height 22
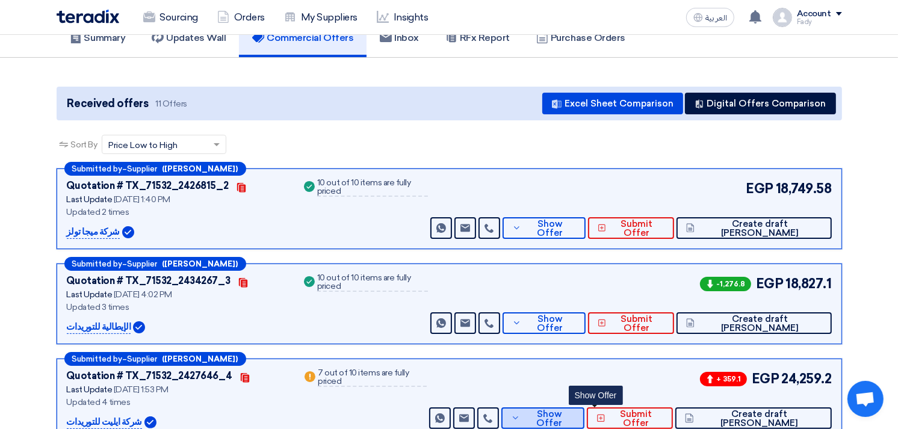
scroll to position [0, 0]
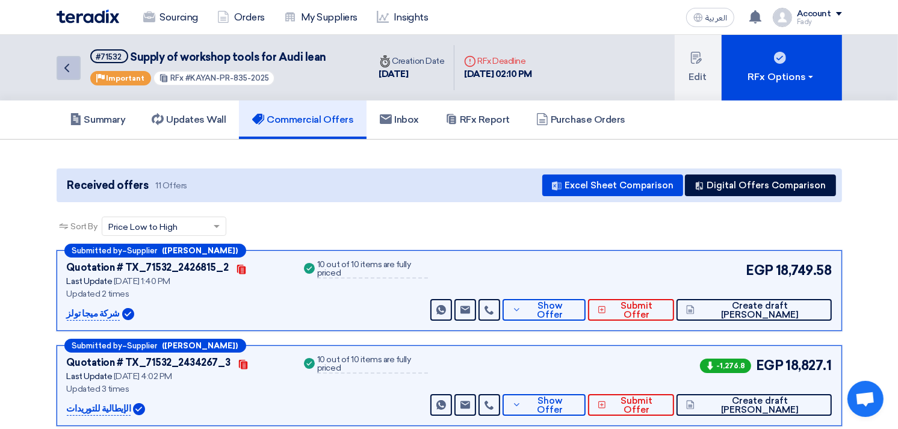
click at [68, 69] on icon "Back" at bounding box center [67, 68] width 14 height 14
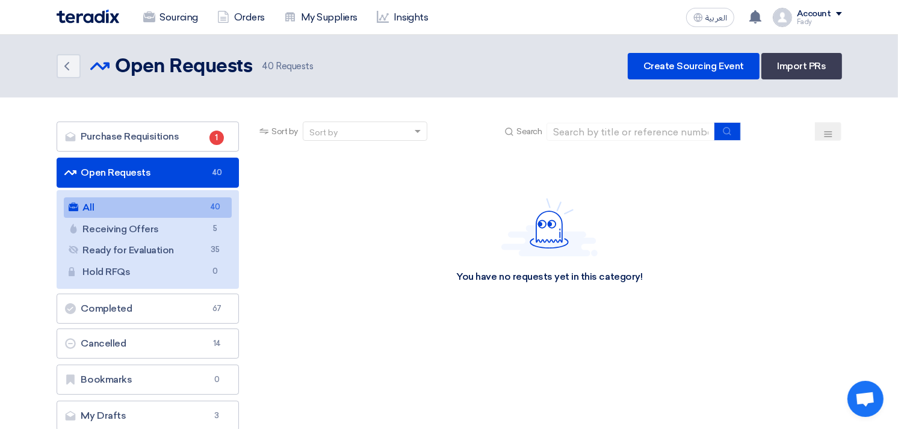
click at [157, 207] on link "All All 40" at bounding box center [148, 207] width 168 height 20
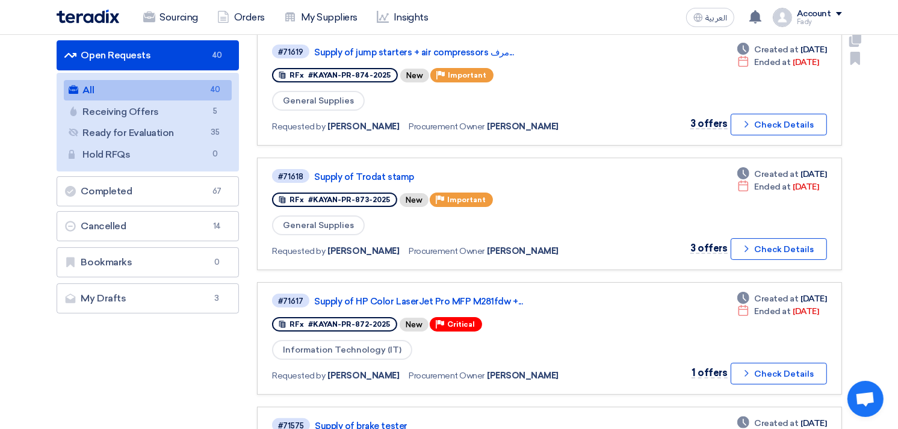
scroll to position [134, 0]
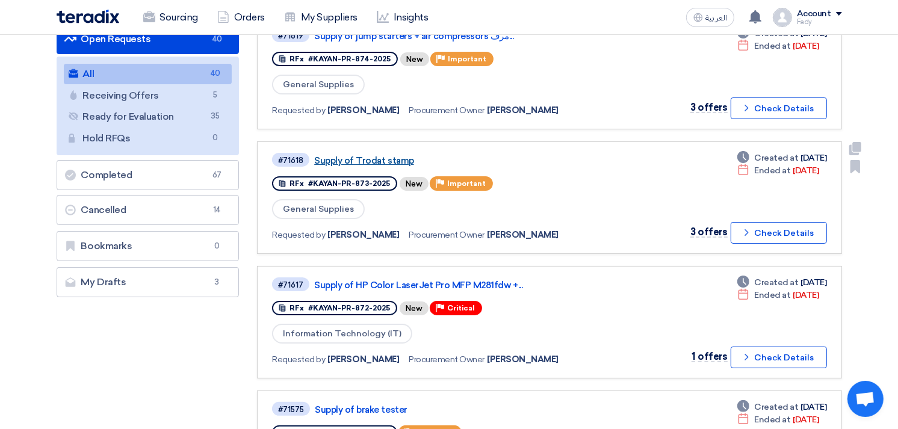
click at [392, 155] on link "Supply of Trodat stamp" at bounding box center [464, 160] width 301 height 11
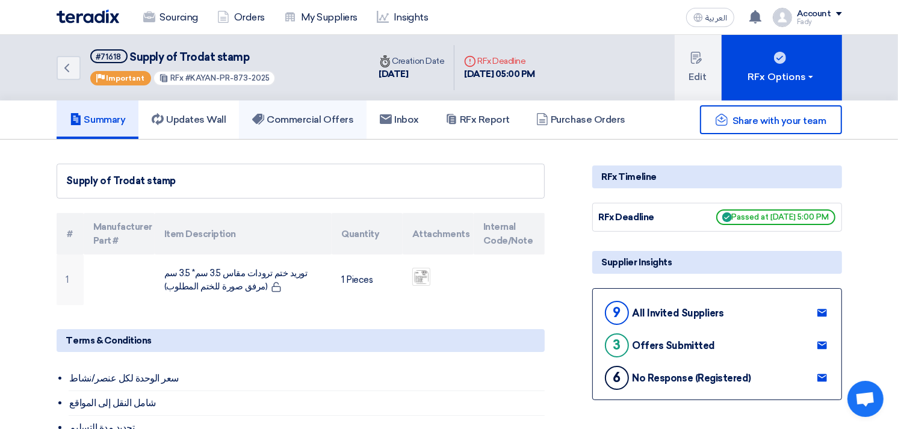
click at [292, 123] on h5 "Commercial Offers" at bounding box center [302, 120] width 101 height 12
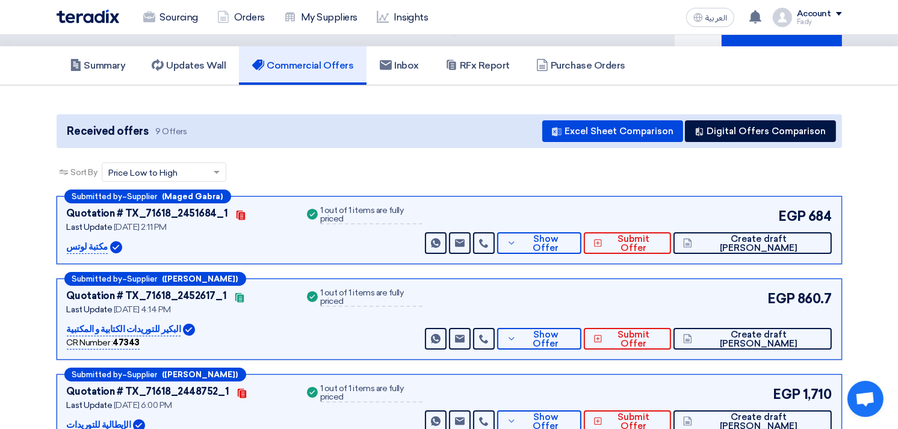
scroll to position [134, 0]
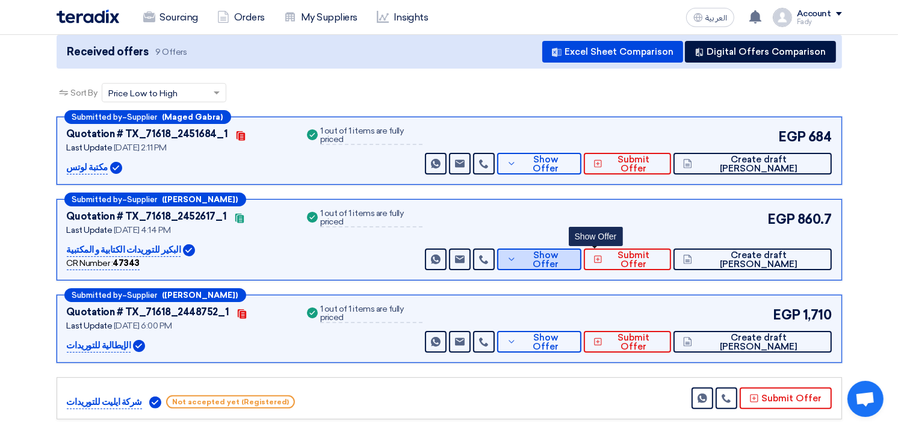
click at [573, 263] on button "Show Offer" at bounding box center [539, 259] width 84 height 22
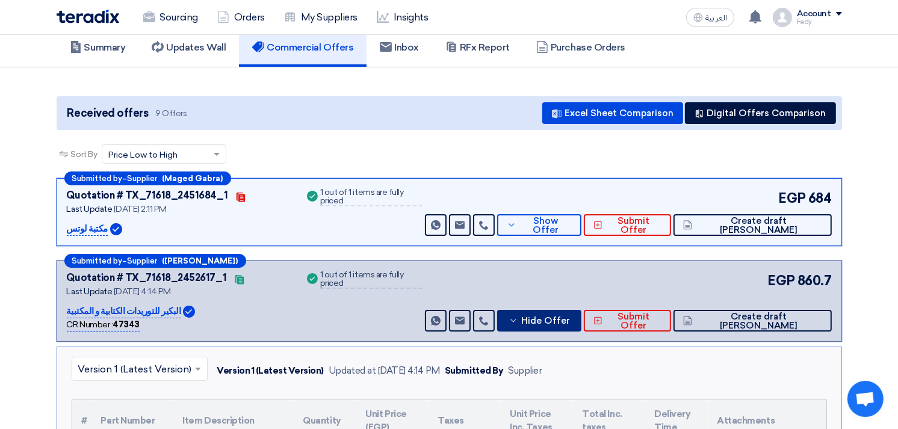
scroll to position [67, 0]
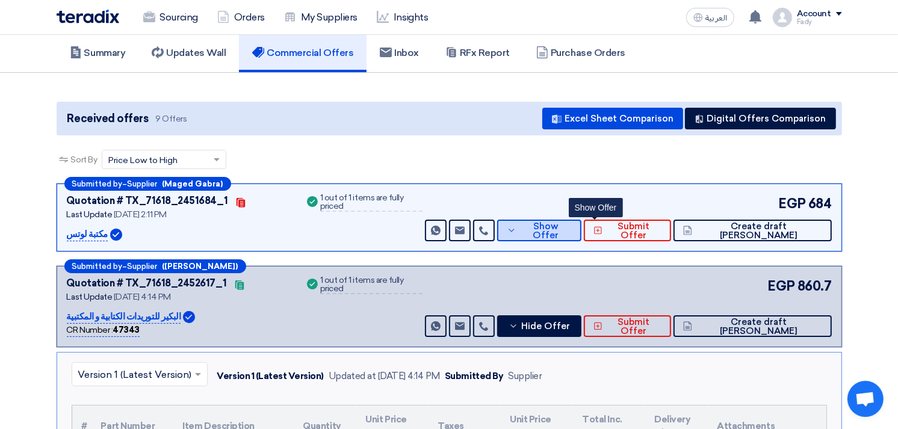
click at [572, 230] on span "Show Offer" at bounding box center [545, 231] width 52 height 18
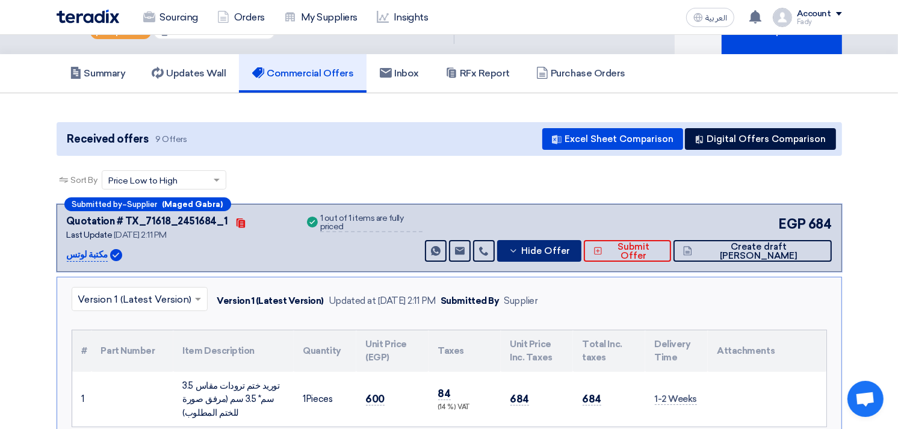
scroll to position [0, 0]
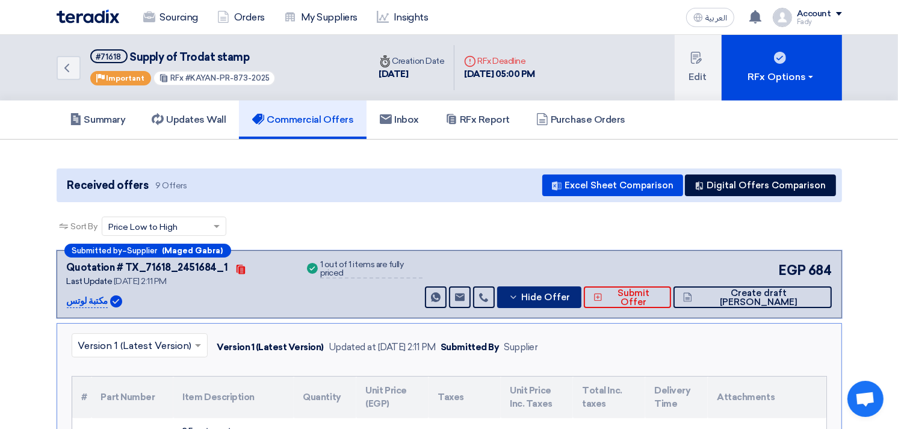
click at [581, 287] on button "Hide Offer" at bounding box center [539, 297] width 84 height 22
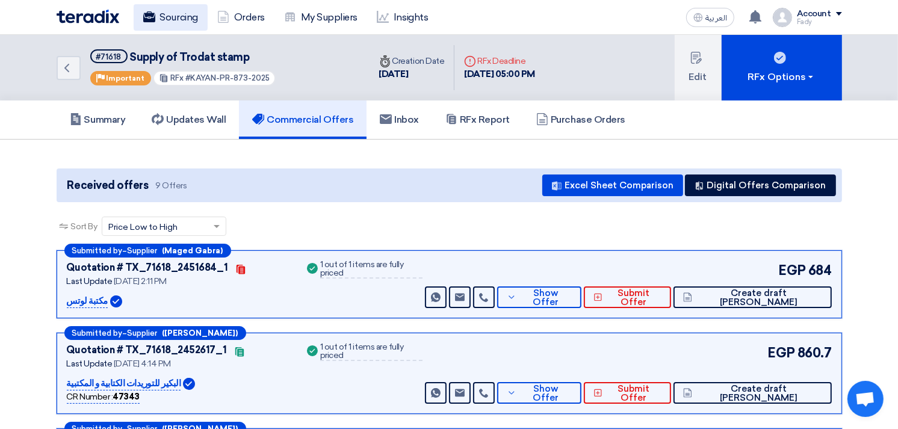
click at [156, 4] on link "Sourcing" at bounding box center [171, 17] width 74 height 26
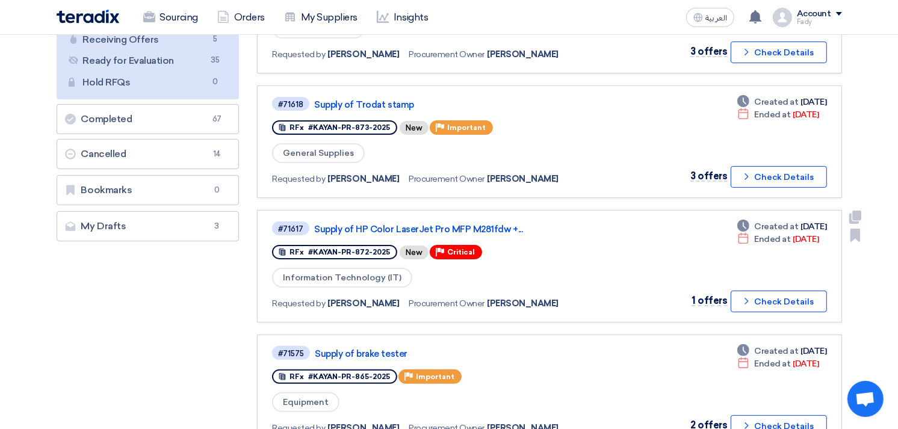
scroll to position [267, 0]
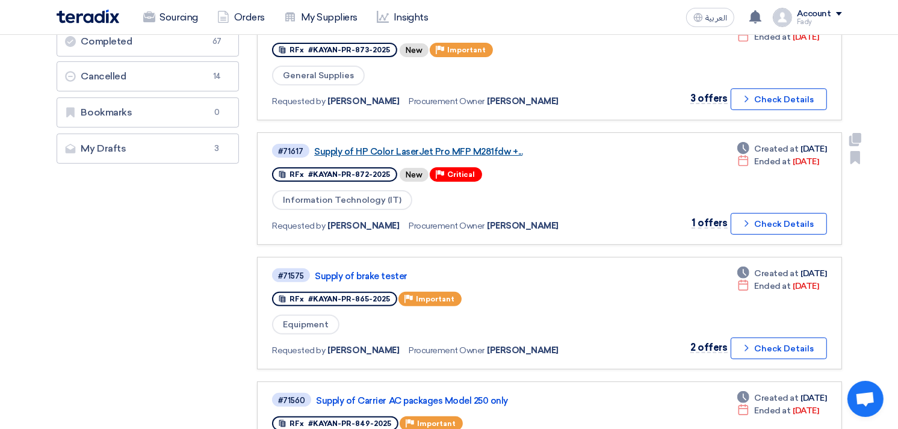
click at [434, 146] on link "Supply of HP Color LaserJet Pro MFP M281fdw +..." at bounding box center [464, 151] width 301 height 11
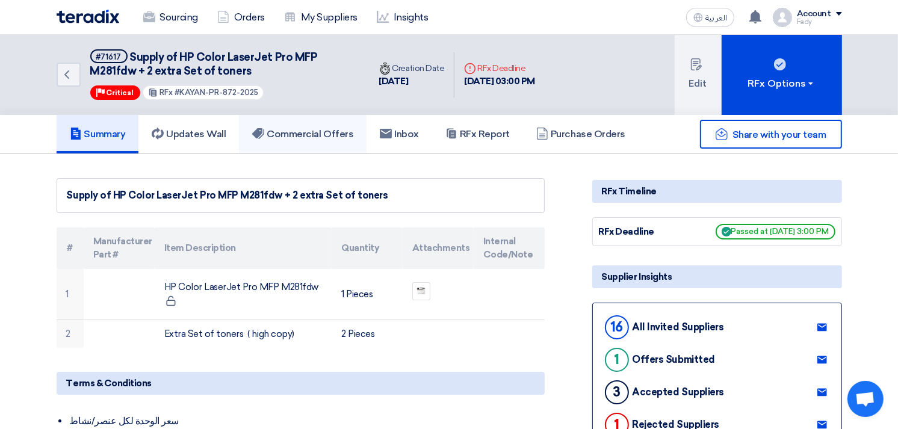
click at [320, 138] on link "Commercial Offers" at bounding box center [303, 134] width 128 height 39
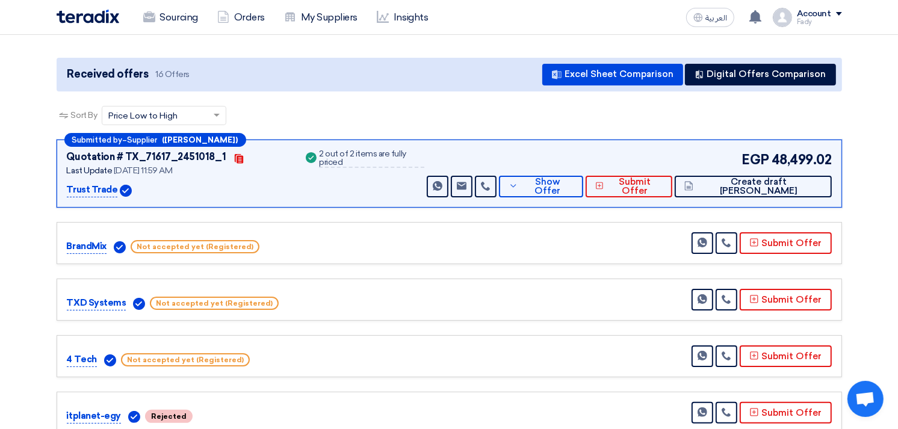
scroll to position [134, 0]
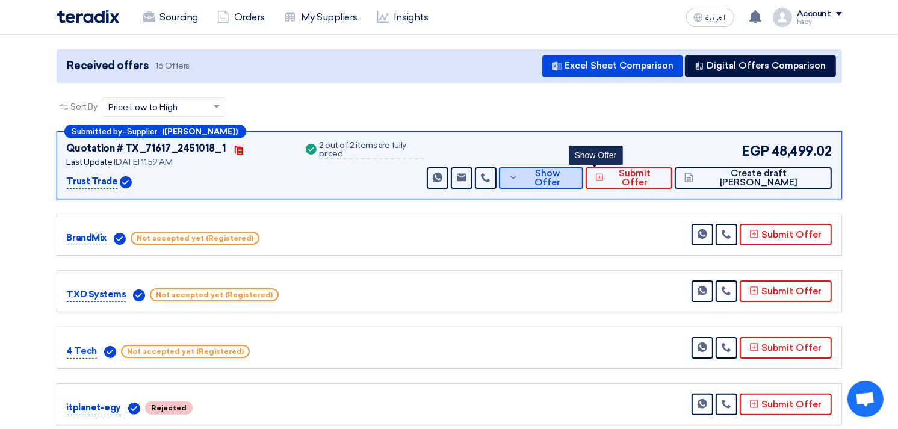
click at [582, 167] on button "Show Offer" at bounding box center [541, 178] width 84 height 22
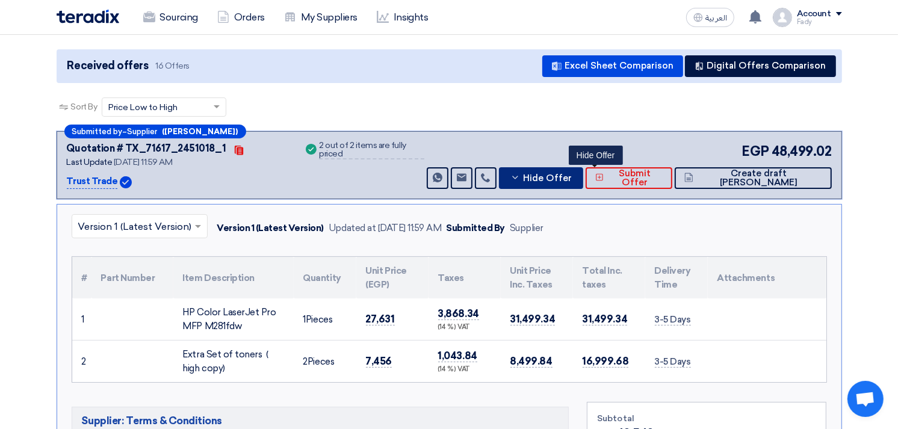
click at [582, 168] on button "Hide Offer" at bounding box center [541, 178] width 84 height 22
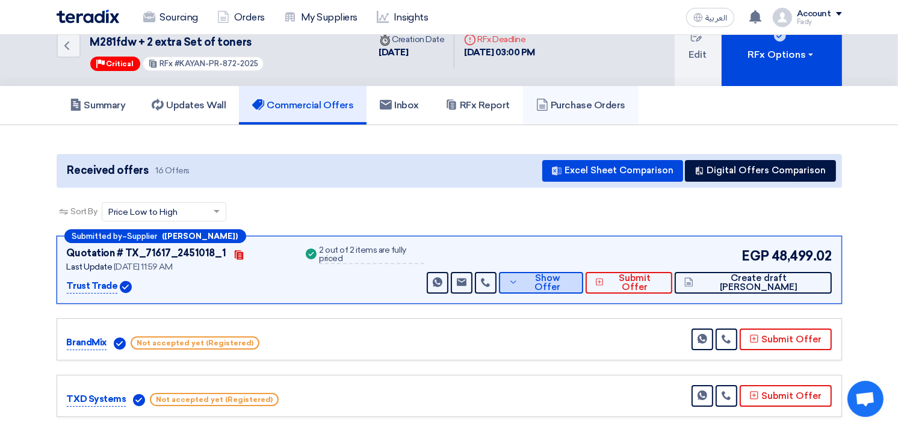
scroll to position [0, 0]
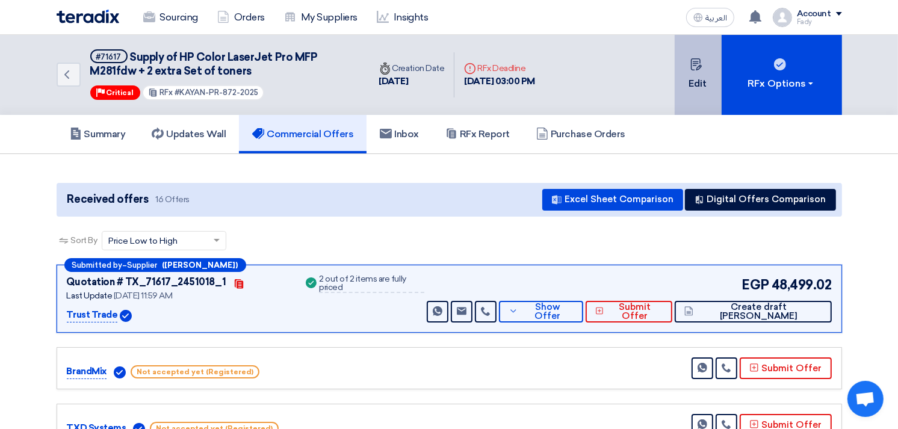
click at [698, 58] on icon at bounding box center [696, 64] width 12 height 12
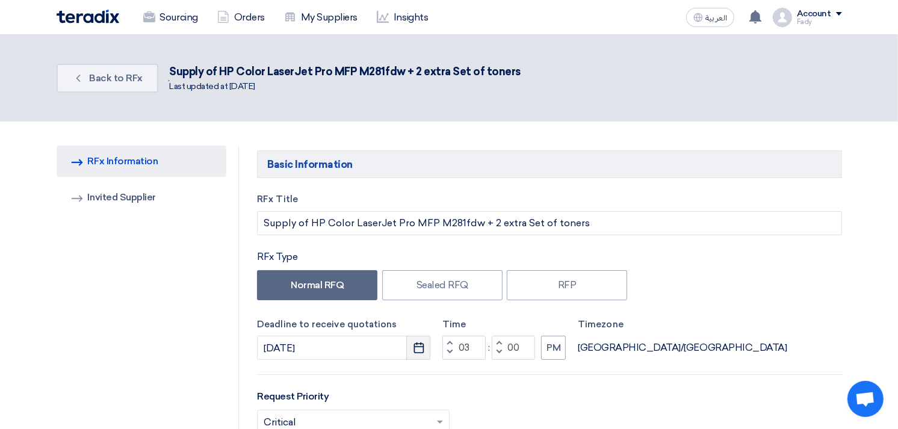
click at [422, 343] on use "button" at bounding box center [418, 347] width 10 height 11
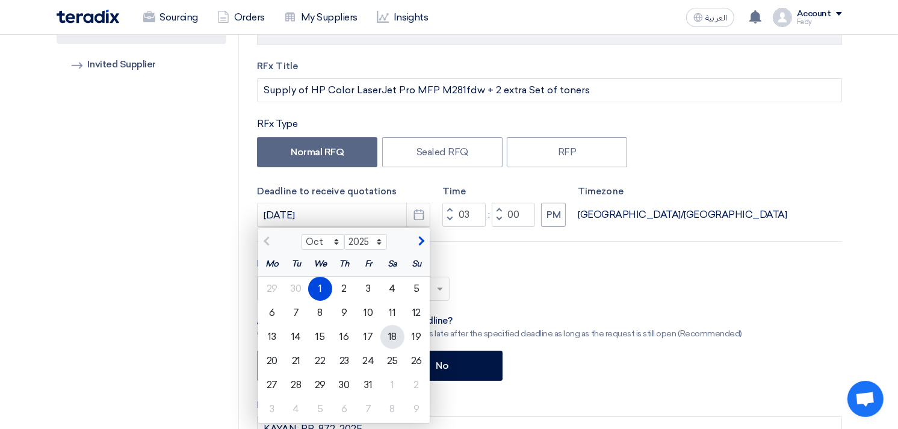
scroll to position [134, 0]
click at [336, 284] on div "2" at bounding box center [344, 288] width 24 height 24
type input "10/2/2025"
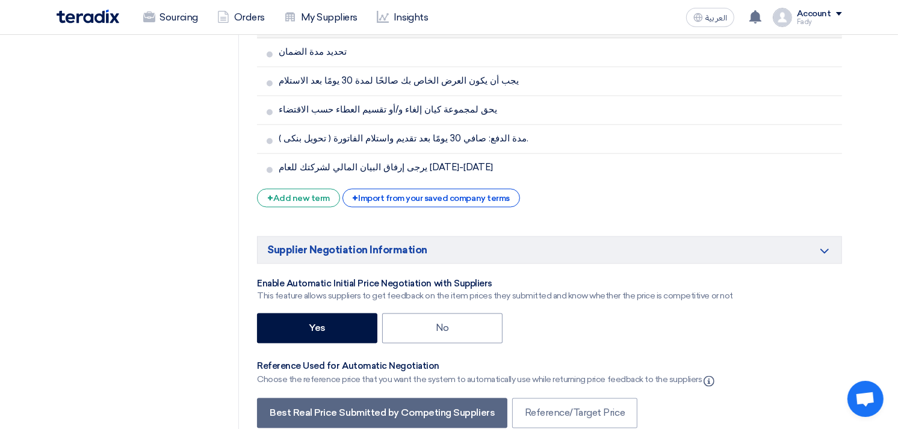
scroll to position [2371, 0]
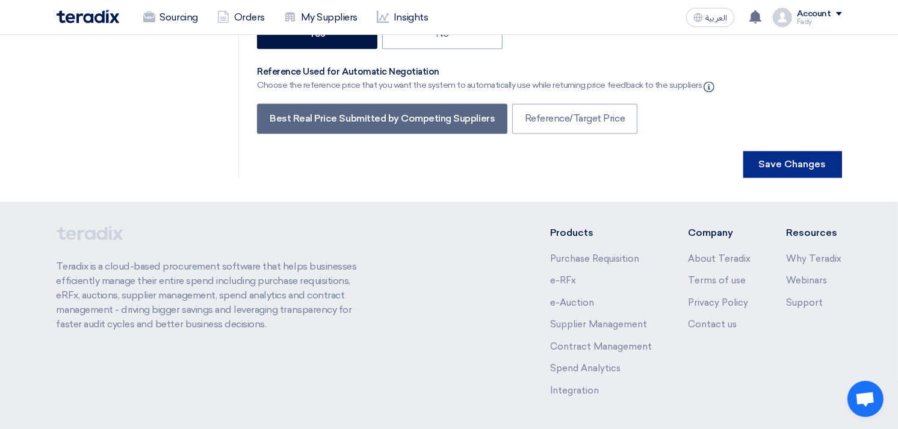
click at [797, 151] on button "Save Changes" at bounding box center [792, 164] width 99 height 26
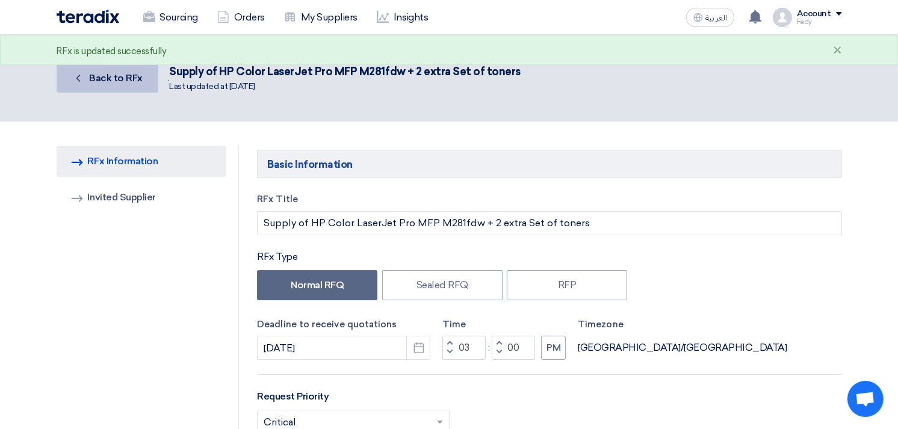
click at [103, 73] on span "Back to RFx" at bounding box center [116, 77] width 54 height 11
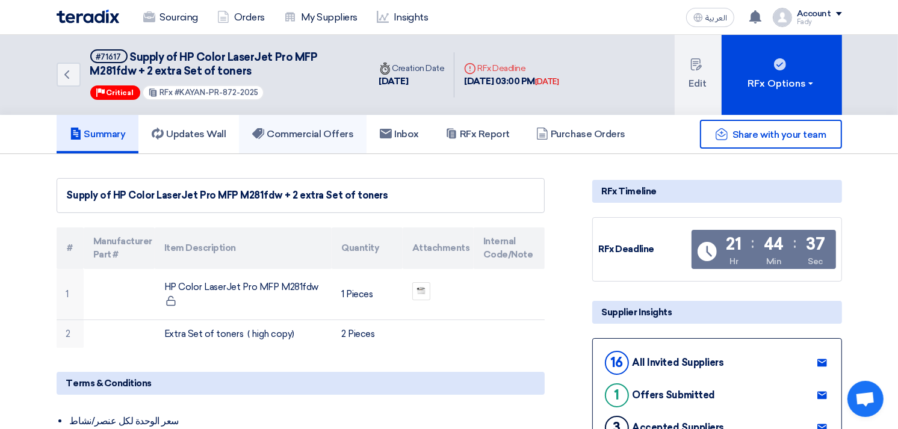
click at [308, 131] on h5 "Commercial Offers" at bounding box center [302, 134] width 101 height 12
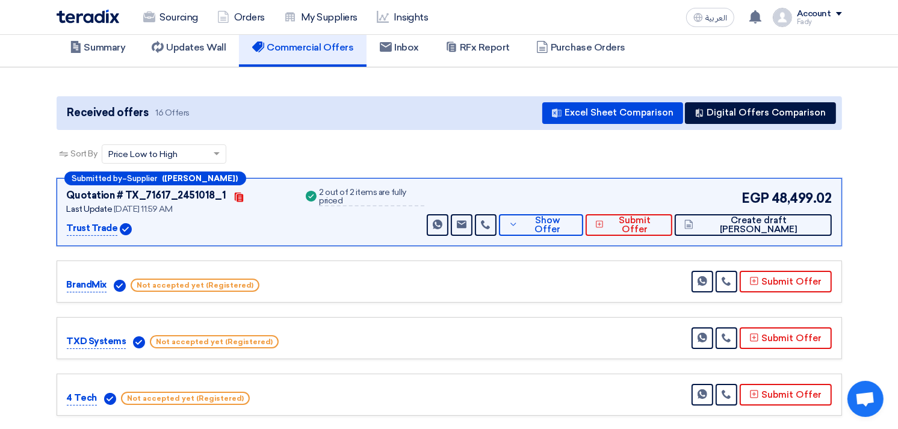
scroll to position [67, 0]
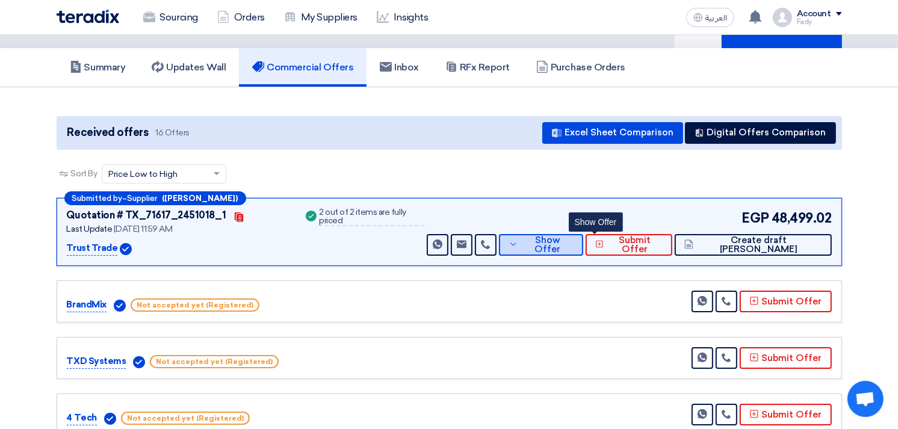
click at [582, 236] on button "Show Offer" at bounding box center [541, 245] width 84 height 22
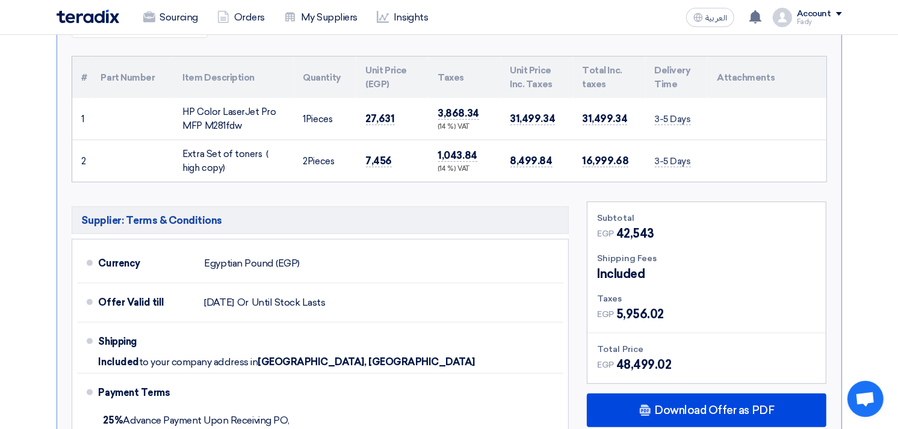
scroll to position [0, 0]
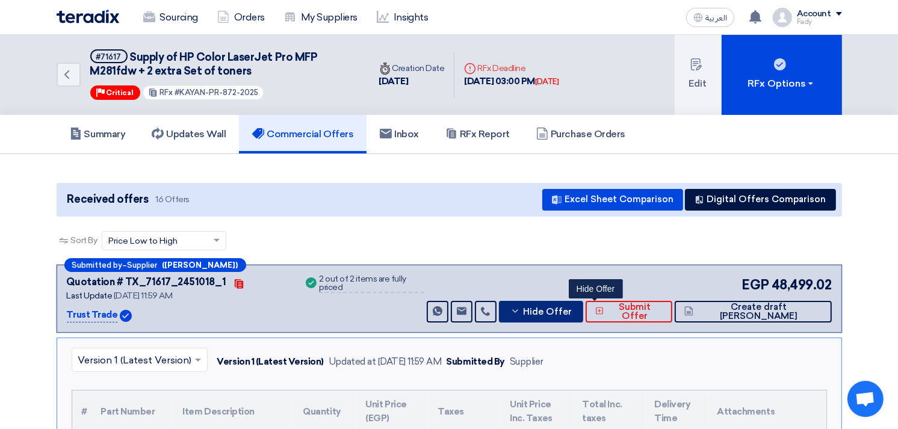
click at [582, 303] on button "Hide Offer" at bounding box center [541, 312] width 84 height 22
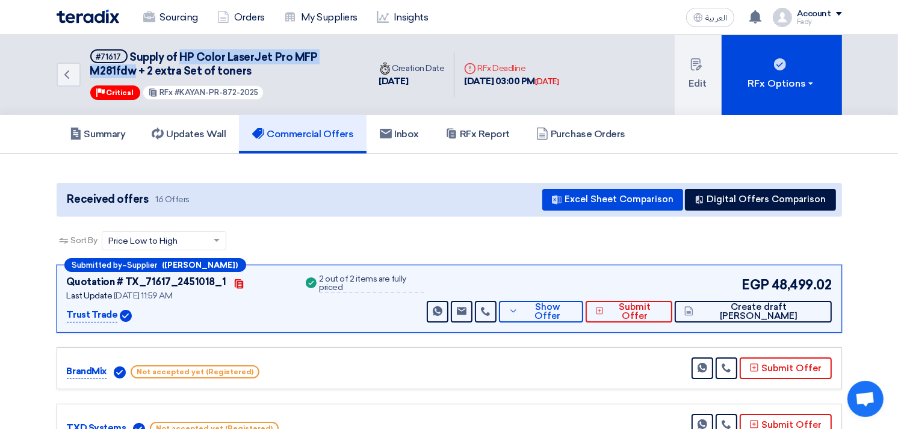
drag, startPoint x: 176, startPoint y: 52, endPoint x: 134, endPoint y: 75, distance: 47.6
click at [134, 75] on span "Supply of HP Color LaserJet Pro MFP M281fdw + 2 extra Set of toners" at bounding box center [203, 64] width 227 height 27
copy span "HP Color LaserJet Pro MFP M281fdw"
click at [874, 145] on div "Summary Updates Wall Commercial Offers Inbox RFx Report Purchase Orders" at bounding box center [449, 134] width 898 height 39
click at [490, 306] on icon at bounding box center [486, 311] width 10 height 10
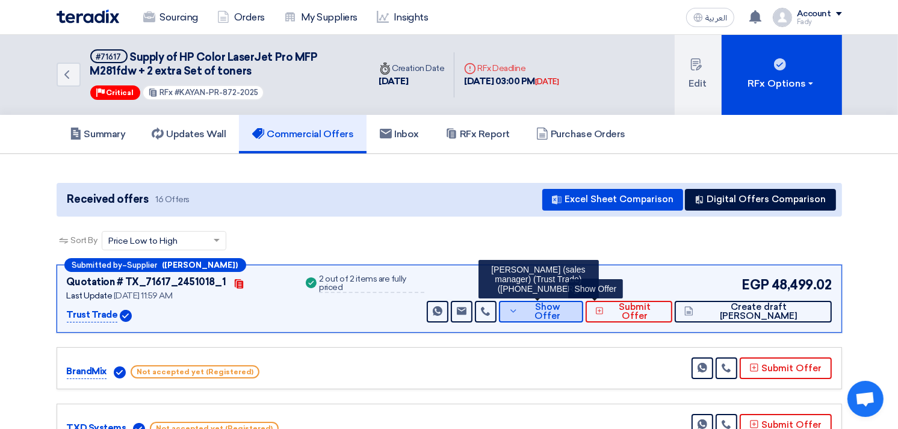
click at [582, 302] on button "Show Offer" at bounding box center [541, 312] width 84 height 22
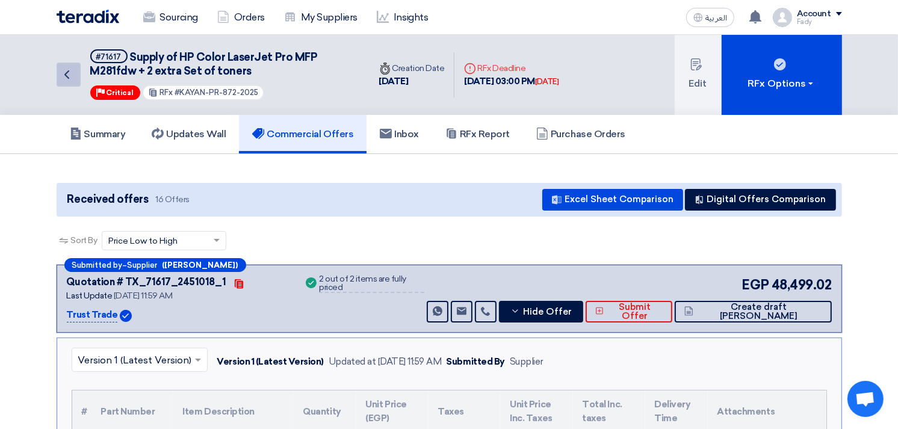
click at [74, 72] on link "Back" at bounding box center [69, 75] width 24 height 24
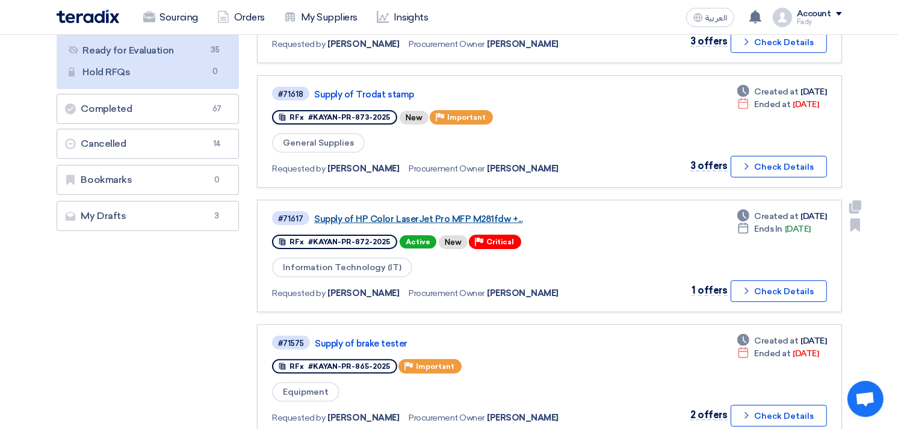
scroll to position [200, 0]
click at [418, 214] on link "Supply of HP Color LaserJet Pro MFP M281fdw +..." at bounding box center [464, 218] width 301 height 11
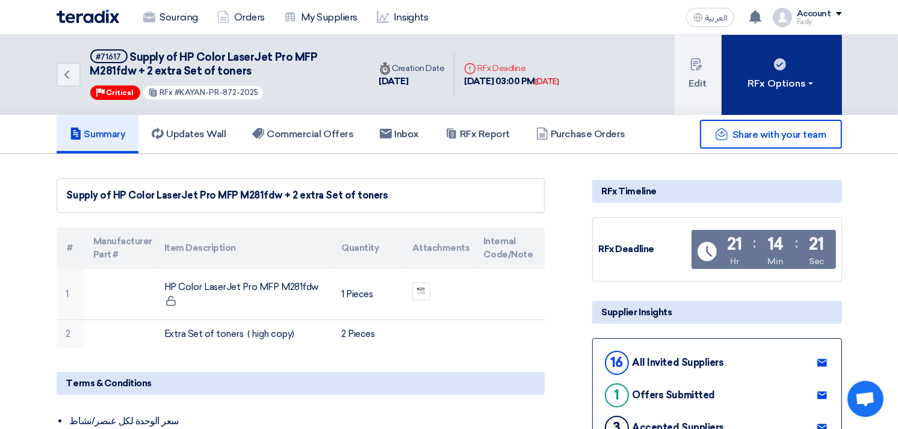
click at [772, 78] on div "RFx Options" at bounding box center [781, 83] width 68 height 14
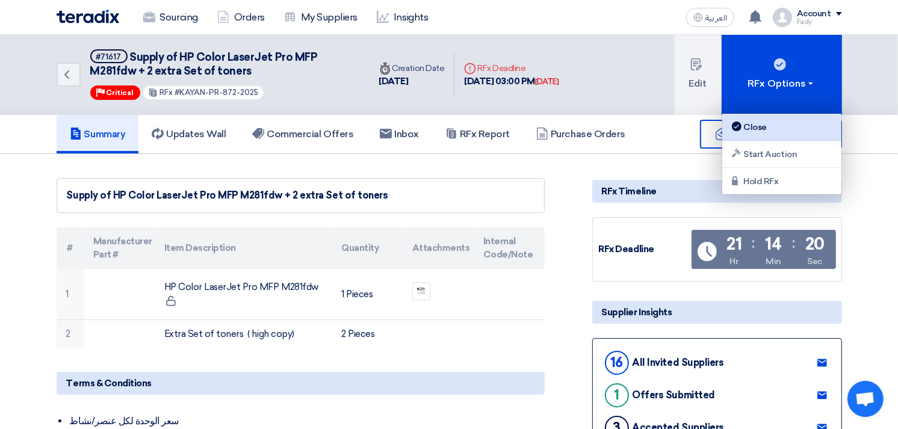
click at [773, 129] on div "Close" at bounding box center [781, 127] width 105 height 14
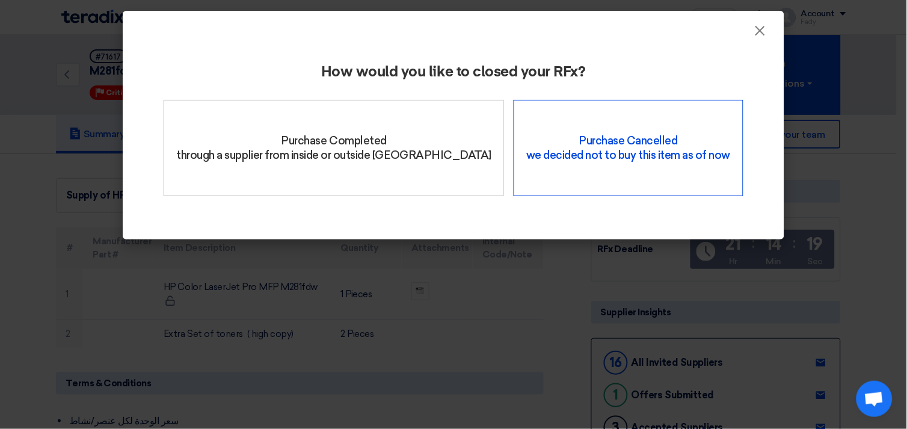
click at [627, 153] on div "Purchase Cancelled we decided not to buy this item as of now" at bounding box center [628, 148] width 229 height 96
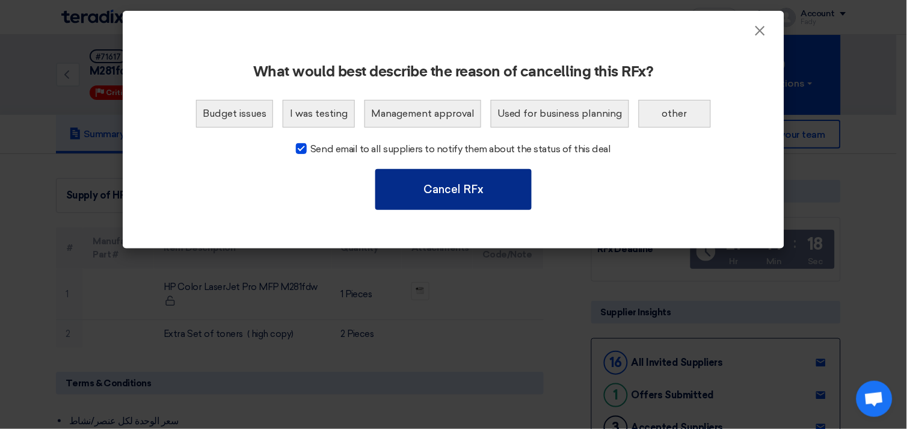
click at [452, 191] on button "Cancel RFx" at bounding box center [453, 189] width 156 height 41
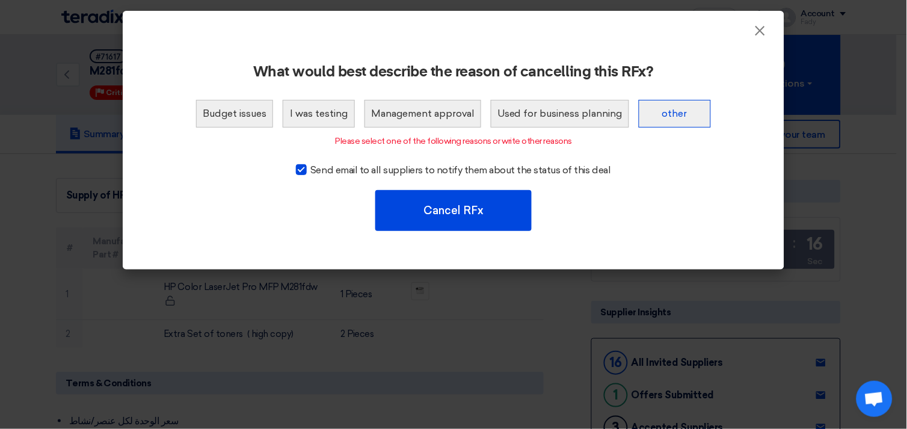
click at [689, 112] on button "other" at bounding box center [675, 114] width 72 height 28
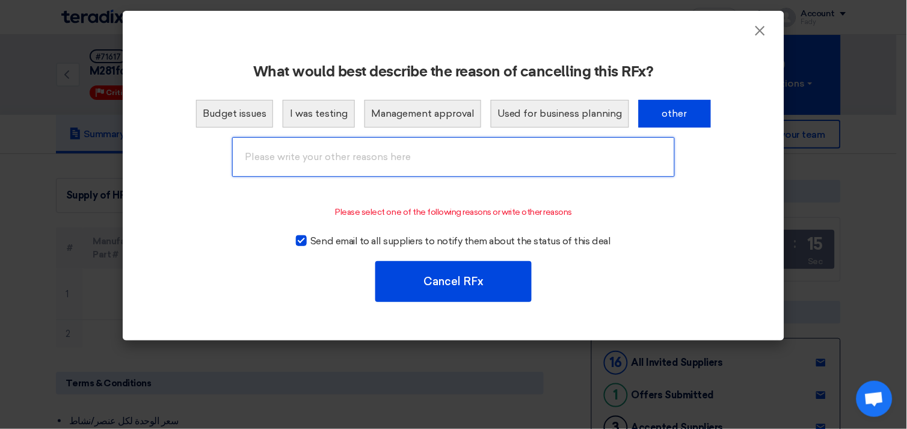
click at [383, 156] on input "text" at bounding box center [453, 157] width 443 height 40
type input "Cancelled"
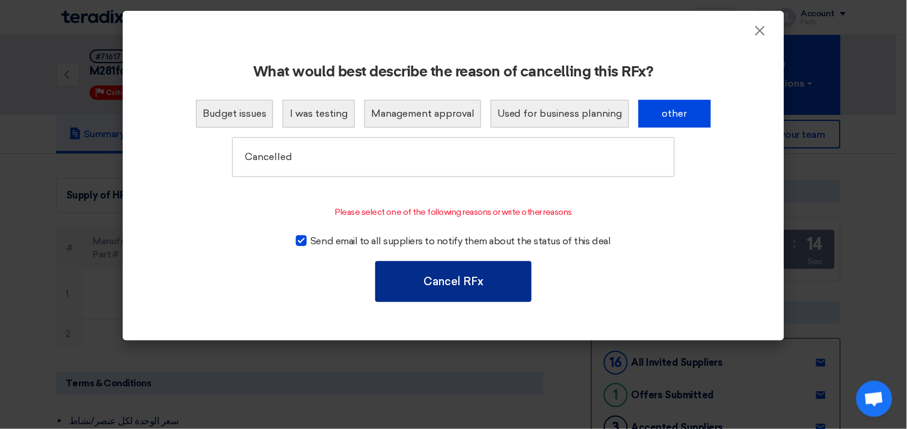
click at [457, 268] on button "Cancel RFx" at bounding box center [453, 281] width 156 height 41
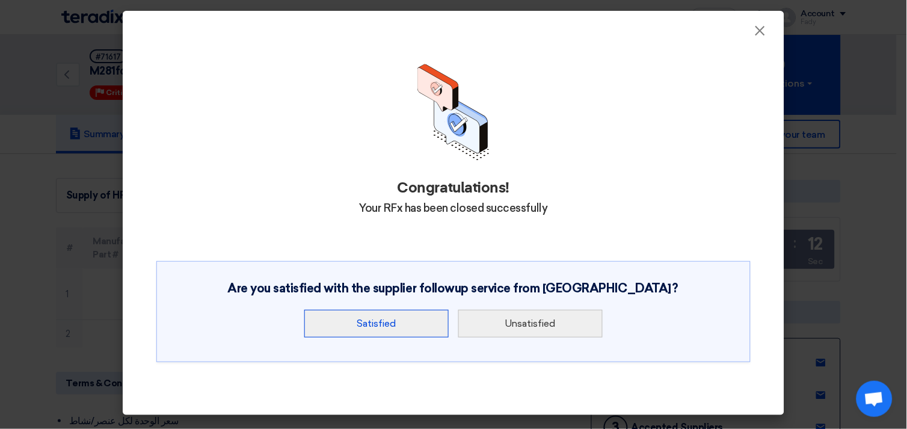
click at [353, 331] on button "Satisfied" at bounding box center [376, 324] width 144 height 28
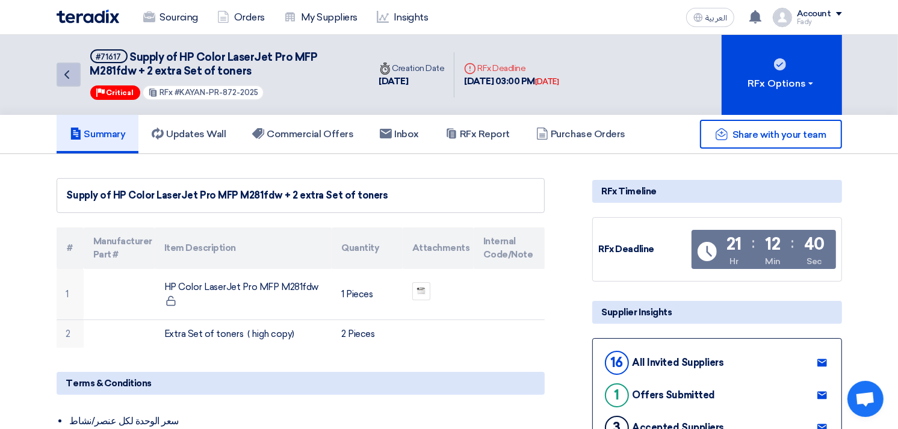
click at [69, 69] on icon "Back" at bounding box center [67, 74] width 14 height 14
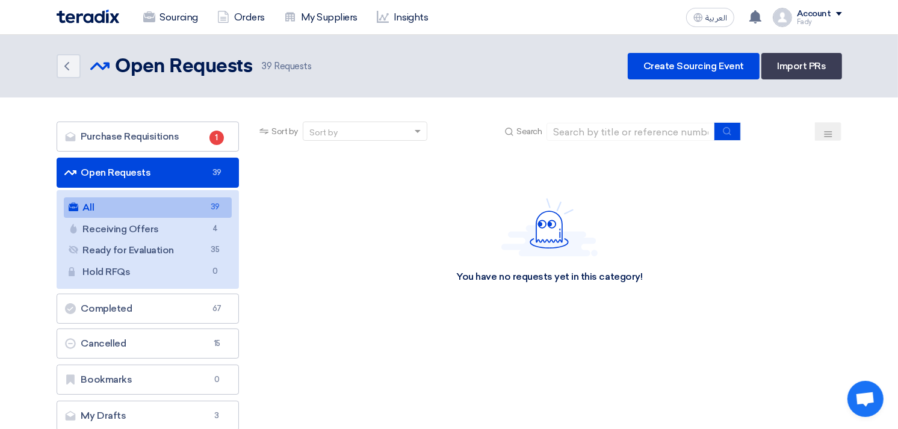
click at [173, 206] on link "All All 39" at bounding box center [148, 207] width 168 height 20
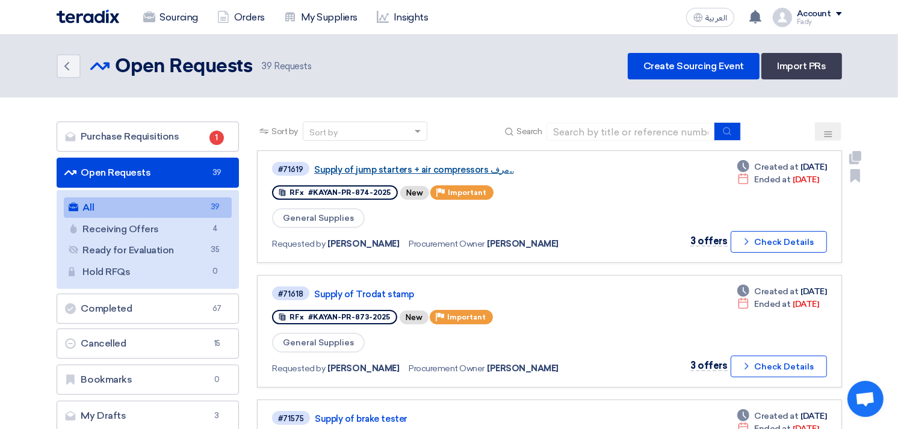
click at [467, 164] on link "Supply of jump starters + air compressors مرف..." at bounding box center [464, 169] width 301 height 11
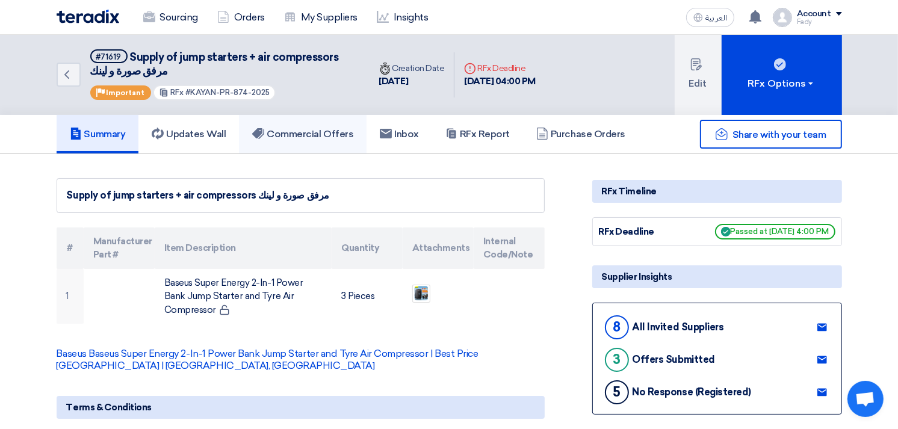
click at [303, 129] on h5 "Commercial Offers" at bounding box center [302, 134] width 101 height 12
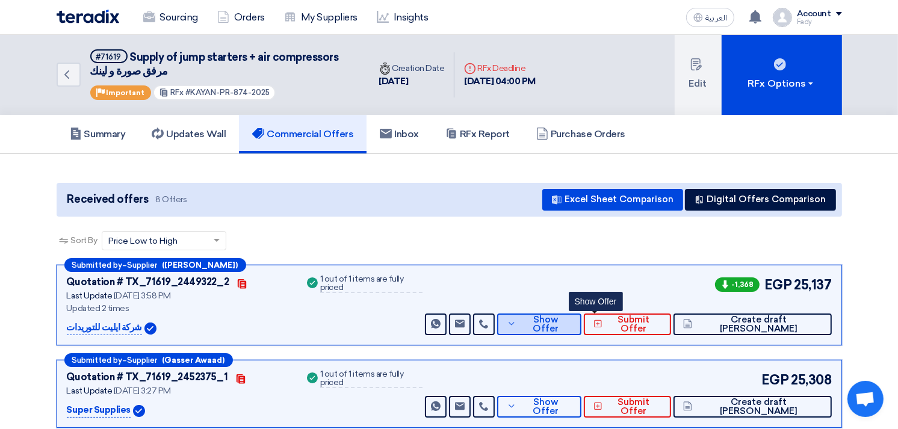
click at [572, 318] on span "Show Offer" at bounding box center [545, 324] width 52 height 18
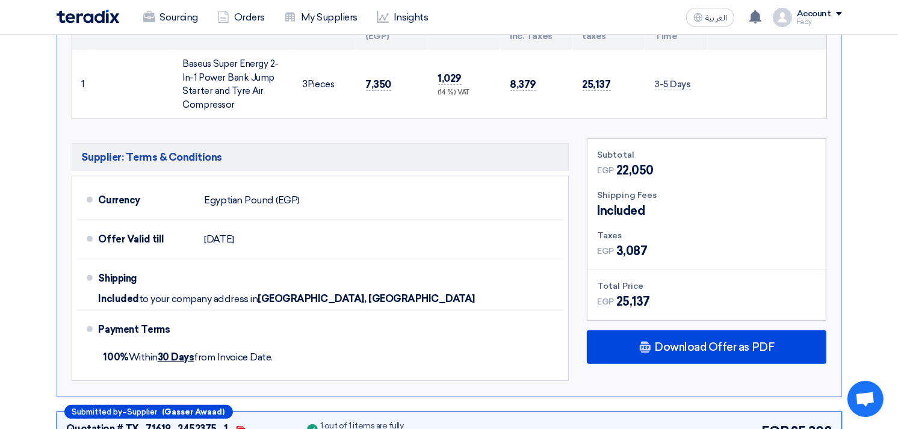
scroll to position [401, 0]
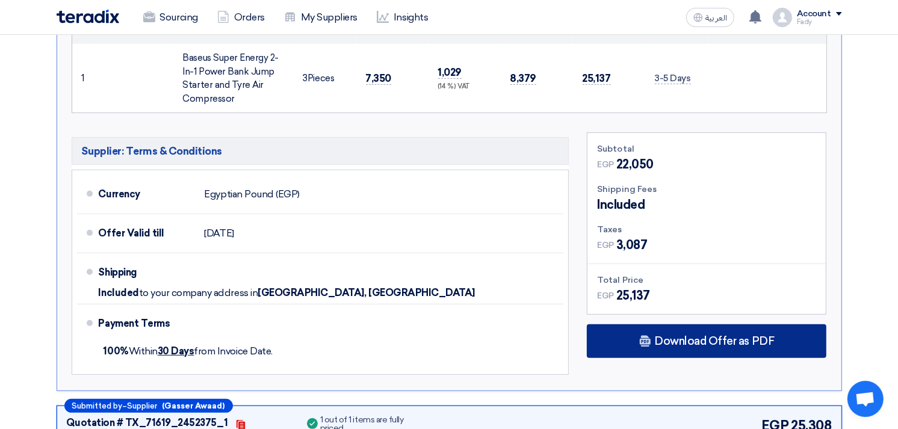
click at [691, 346] on div "Download Offer as PDF" at bounding box center [706, 341] width 239 height 34
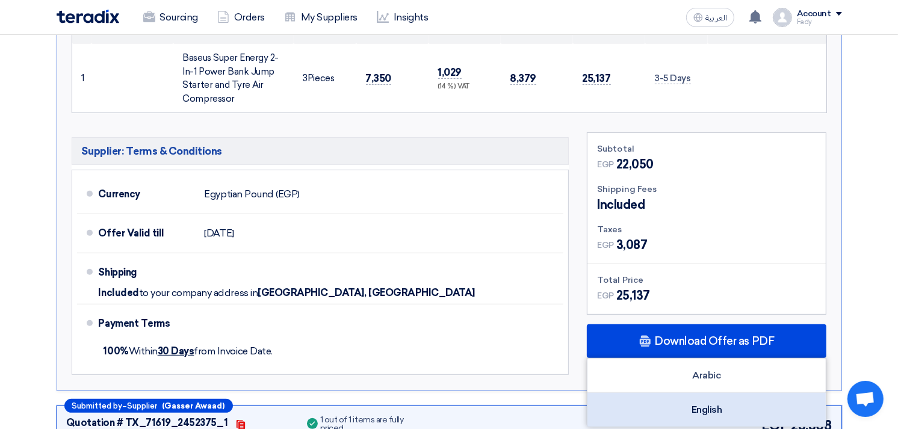
click at [706, 410] on div "English" at bounding box center [706, 410] width 238 height 34
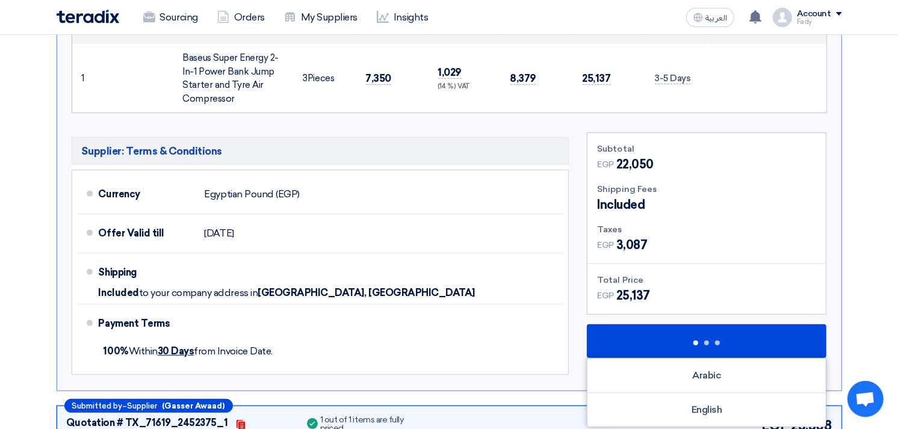
scroll to position [0, 0]
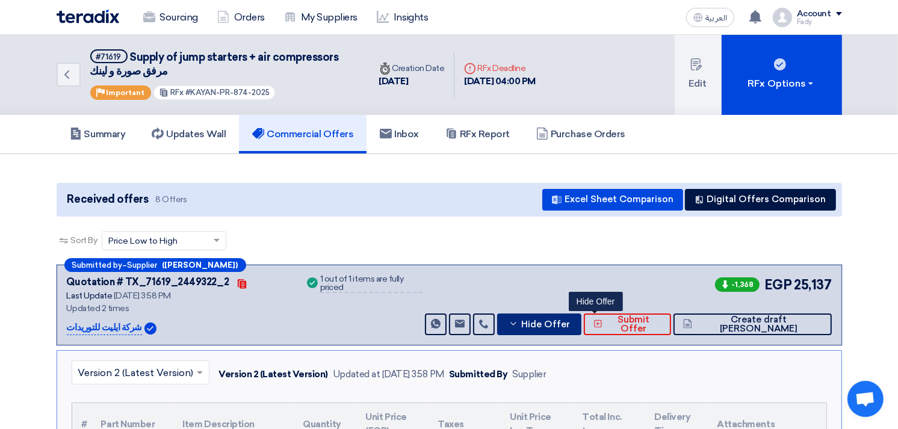
click at [581, 331] on button "Hide Offer" at bounding box center [539, 324] width 84 height 22
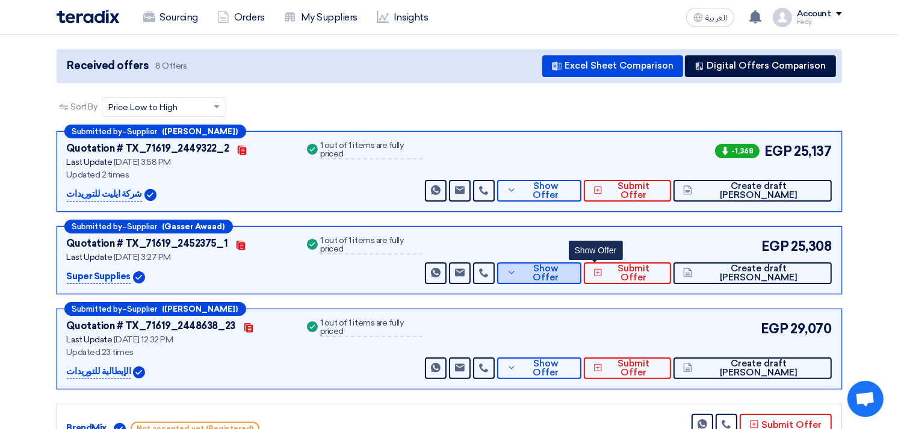
click at [572, 267] on span "Show Offer" at bounding box center [545, 273] width 52 height 18
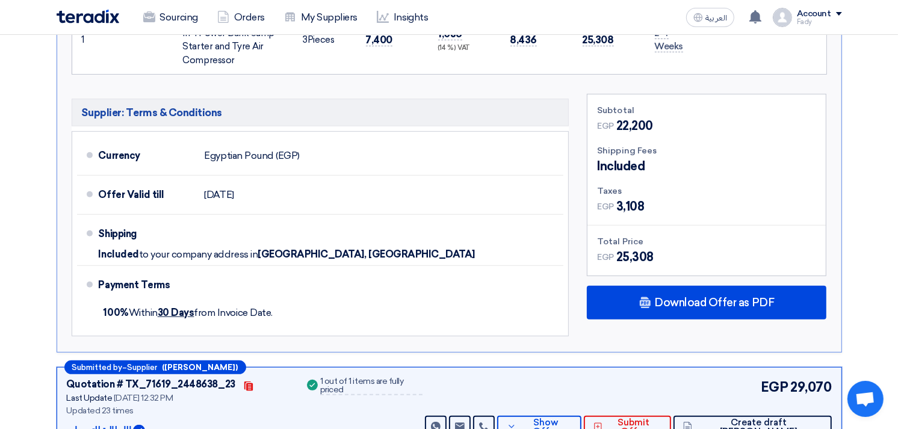
scroll to position [602, 0]
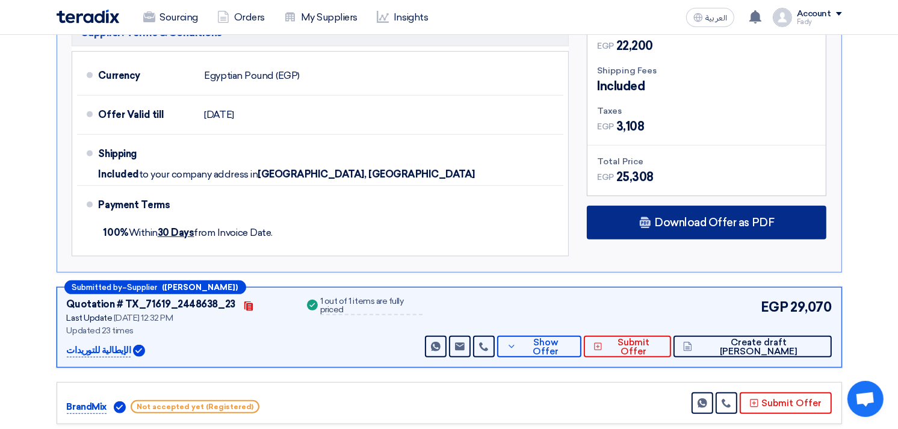
click at [701, 227] on div "Download Offer as PDF" at bounding box center [706, 223] width 239 height 34
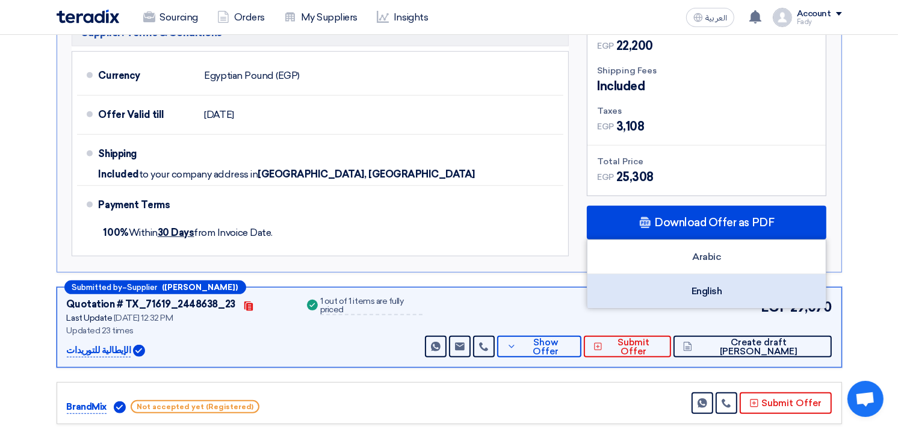
click at [695, 295] on div "English" at bounding box center [706, 291] width 238 height 34
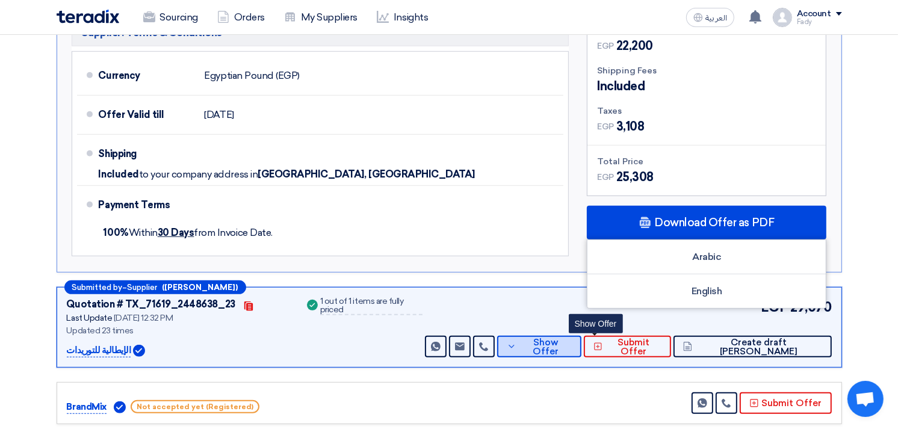
click at [572, 341] on span "Show Offer" at bounding box center [545, 347] width 52 height 18
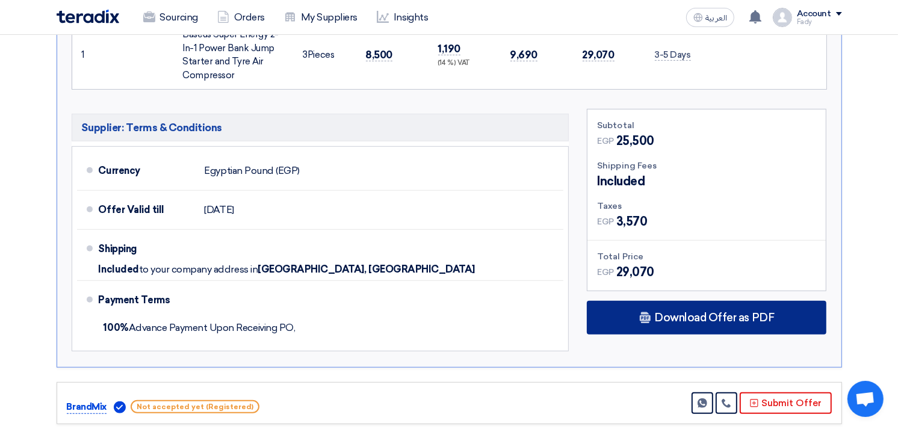
click at [648, 303] on div "Download Offer as PDF" at bounding box center [706, 318] width 239 height 34
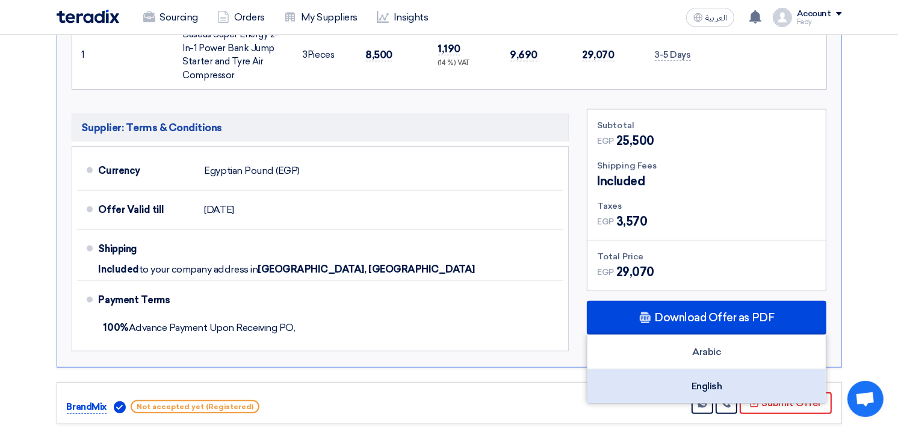
click at [690, 384] on div "English" at bounding box center [706, 386] width 238 height 34
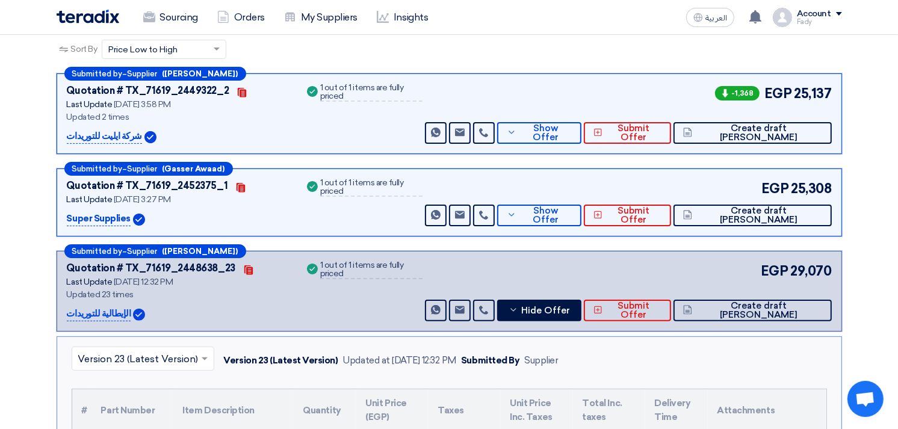
scroll to position [0, 0]
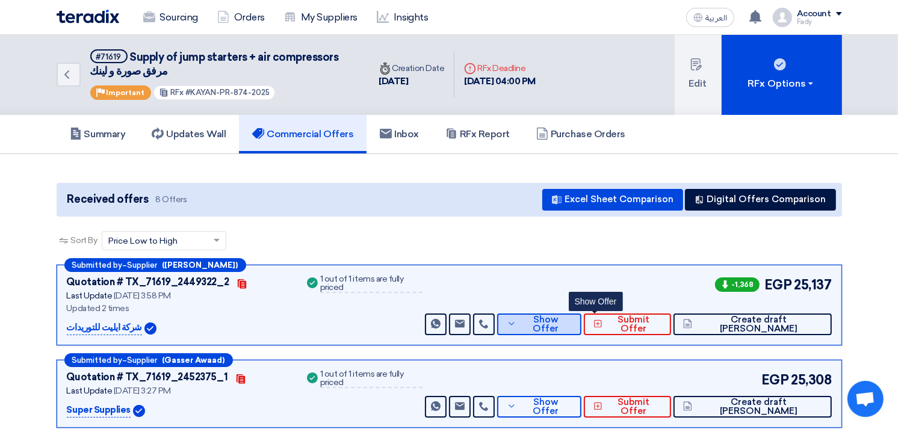
click at [572, 316] on span "Show Offer" at bounding box center [545, 324] width 52 height 18
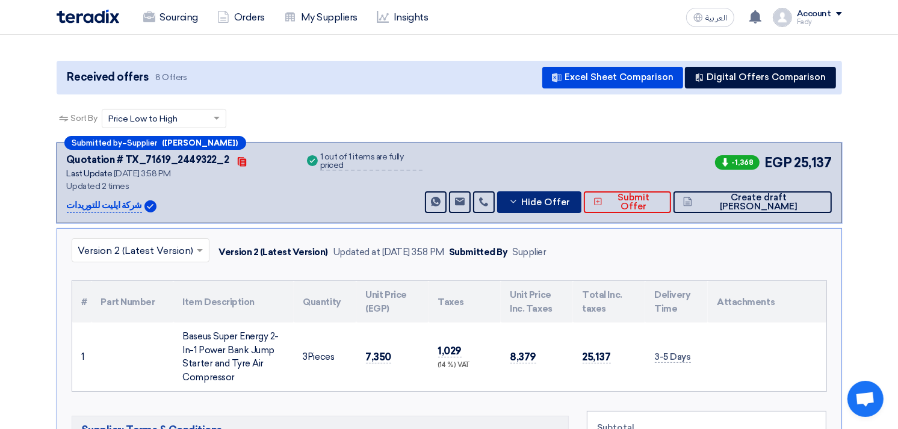
scroll to position [267, 0]
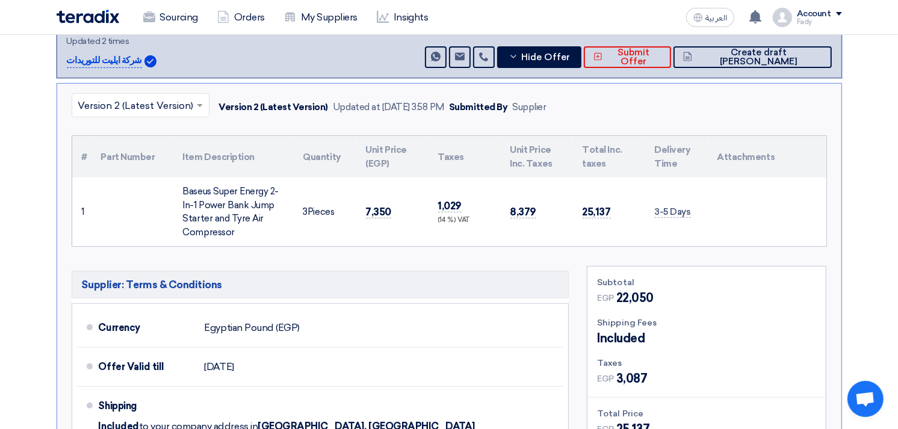
drag, startPoint x: 244, startPoint y: 231, endPoint x: 182, endPoint y: 193, distance: 72.1
click at [183, 193] on div "Baseus Super Energy 2-In-1 Power Bank Jump Starter and Tyre Air Compressor" at bounding box center [233, 212] width 101 height 54
copy div "Baseus Super Energy 2-In-1 Power Bank Jump Starter and Tyre Air Compressor"
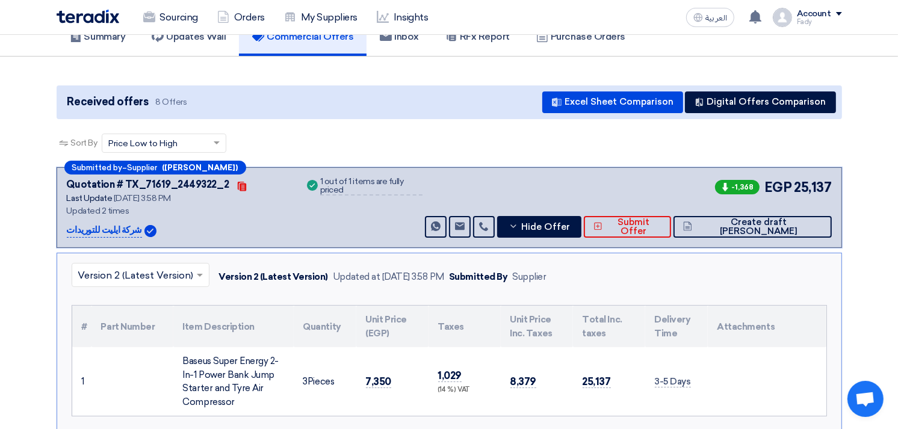
scroll to position [0, 0]
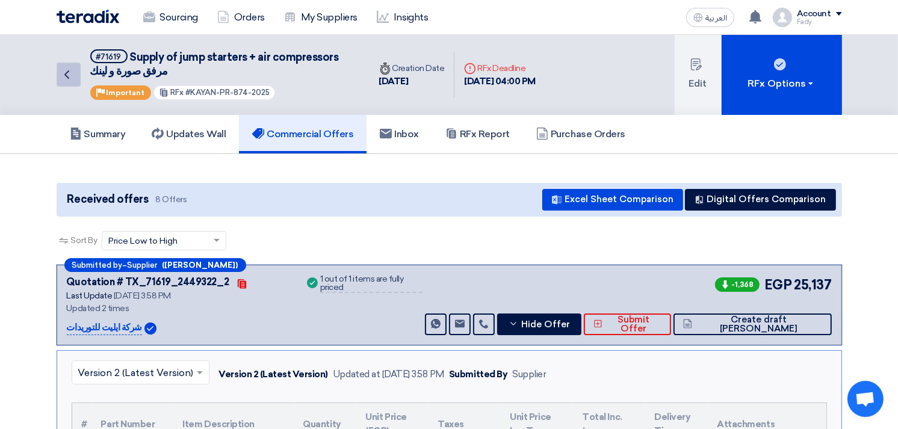
click at [62, 67] on icon "Back" at bounding box center [67, 74] width 14 height 14
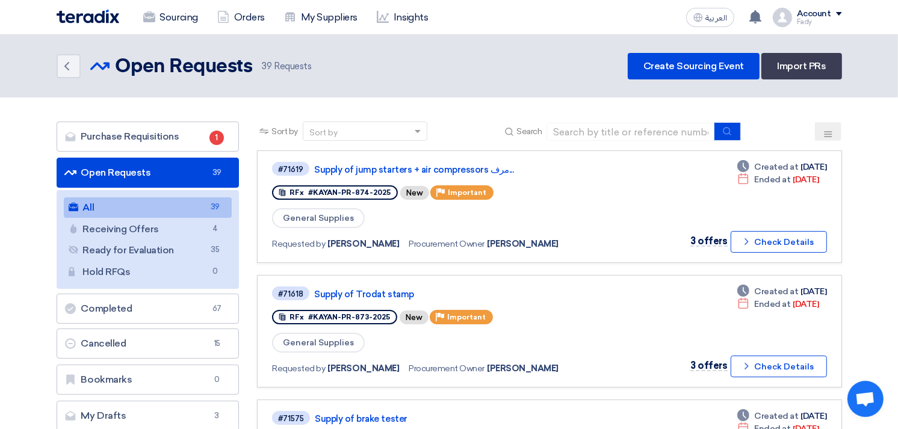
click at [161, 203] on link "All All 39" at bounding box center [148, 207] width 168 height 20
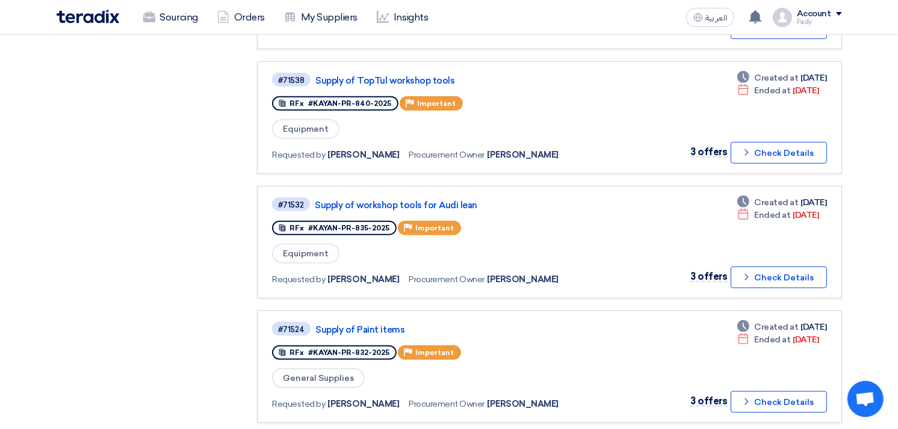
scroll to position [972, 0]
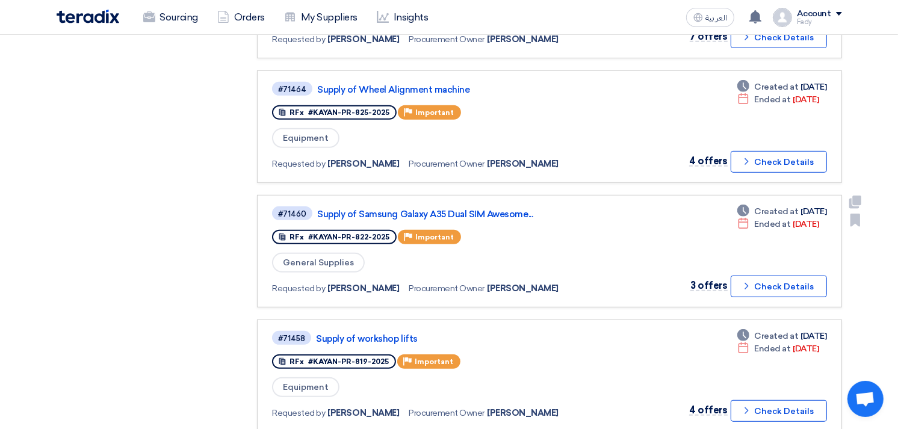
scroll to position [602, 0]
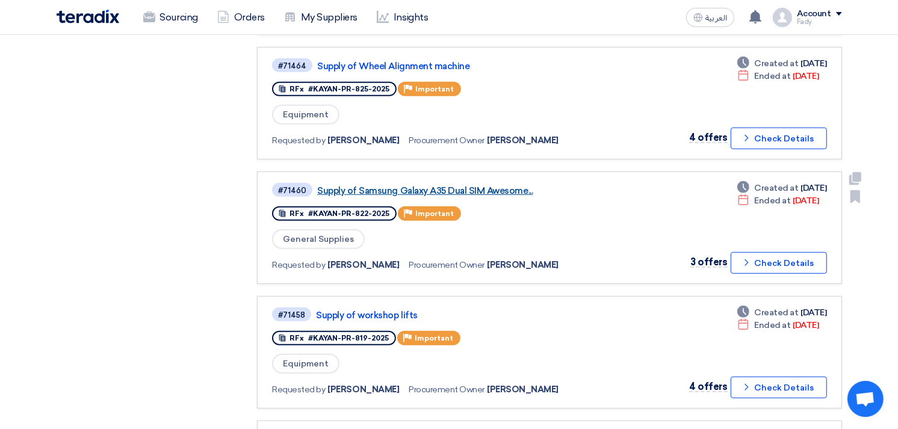
click at [493, 185] on link "Supply of Samsung Galaxy A35 Dual SIM Awesome..." at bounding box center [467, 190] width 301 height 11
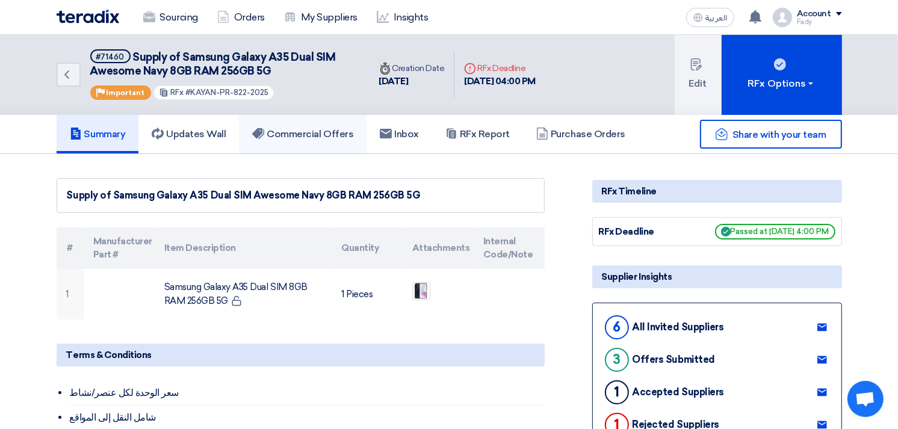
click at [304, 131] on h5 "Commercial Offers" at bounding box center [302, 134] width 101 height 12
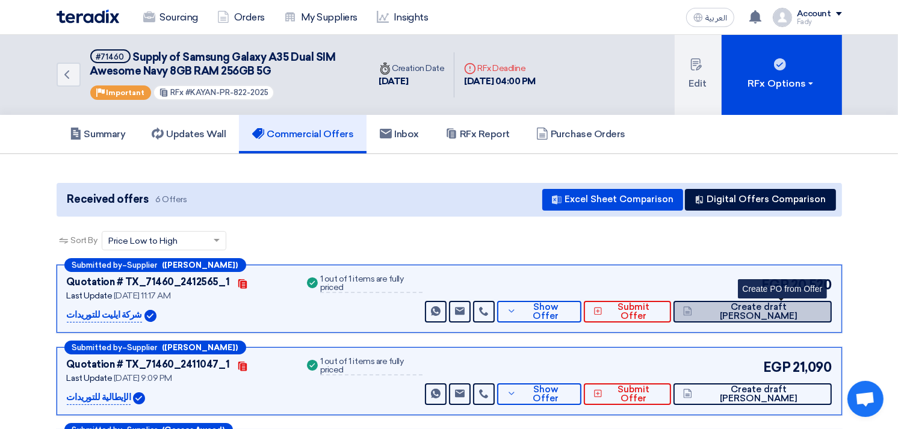
click at [797, 309] on span "Create draft PO" at bounding box center [758, 312] width 126 height 18
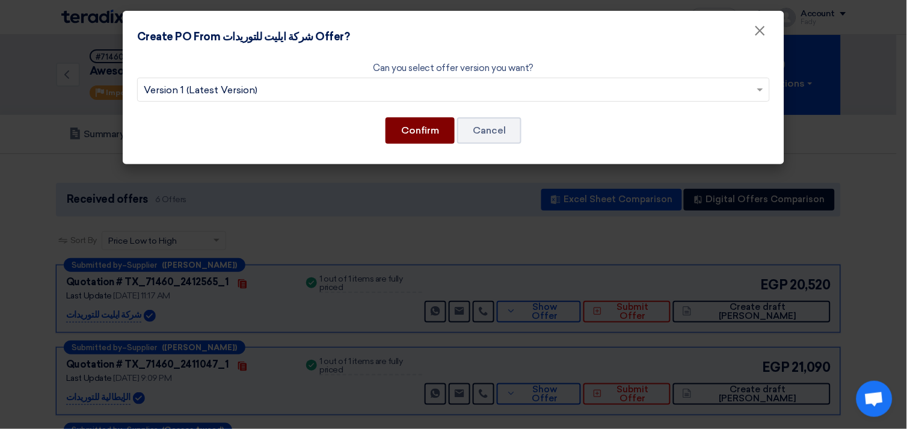
click at [436, 119] on button "Confirm" at bounding box center [420, 130] width 69 height 26
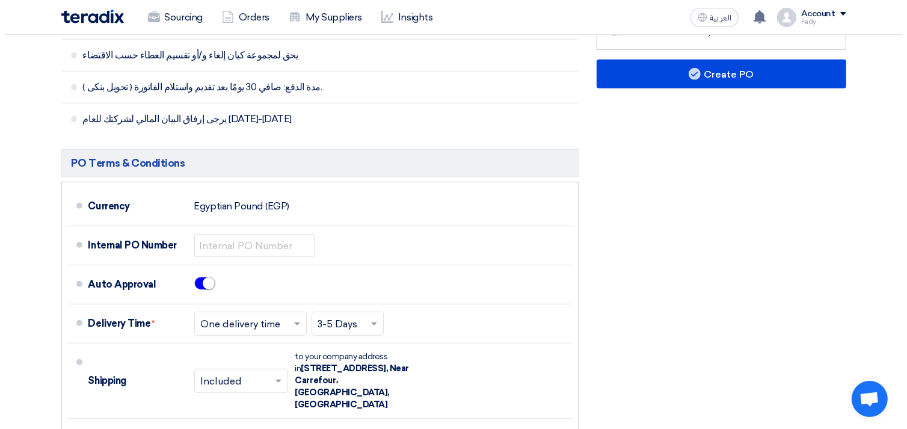
scroll to position [401, 0]
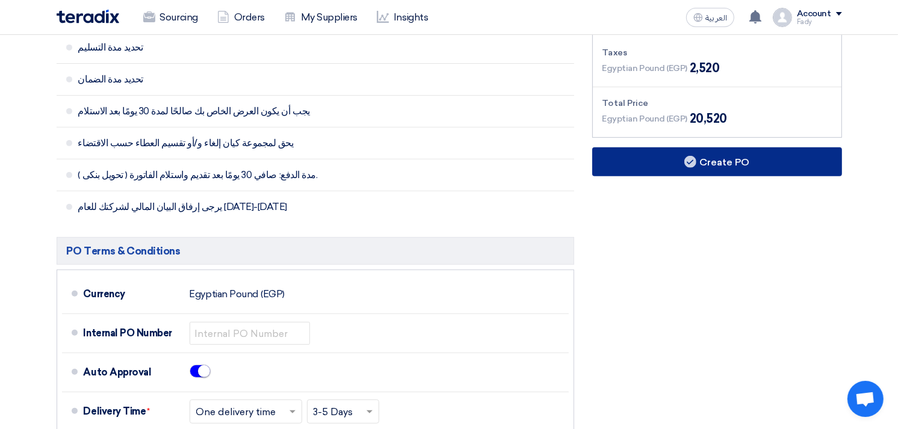
click at [724, 165] on button "Create PO" at bounding box center [717, 161] width 250 height 29
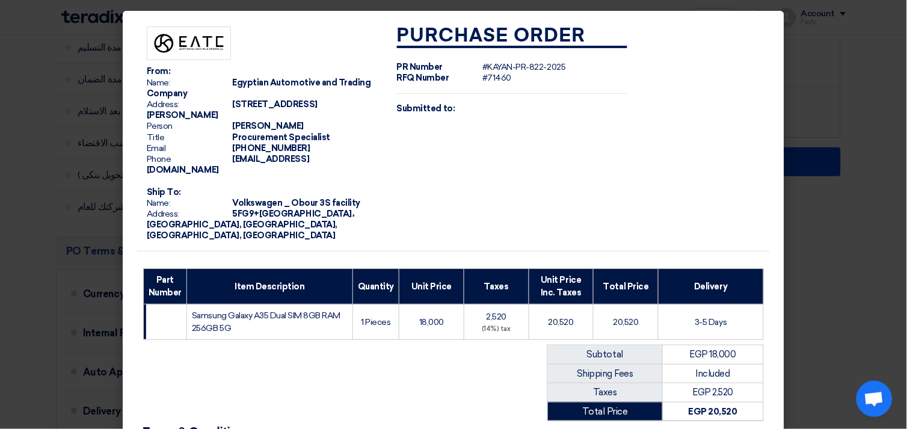
scroll to position [155, 0]
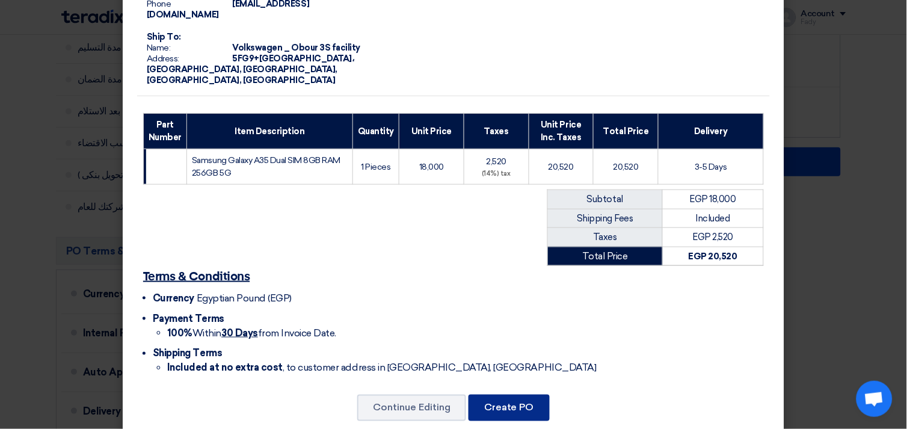
click at [531, 395] on button "Create PO" at bounding box center [509, 408] width 81 height 26
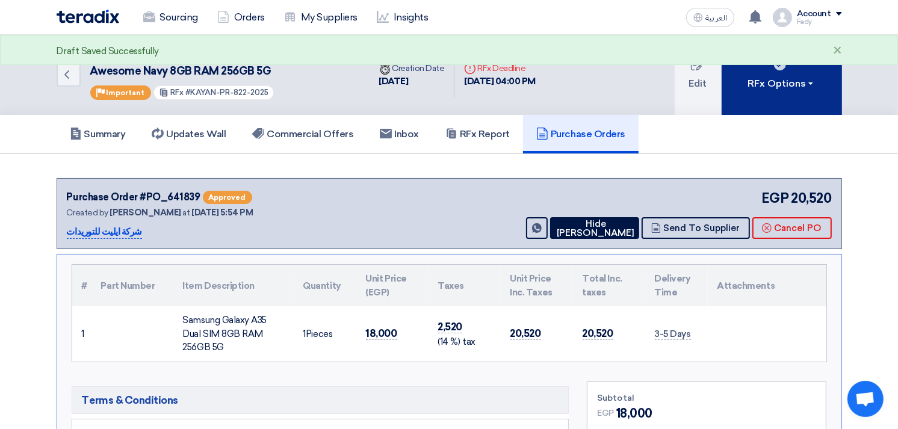
click at [772, 79] on div "RFx Options" at bounding box center [781, 83] width 68 height 14
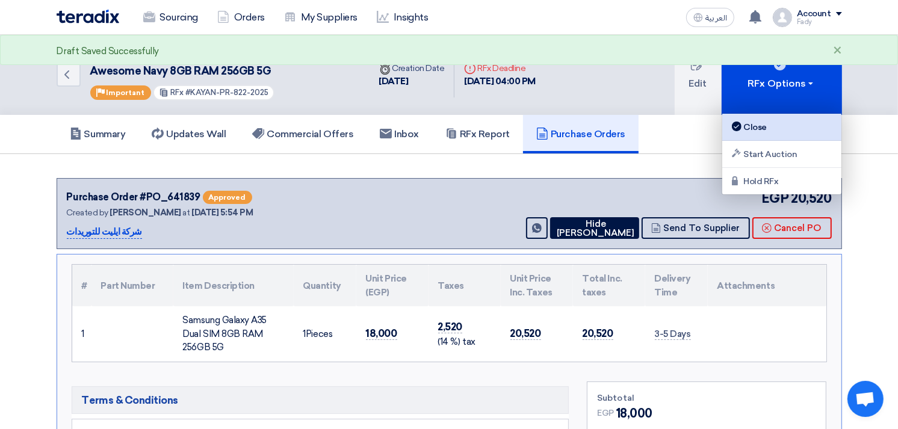
click at [766, 122] on div "Close" at bounding box center [781, 127] width 105 height 14
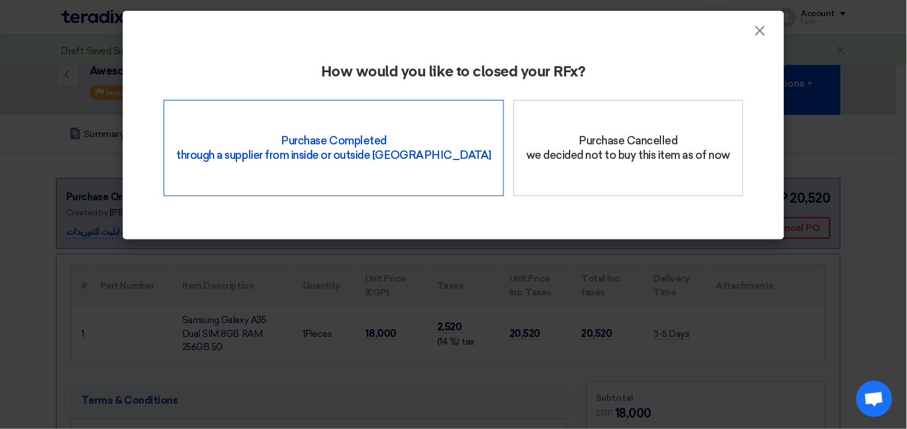
click at [370, 131] on div "Purchase Completed through a supplier from inside or outside Teradix" at bounding box center [334, 148] width 341 height 96
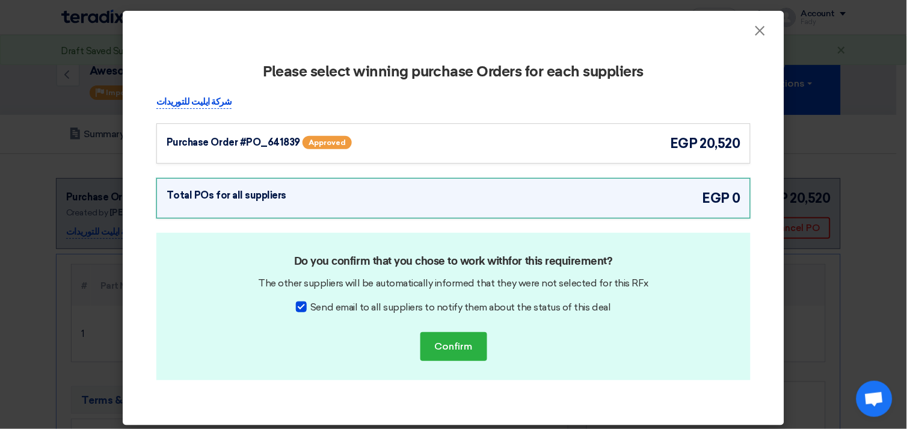
click at [504, 135] on div "Purchase Order #PO_641839 Approved egp 20,520" at bounding box center [454, 144] width 574 height 20
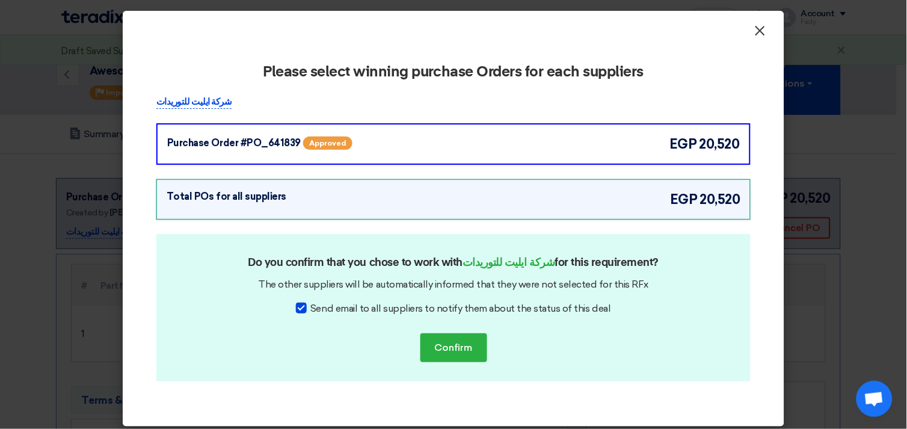
click at [754, 28] on span "×" at bounding box center [760, 34] width 12 height 24
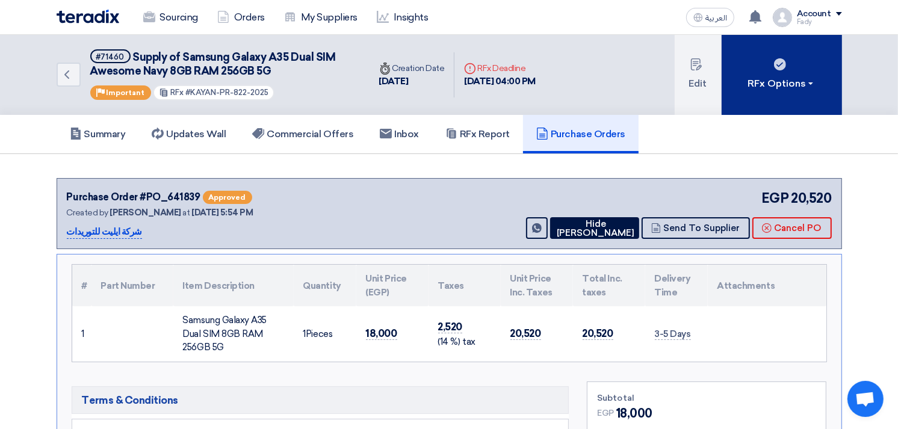
click at [780, 81] on div "RFx Options" at bounding box center [781, 83] width 68 height 14
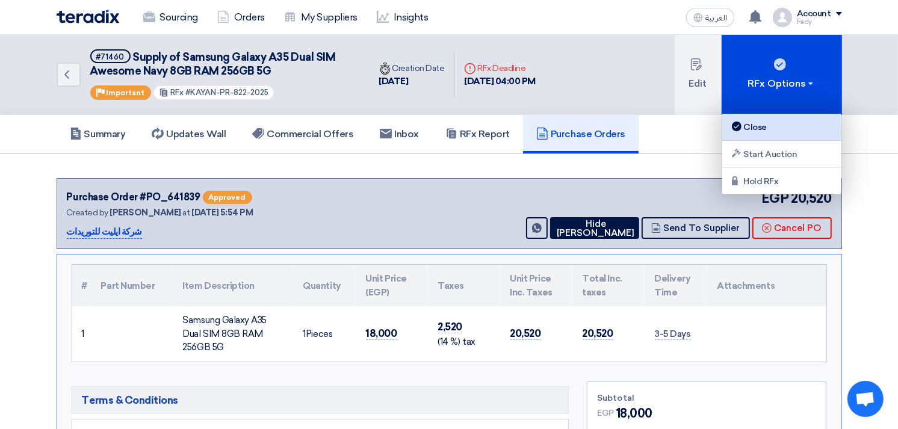
click at [753, 120] on div "Close" at bounding box center [781, 127] width 105 height 14
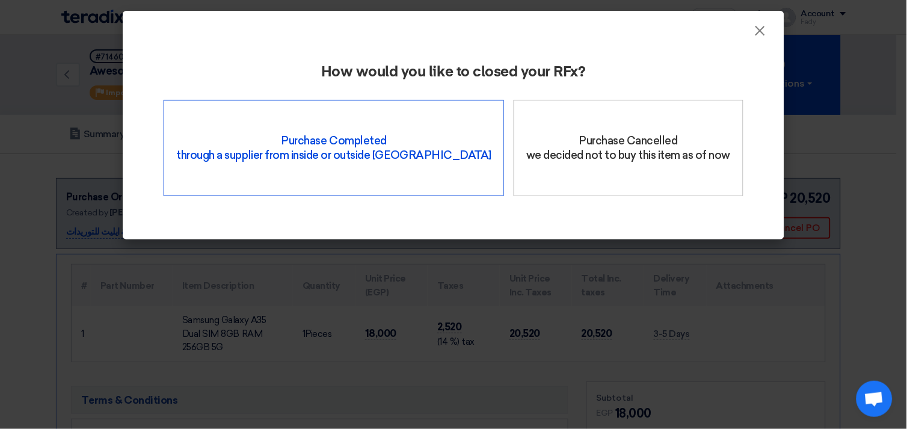
click at [398, 159] on div "Purchase Completed through a supplier from inside or outside Teradix" at bounding box center [334, 148] width 341 height 96
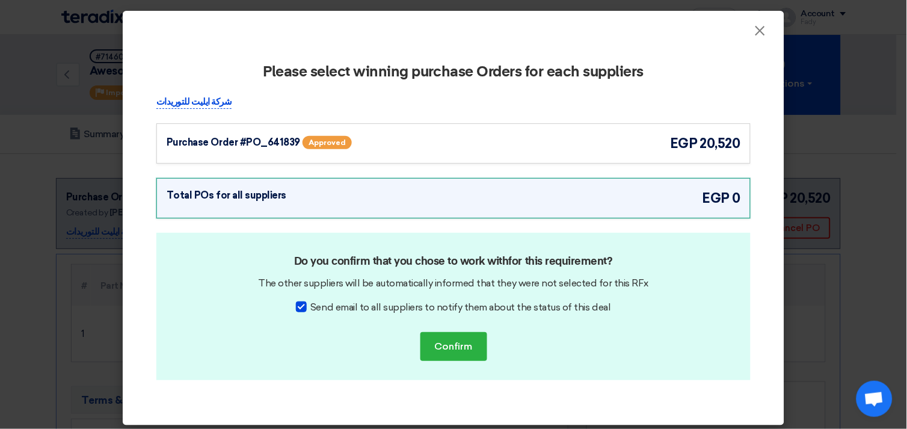
click at [530, 138] on div "Purchase Order #PO_641839 Approved egp 20,520" at bounding box center [454, 144] width 574 height 20
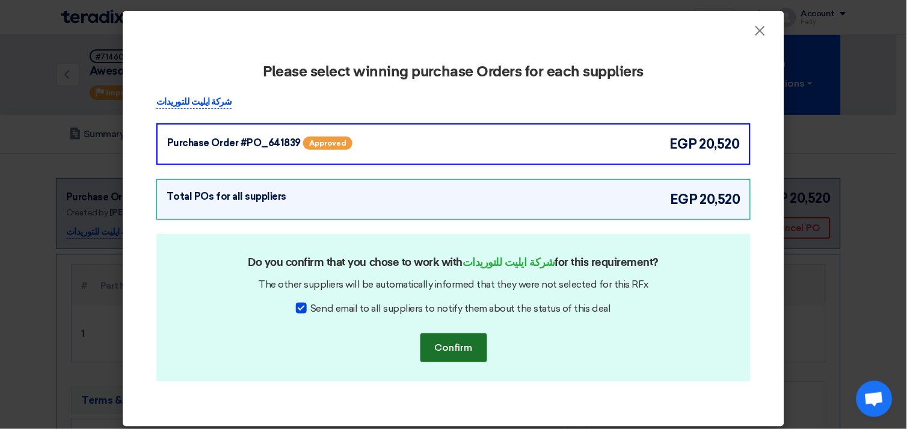
click at [459, 341] on button "Confirm" at bounding box center [454, 347] width 67 height 29
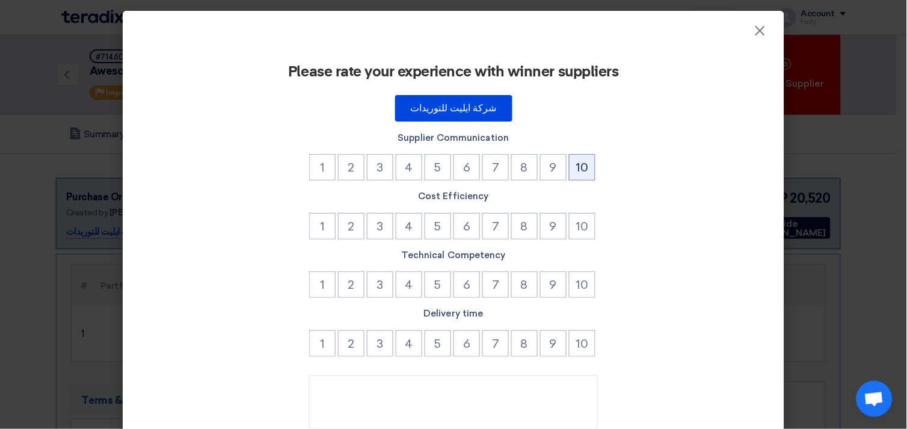
click at [569, 161] on button "10" at bounding box center [582, 167] width 26 height 26
click at [578, 220] on button "10" at bounding box center [582, 226] width 26 height 26
click at [582, 271] on button "10" at bounding box center [582, 284] width 26 height 26
click at [581, 334] on button "10" at bounding box center [582, 343] width 26 height 26
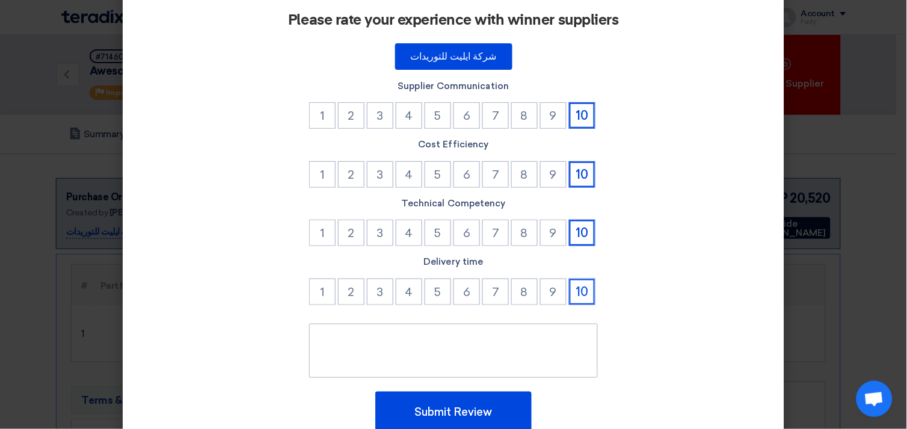
scroll to position [102, 0]
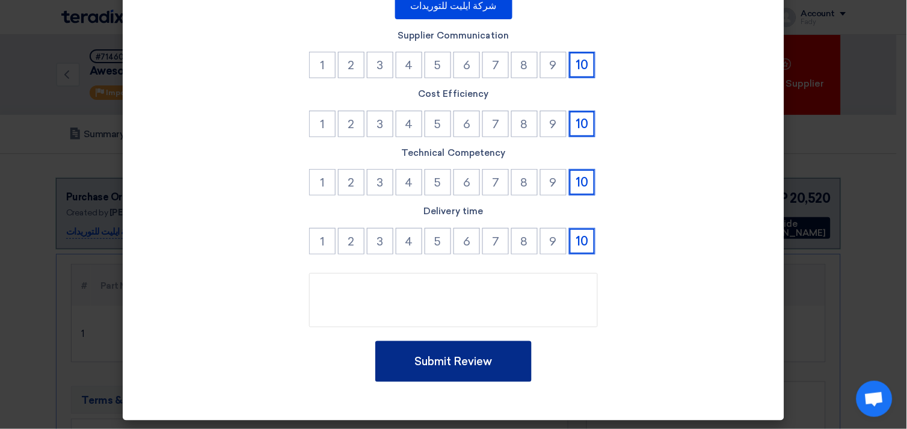
click at [485, 350] on button "Submit Review" at bounding box center [453, 361] width 156 height 41
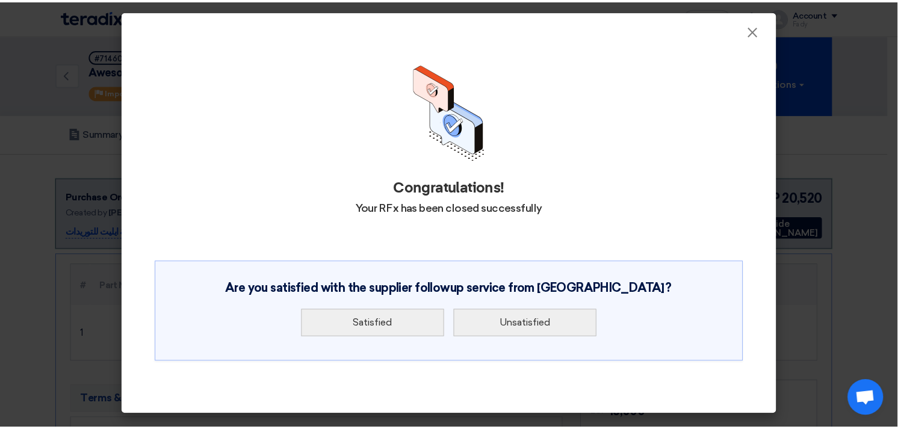
scroll to position [0, 0]
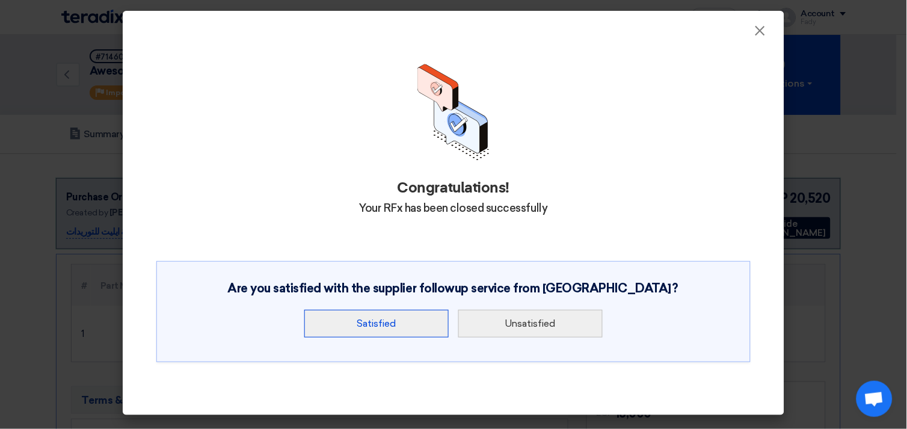
click at [386, 332] on button "Satisfied" at bounding box center [376, 324] width 144 height 28
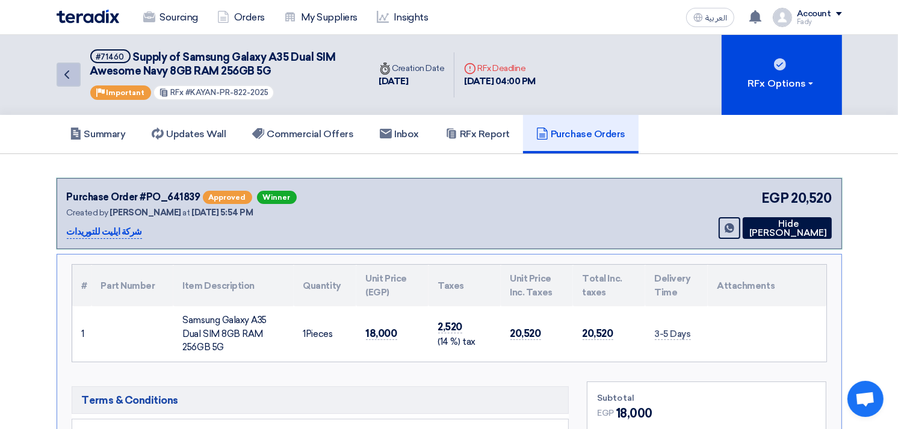
click at [63, 72] on icon "Back" at bounding box center [67, 74] width 14 height 14
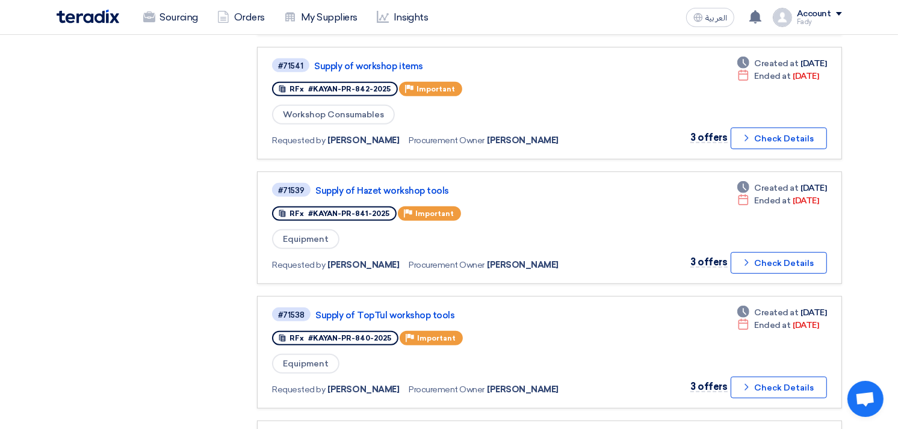
scroll to position [1203, 0]
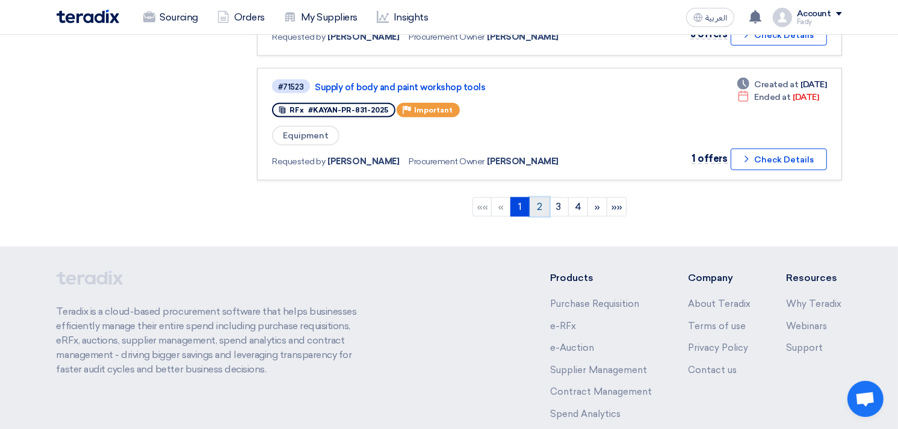
click at [537, 197] on link "2" at bounding box center [539, 206] width 20 height 19
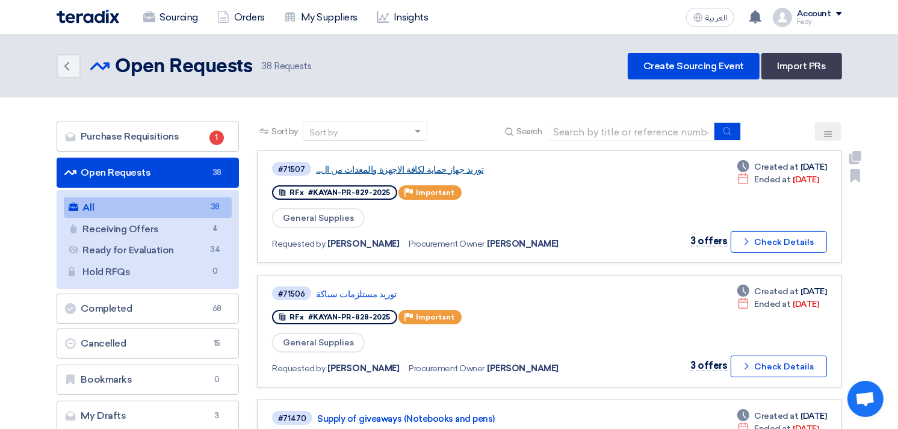
click at [446, 164] on link "توريد جهاز حماية لكافة الاجهزة والمعدات من ال..." at bounding box center [466, 169] width 301 height 11
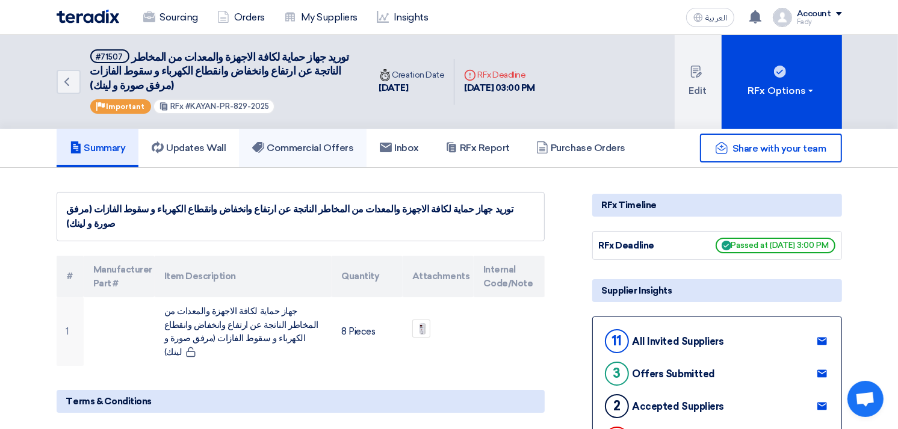
click at [338, 148] on h5 "Commercial Offers" at bounding box center [302, 148] width 101 height 12
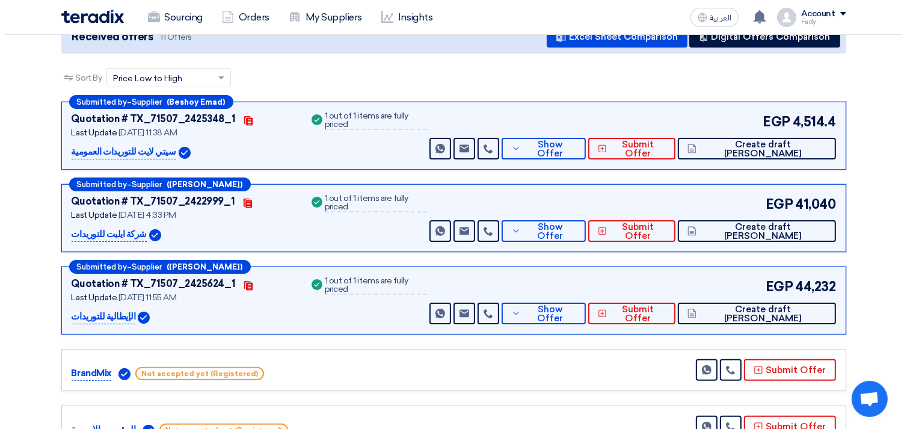
scroll to position [200, 0]
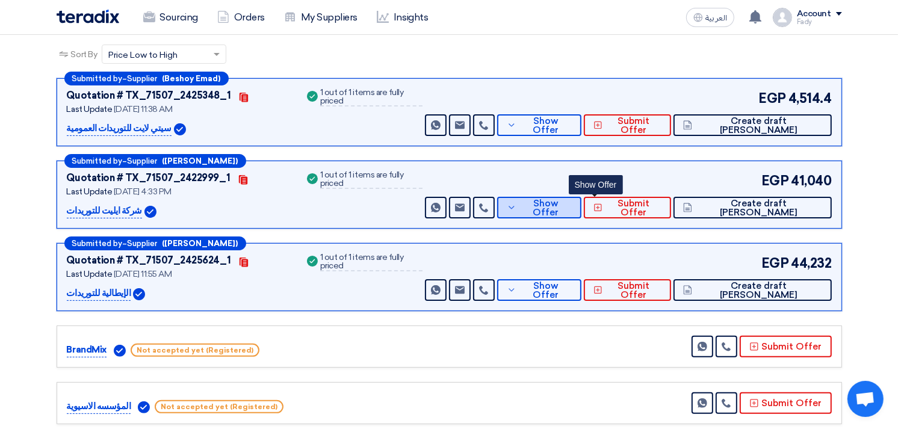
click at [572, 203] on span "Show Offer" at bounding box center [545, 208] width 52 height 18
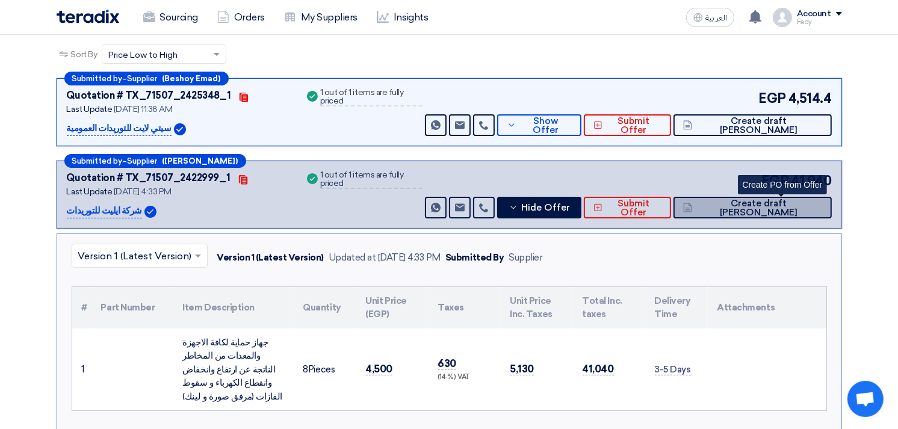
click at [803, 203] on span "Create draft PO" at bounding box center [758, 208] width 126 height 18
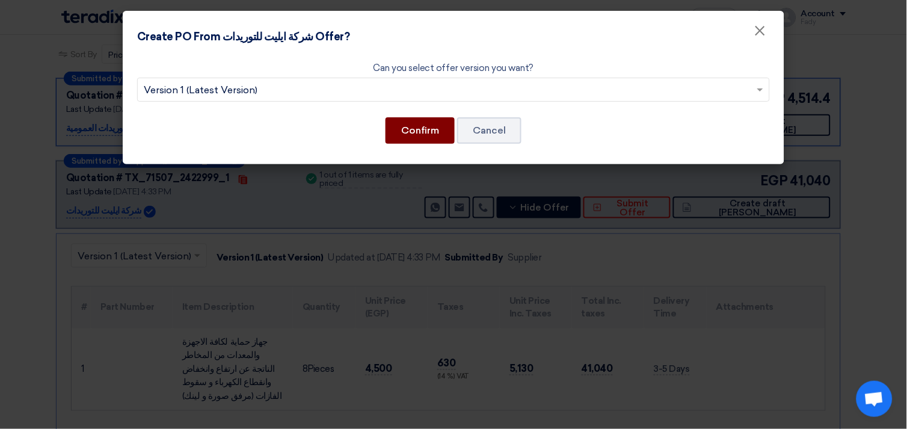
click at [436, 134] on button "Confirm" at bounding box center [420, 130] width 69 height 26
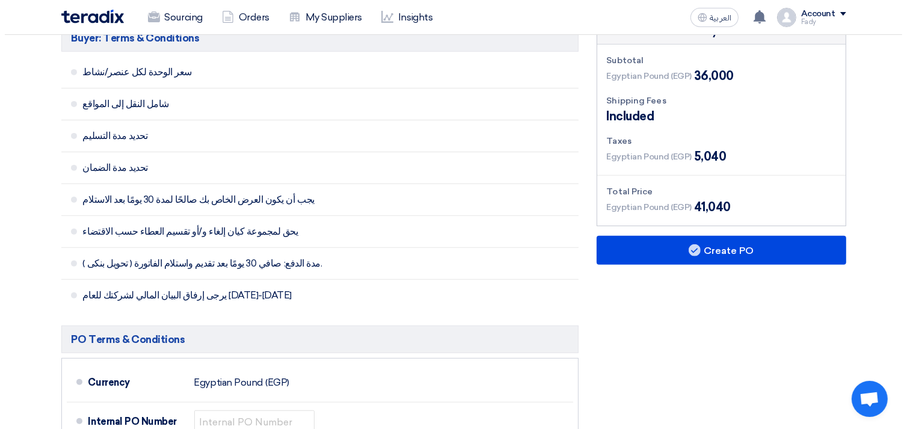
scroll to position [334, 0]
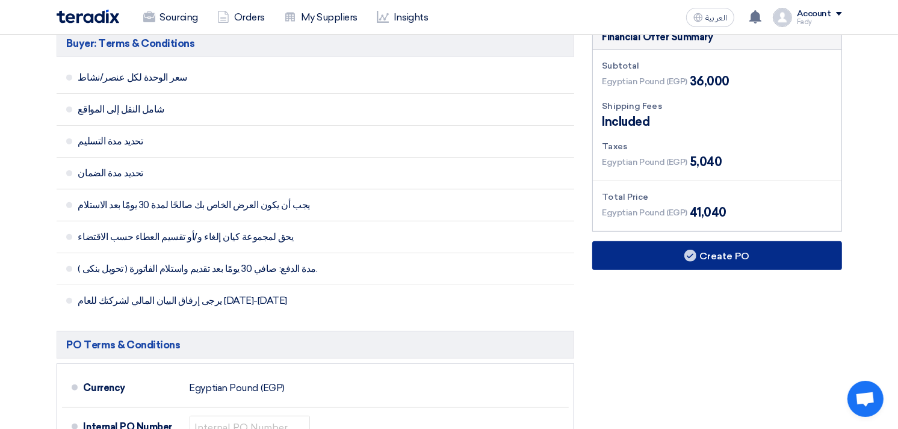
click at [741, 254] on button "Create PO" at bounding box center [717, 255] width 250 height 29
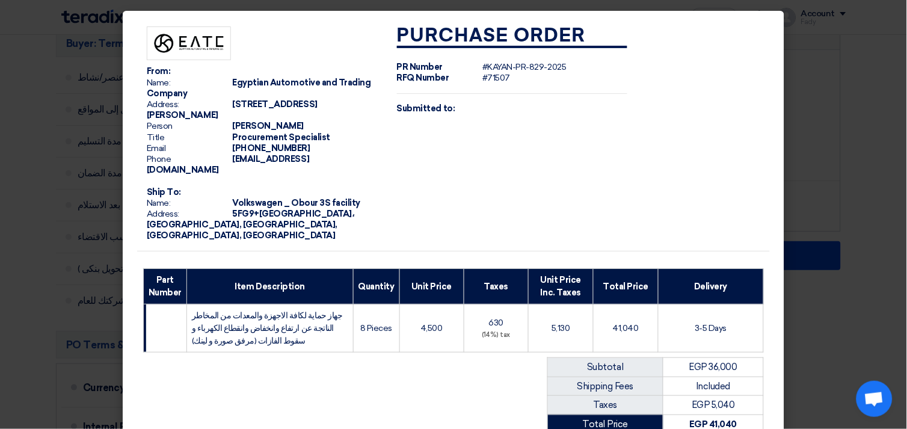
scroll to position [168, 0]
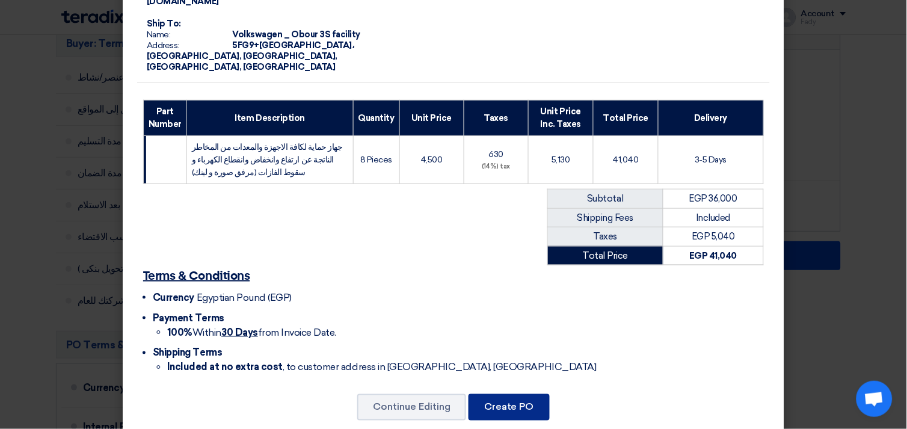
click at [521, 394] on button "Create PO" at bounding box center [509, 407] width 81 height 26
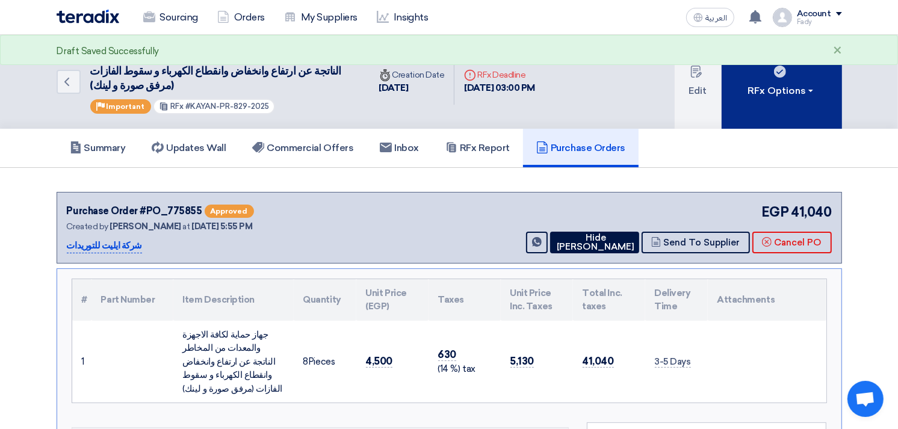
click at [766, 96] on div "RFx Options" at bounding box center [781, 91] width 68 height 14
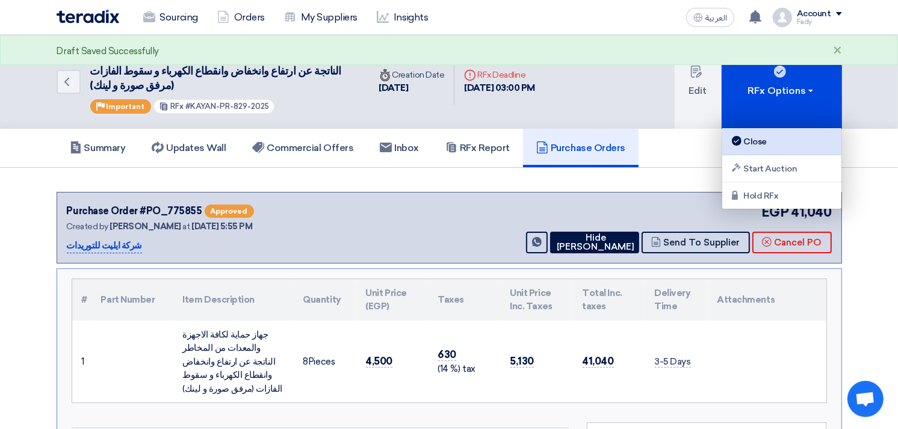
click at [750, 152] on link "Close" at bounding box center [781, 141] width 119 height 27
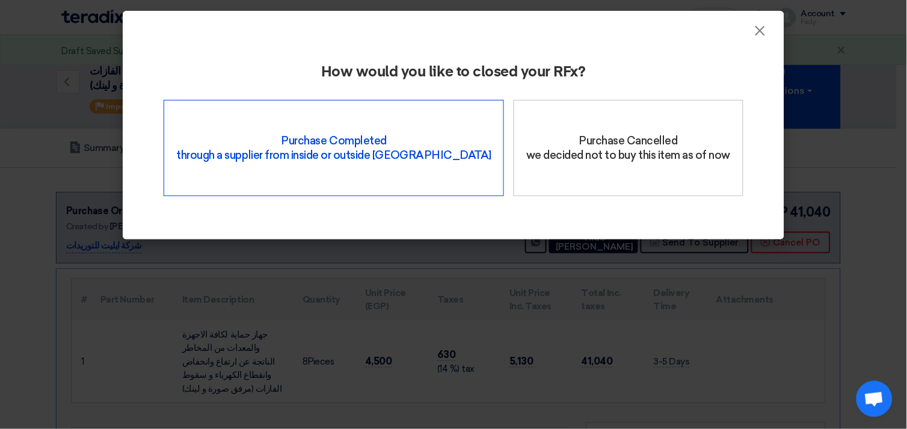
click at [330, 111] on div "Purchase Completed through a supplier from inside or outside Teradix" at bounding box center [334, 148] width 341 height 96
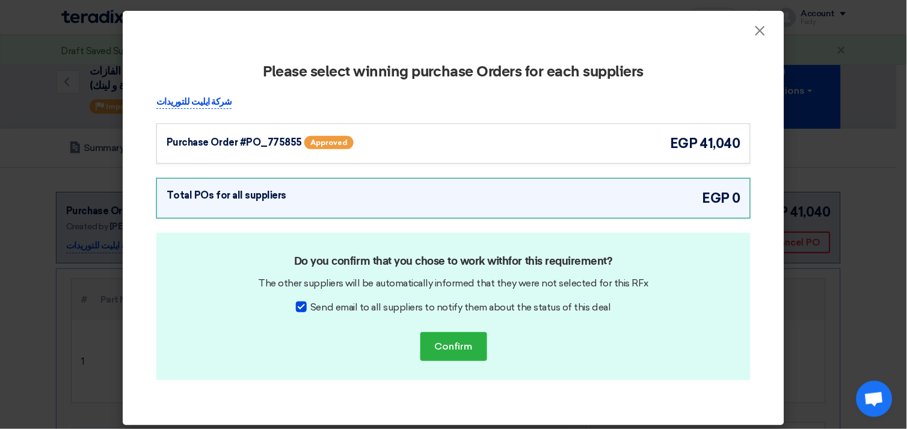
click at [503, 149] on div "Purchase Order #PO_775855 Approved egp 41,040" at bounding box center [454, 144] width 574 height 20
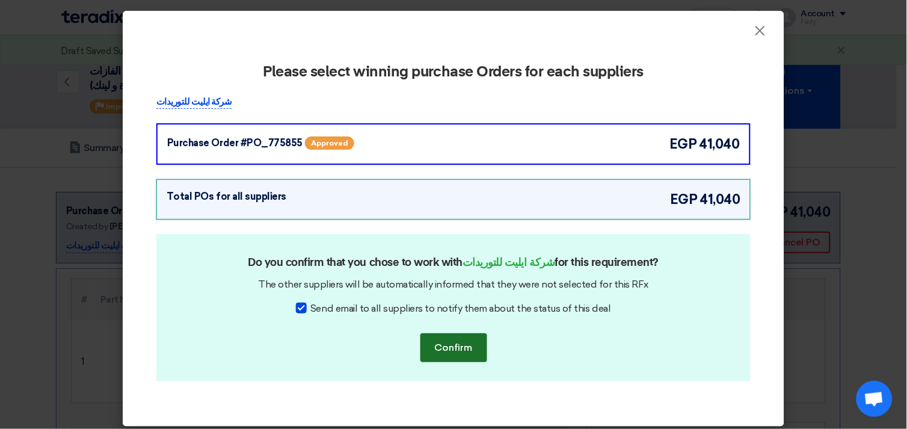
click at [453, 339] on button "Confirm" at bounding box center [454, 347] width 67 height 29
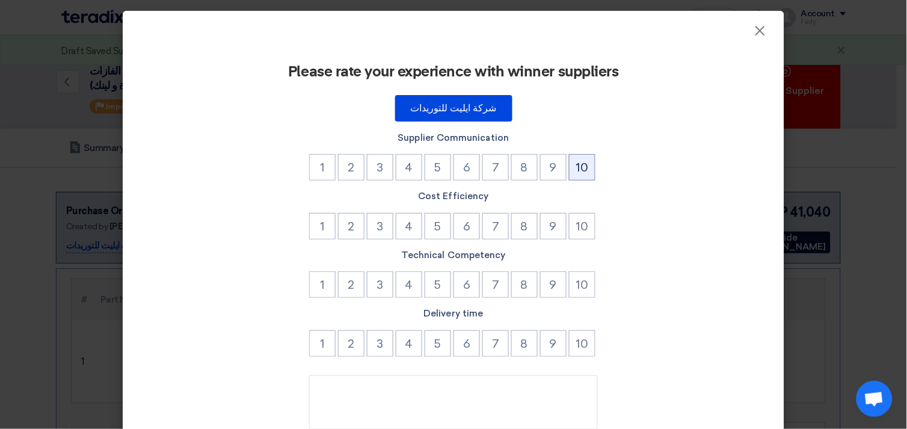
click at [581, 163] on button "10" at bounding box center [582, 167] width 26 height 26
click at [555, 225] on button "9" at bounding box center [553, 226] width 26 height 26
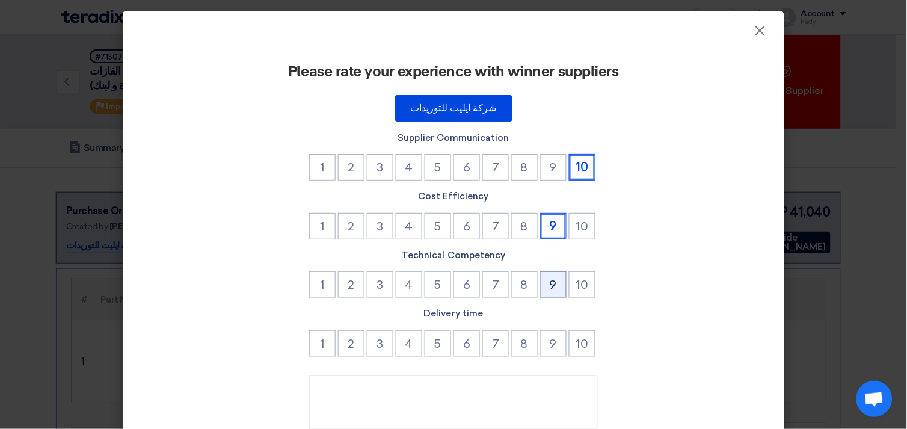
click at [540, 292] on button "9" at bounding box center [553, 284] width 26 height 26
click at [548, 341] on button "9" at bounding box center [553, 343] width 26 height 26
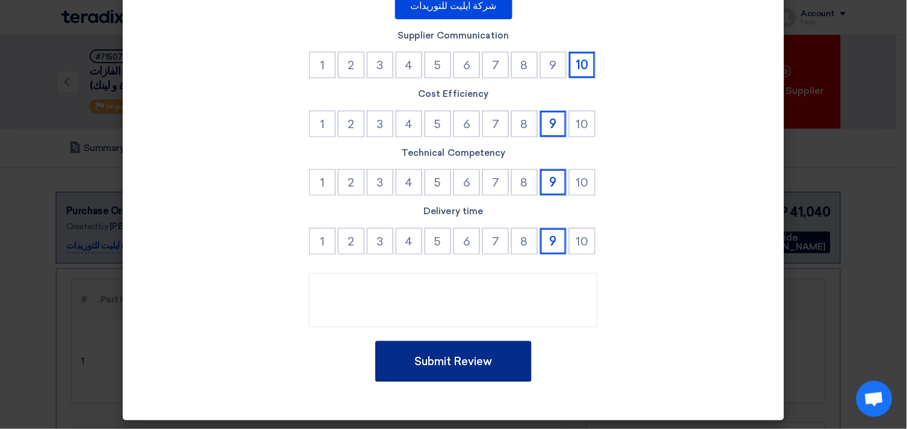
click at [466, 363] on button "Submit Review" at bounding box center [453, 361] width 156 height 41
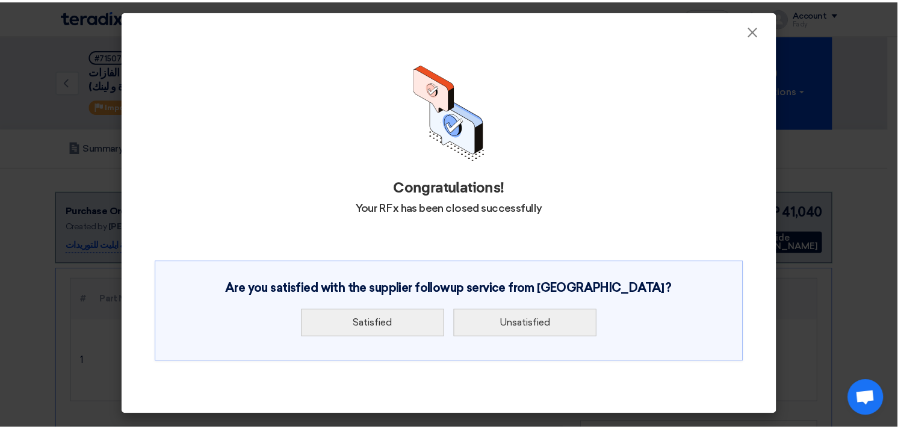
scroll to position [0, 0]
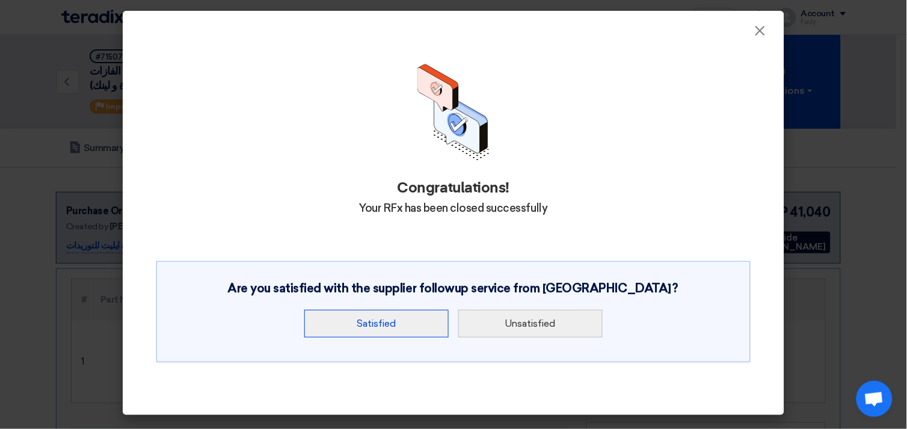
click at [419, 328] on button "Satisfied" at bounding box center [376, 324] width 144 height 28
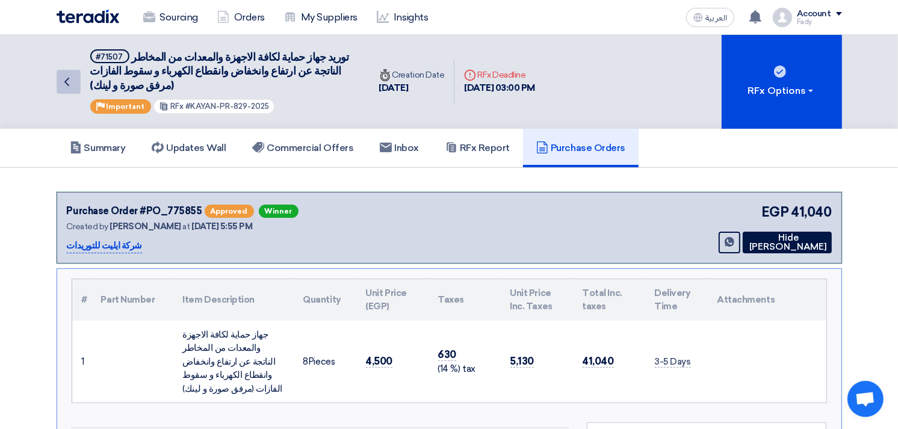
click at [76, 73] on link "Back" at bounding box center [69, 82] width 24 height 24
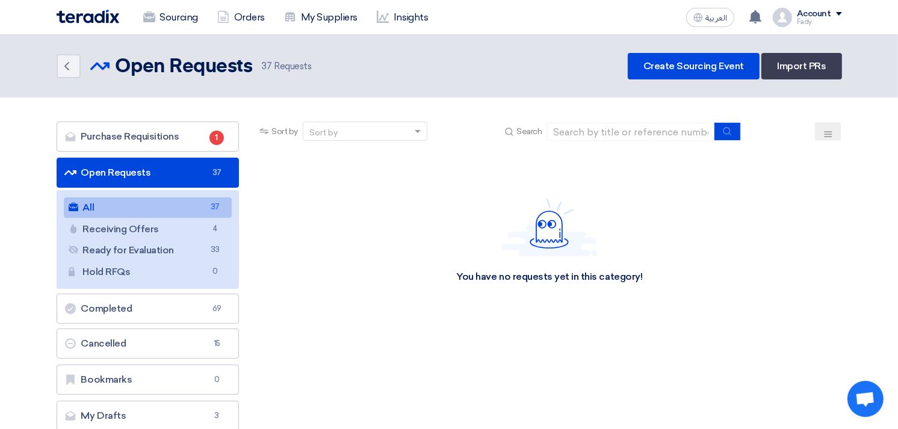
click at [151, 208] on link "All All 37" at bounding box center [148, 207] width 168 height 20
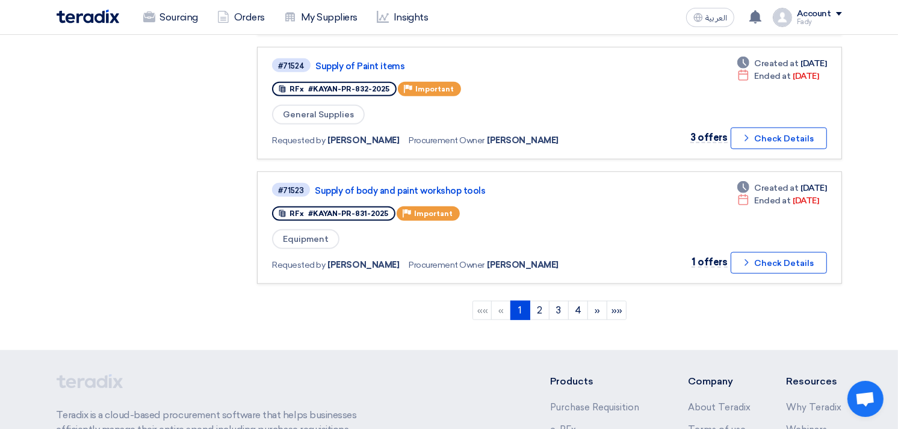
scroll to position [1105, 0]
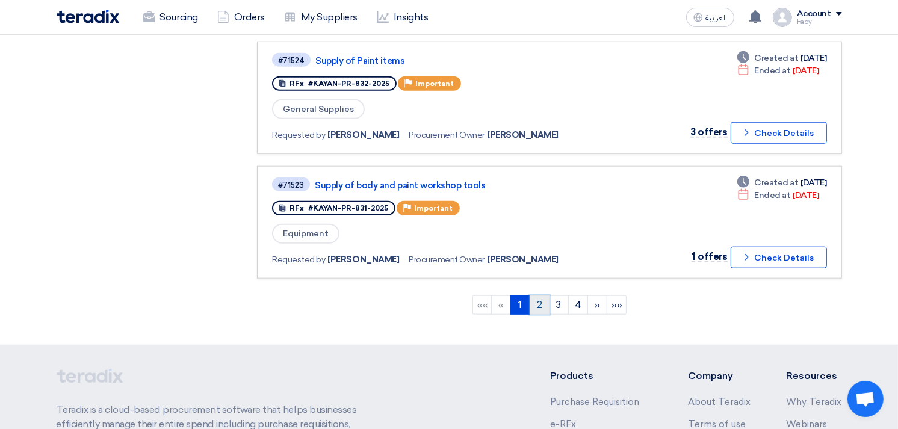
click at [537, 295] on link "2" at bounding box center [539, 304] width 20 height 19
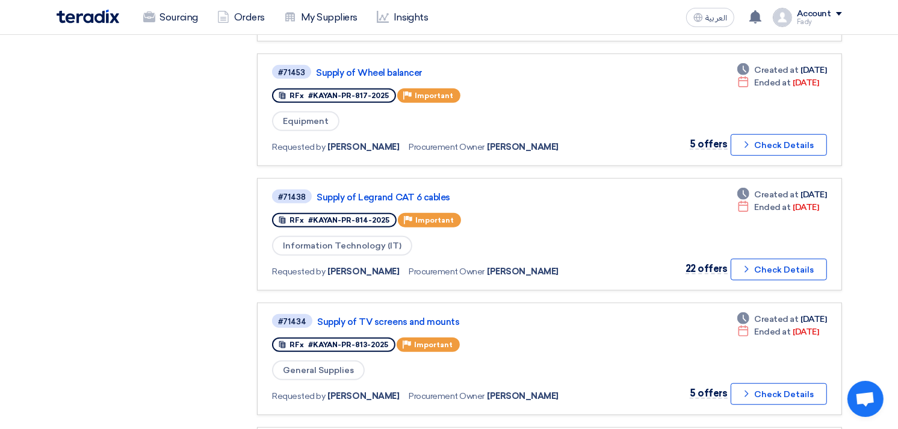
scroll to position [869, 0]
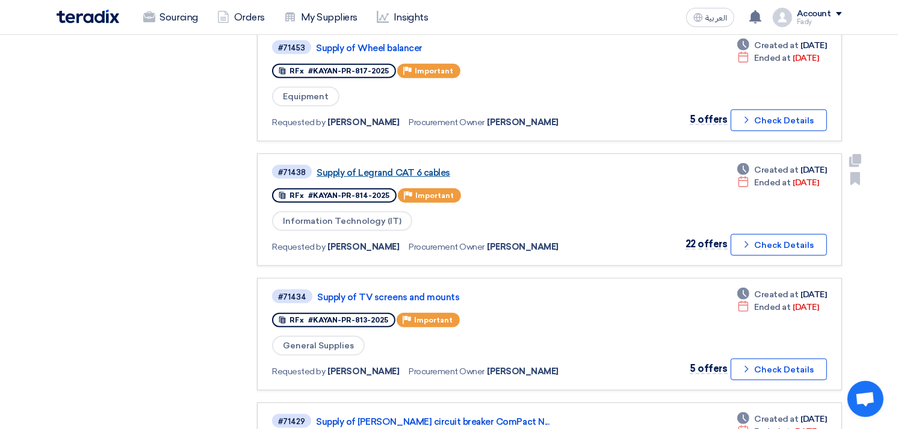
click at [428, 167] on link "Supply of Legrand CAT 6 cables" at bounding box center [466, 172] width 301 height 11
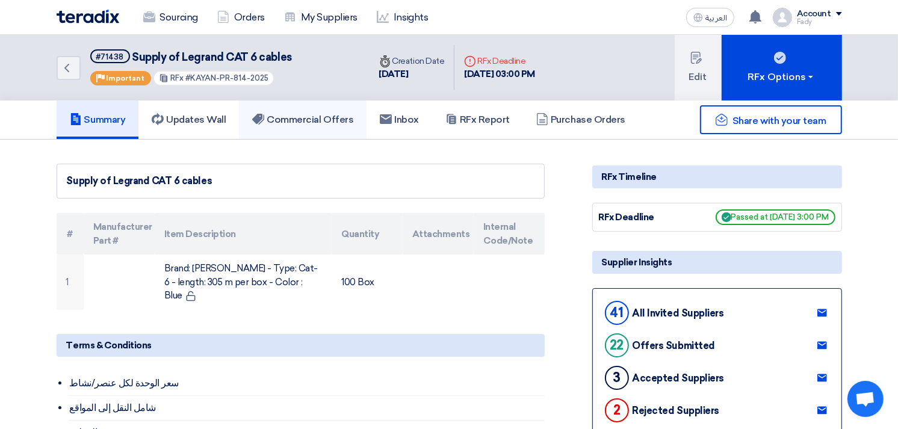
click at [328, 123] on h5 "Commercial Offers" at bounding box center [302, 120] width 101 height 12
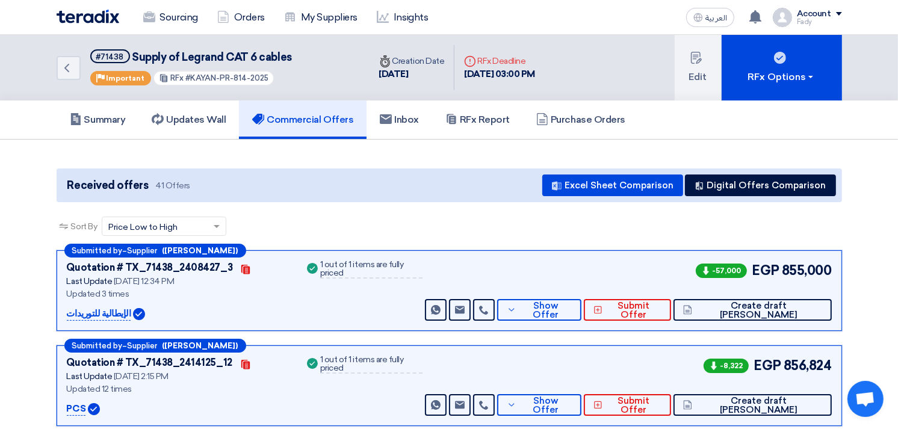
scroll to position [67, 0]
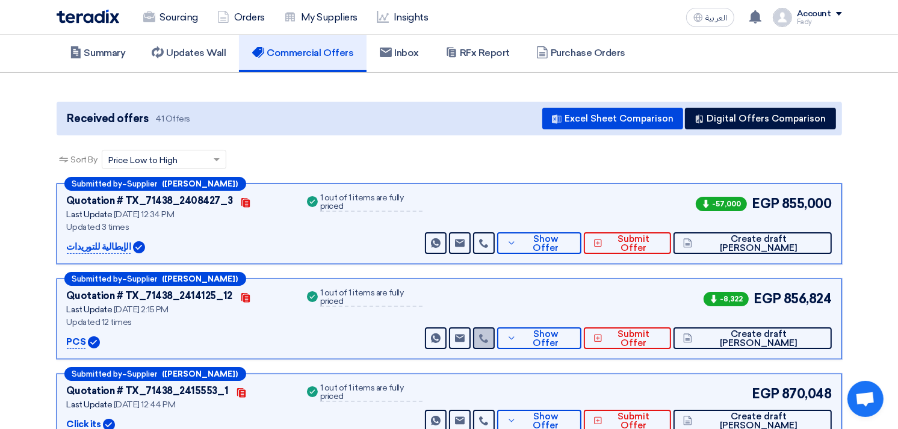
click at [495, 327] on link at bounding box center [484, 338] width 22 height 22
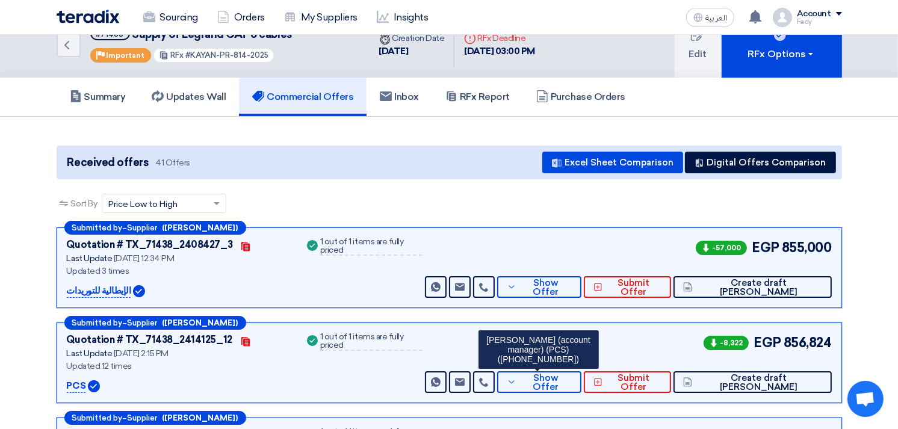
scroll to position [0, 0]
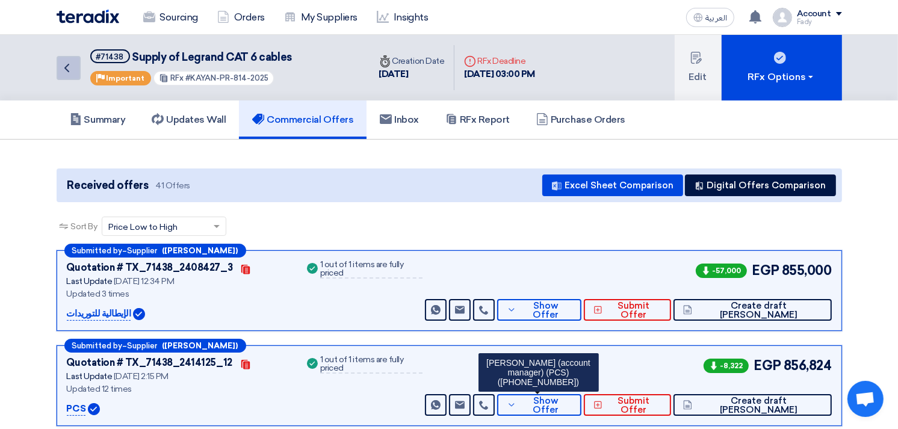
click at [67, 64] on use at bounding box center [66, 68] width 5 height 8
